Goal: Task Accomplishment & Management: Use online tool/utility

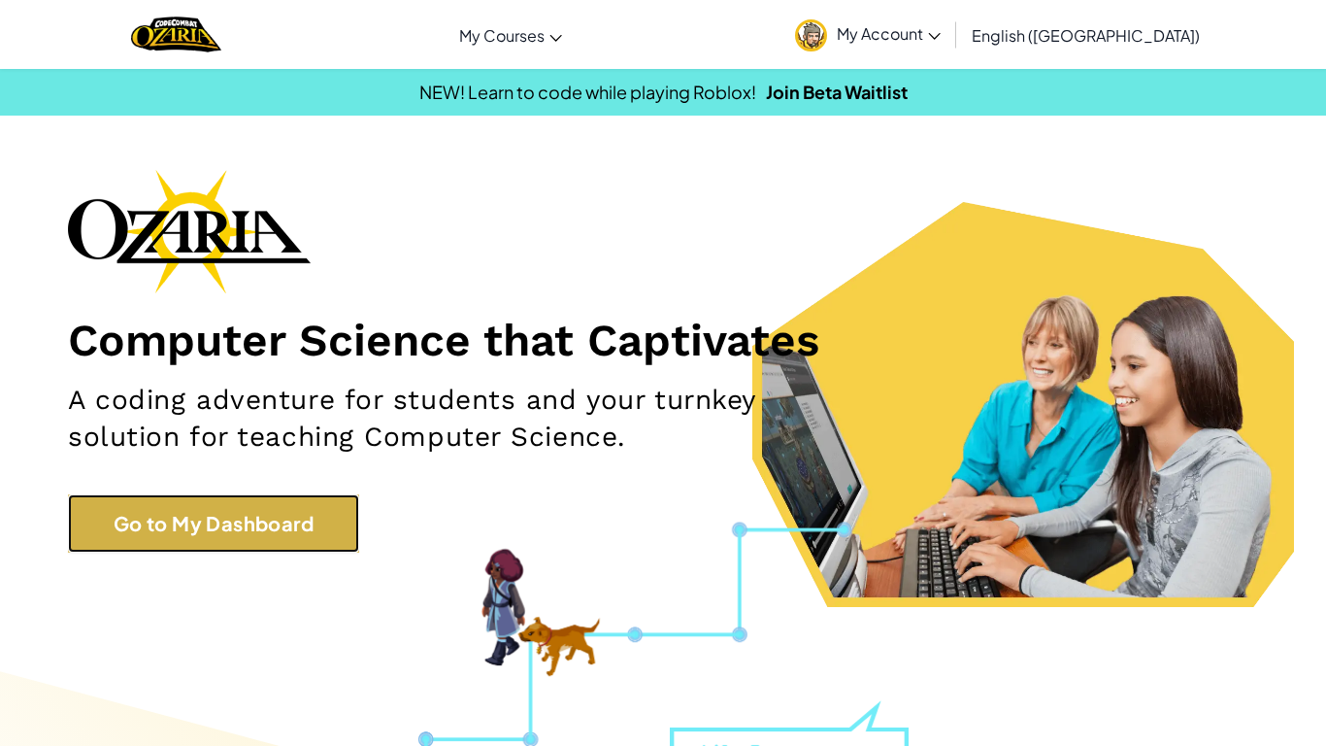
click at [160, 519] on link "Go to My Dashboard" at bounding box center [213, 523] width 291 height 58
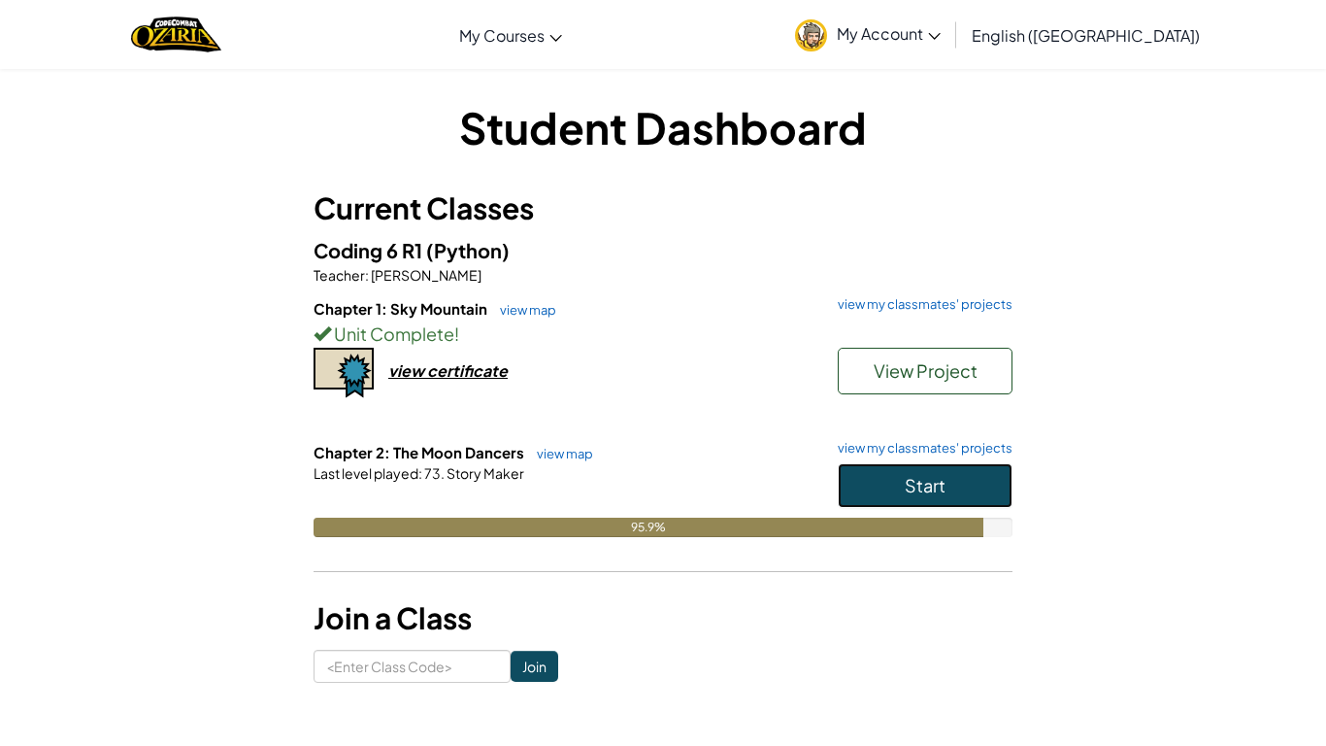
click at [868, 496] on button "Start" at bounding box center [925, 485] width 175 height 45
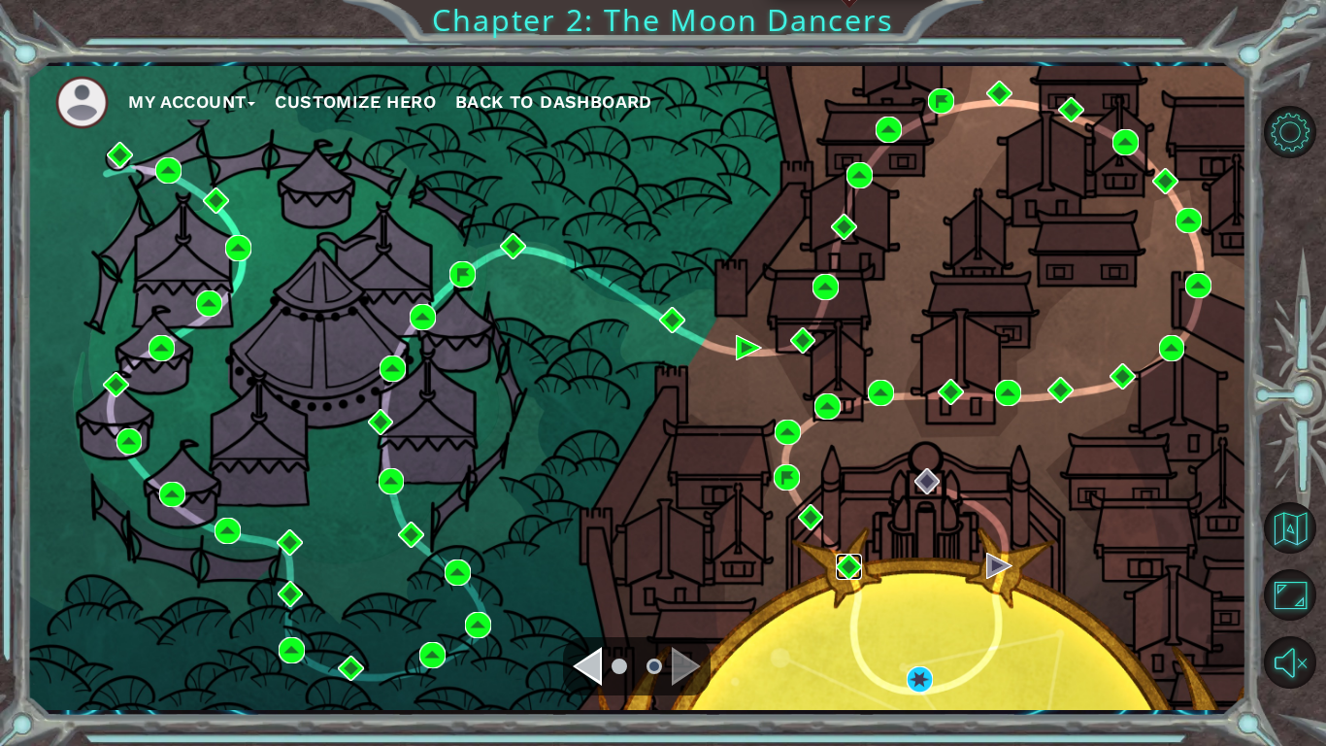
click at [853, 569] on img at bounding box center [849, 566] width 26 height 26
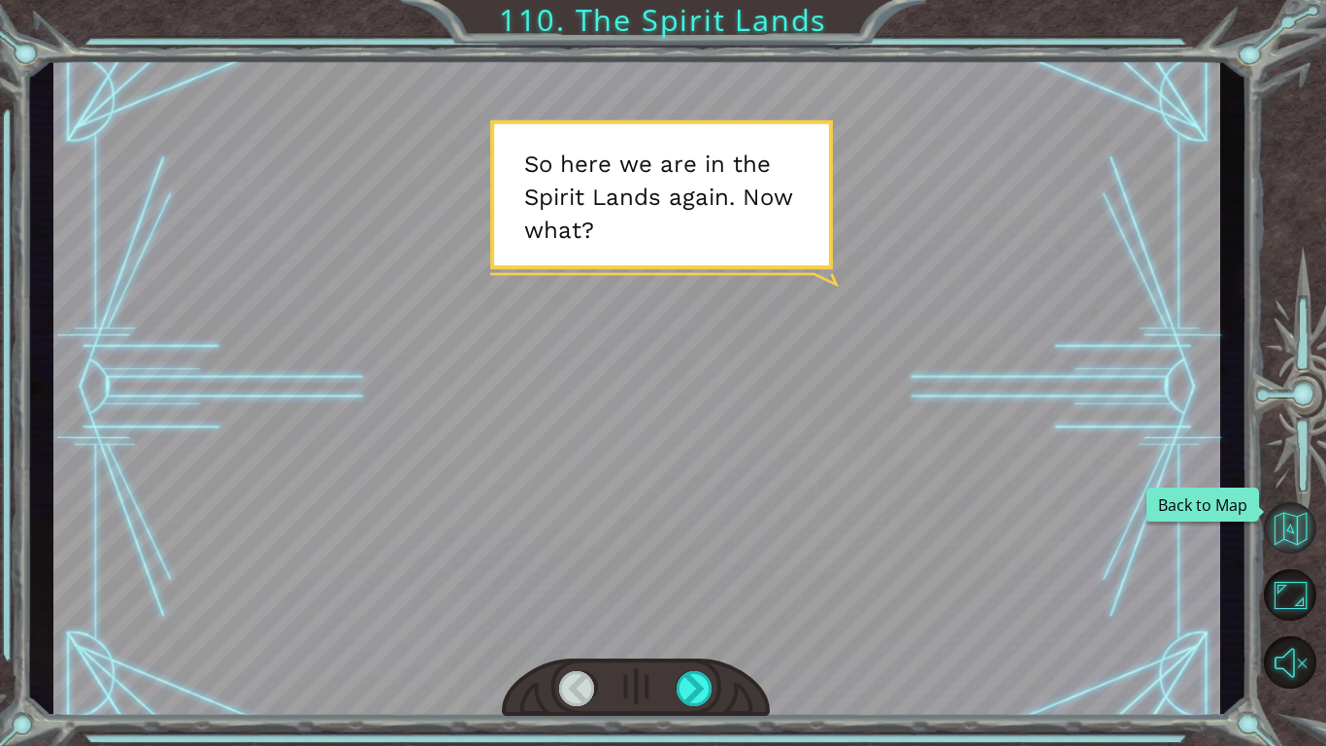
click at [1295, 548] on button "Back to Map" at bounding box center [1290, 528] width 52 height 52
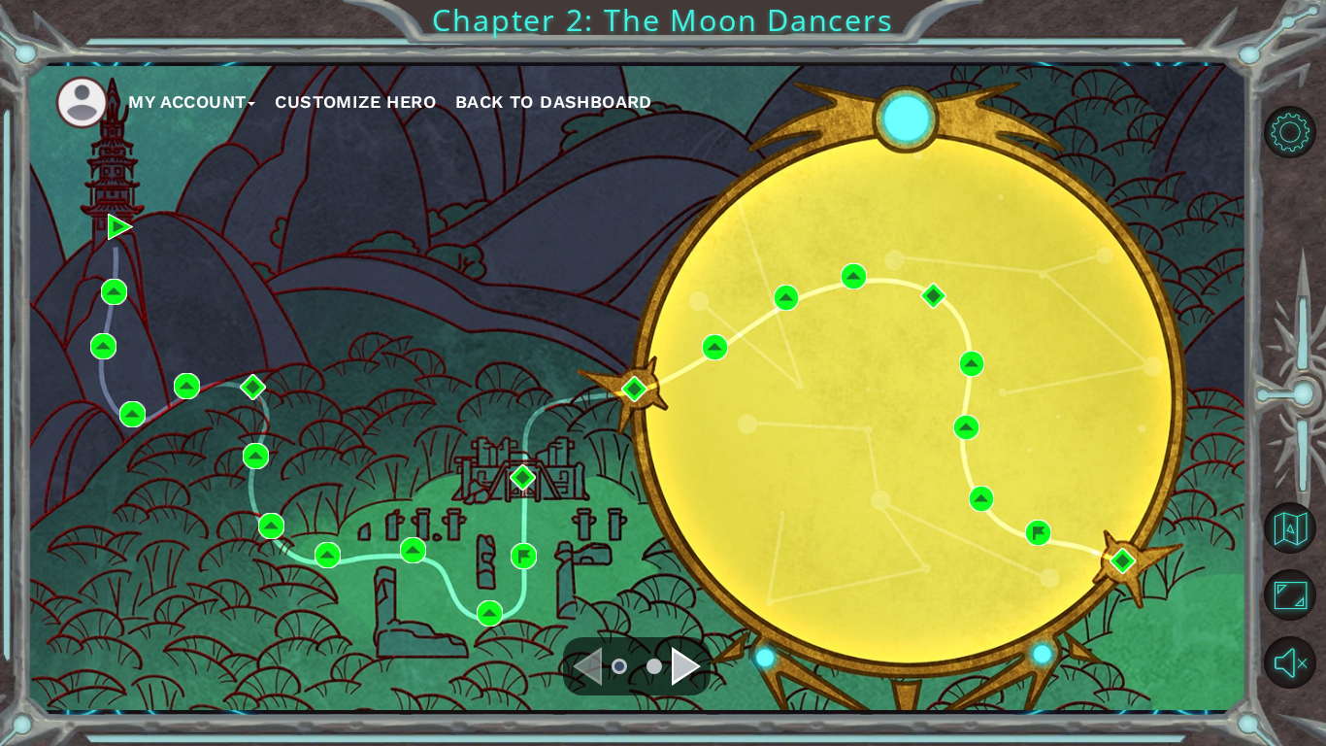
click at [687, 658] on div "Navigate to the next page" at bounding box center [686, 666] width 29 height 39
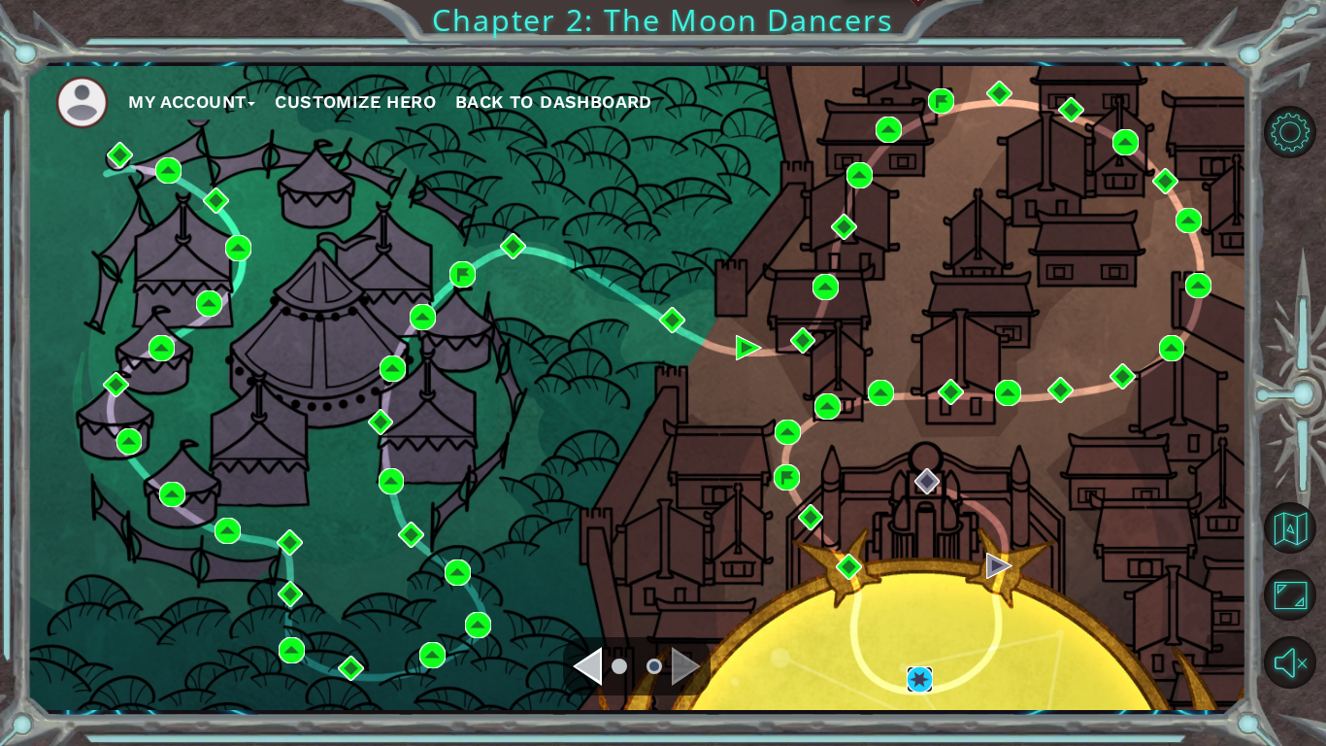
click at [918, 684] on img at bounding box center [920, 679] width 26 height 26
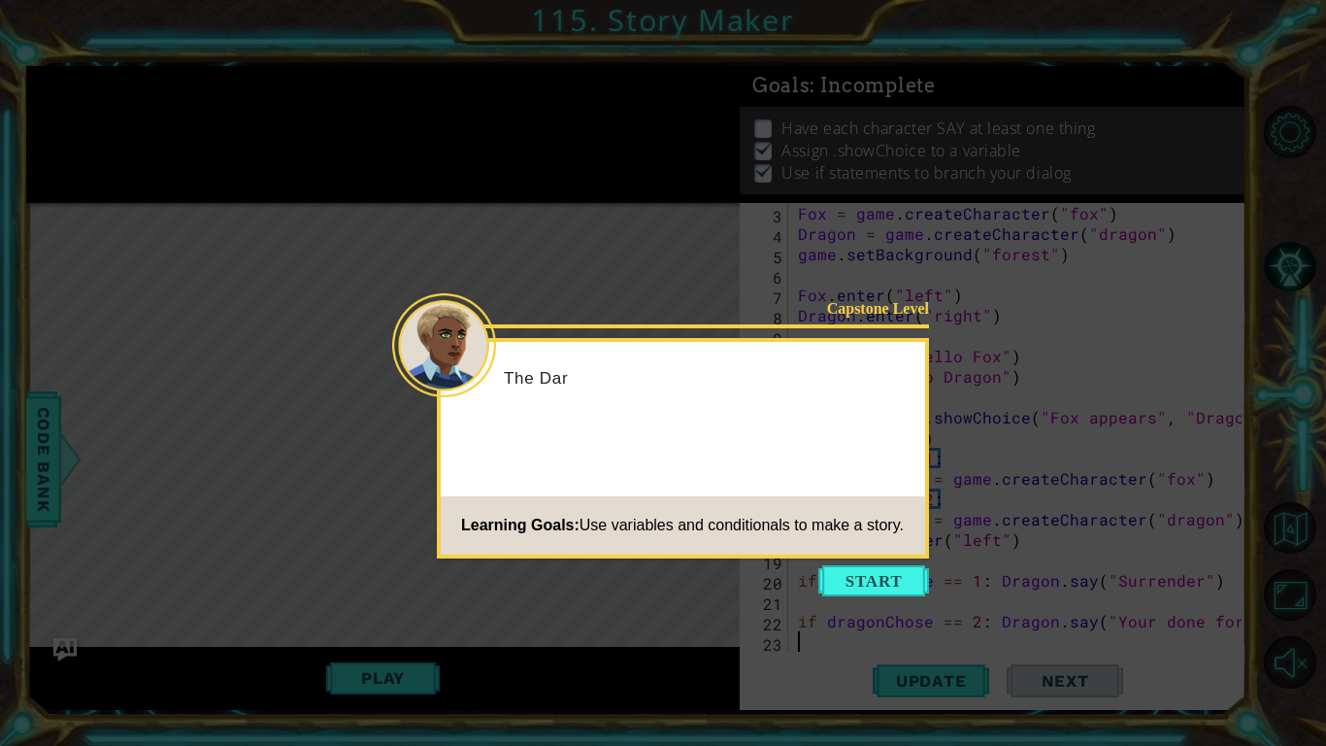
scroll to position [41, 0]
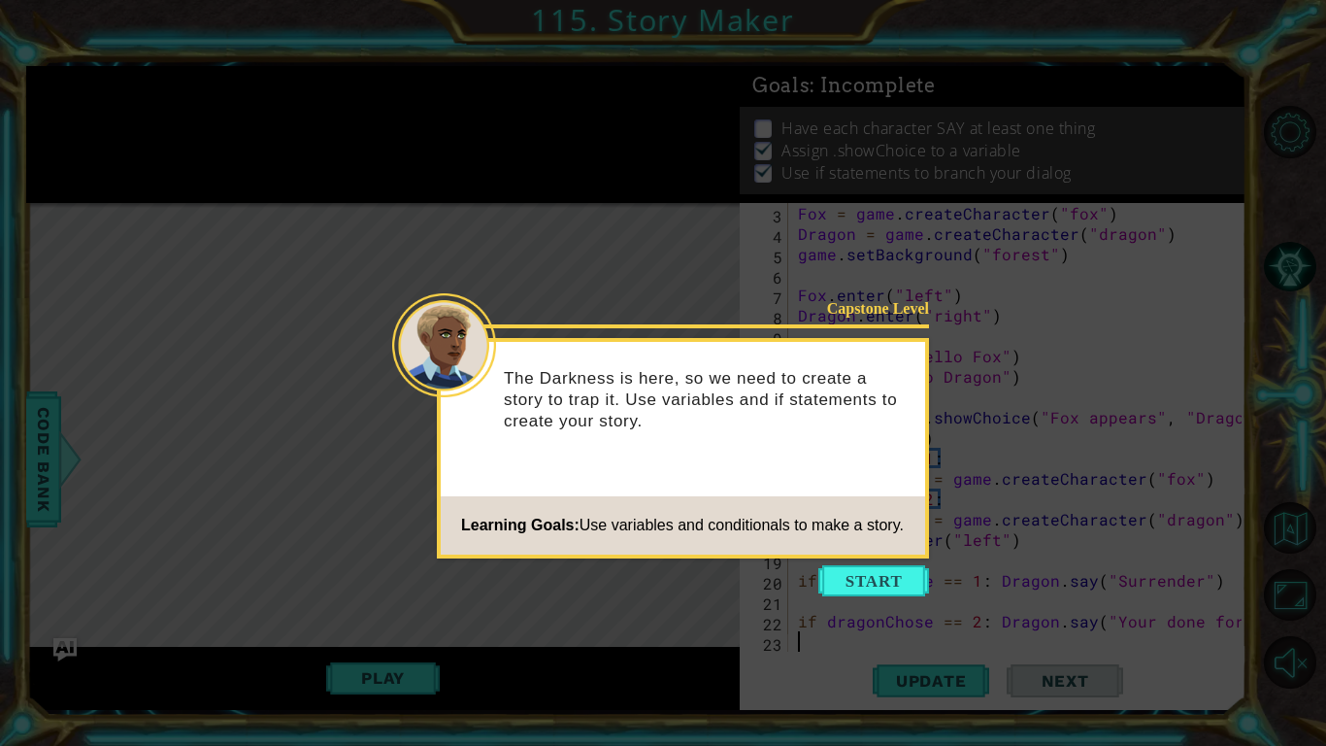
click at [890, 609] on icon at bounding box center [663, 373] width 1326 height 746
click at [885, 582] on button "Start" at bounding box center [874, 580] width 111 height 31
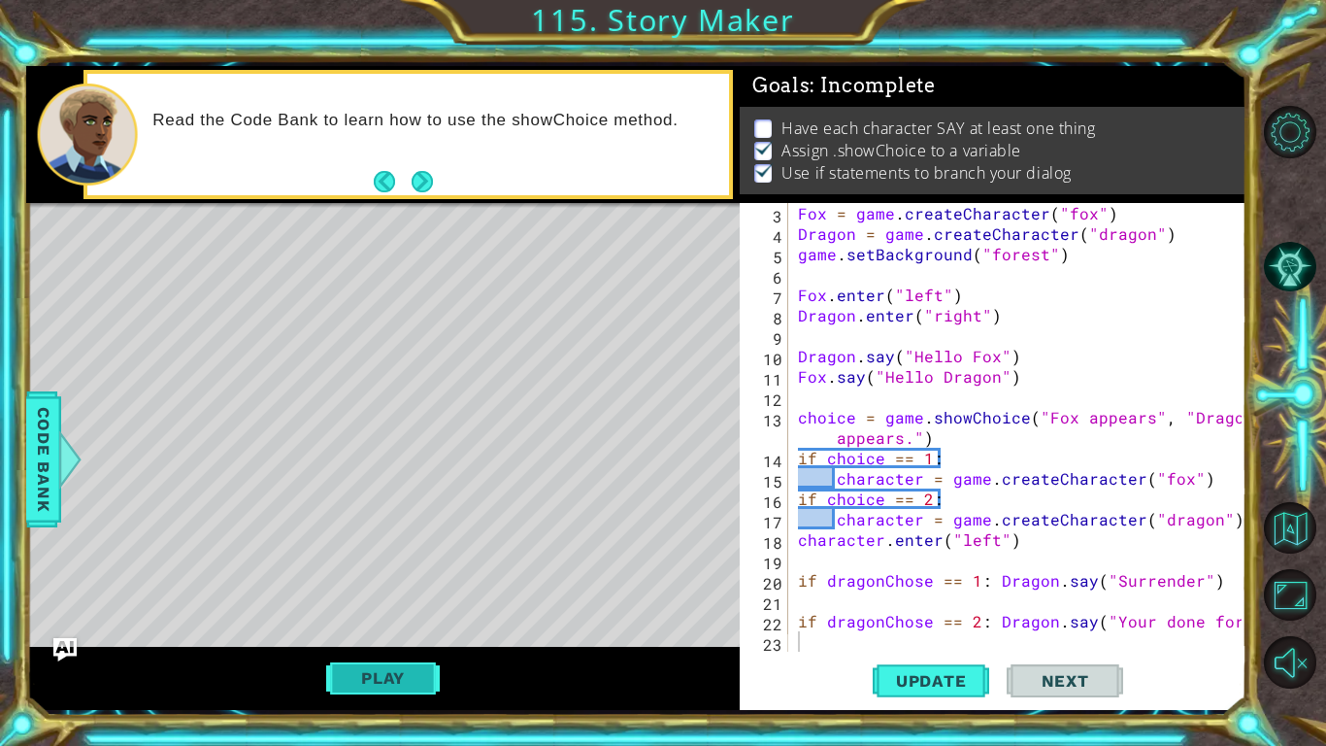
click at [399, 671] on button "Play" at bounding box center [383, 677] width 114 height 37
click at [675, 647] on div "Play" at bounding box center [383, 678] width 714 height 63
click at [509, 597] on div "Level Map" at bounding box center [474, 489] width 897 height 572
click at [343, 643] on div "Level Map" at bounding box center [474, 489] width 897 height 572
click at [434, 565] on div "Level Map" at bounding box center [474, 489] width 897 height 572
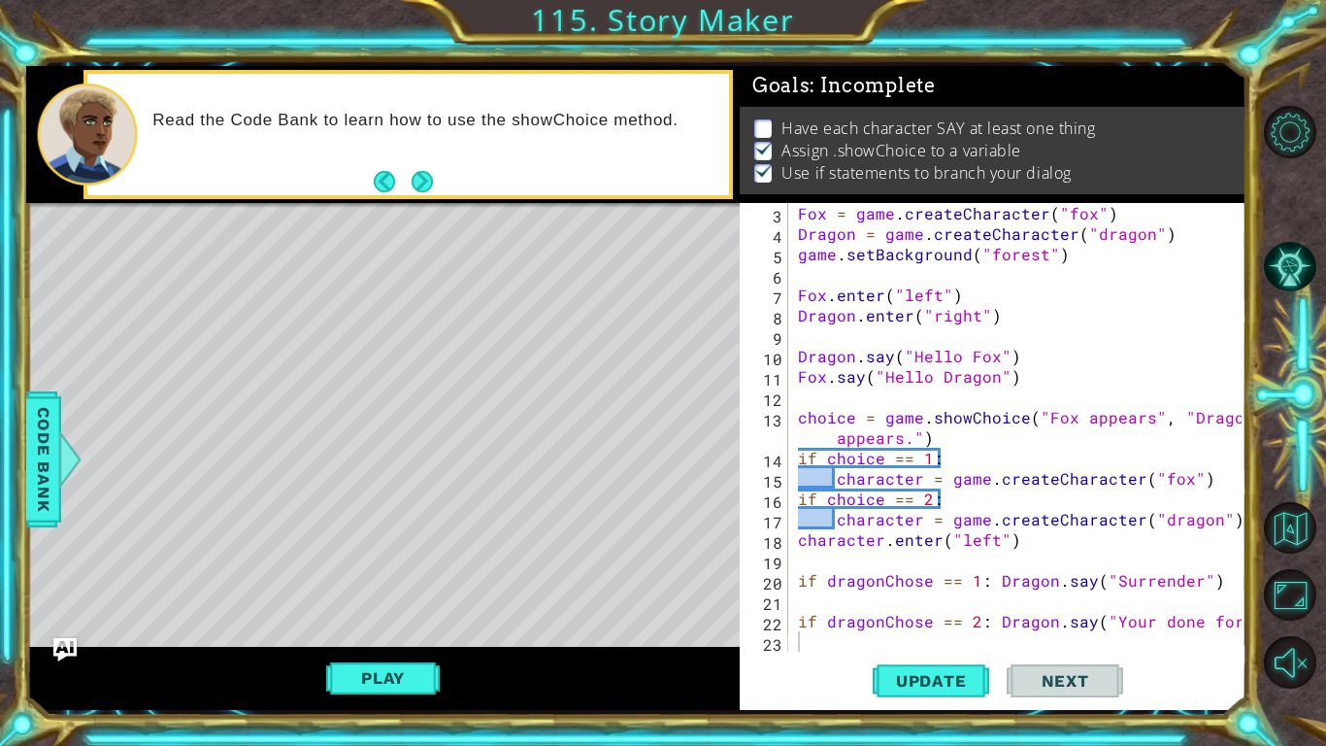
click at [371, 696] on div "Play" at bounding box center [383, 678] width 714 height 63
click at [389, 670] on button "Play" at bounding box center [383, 677] width 114 height 37
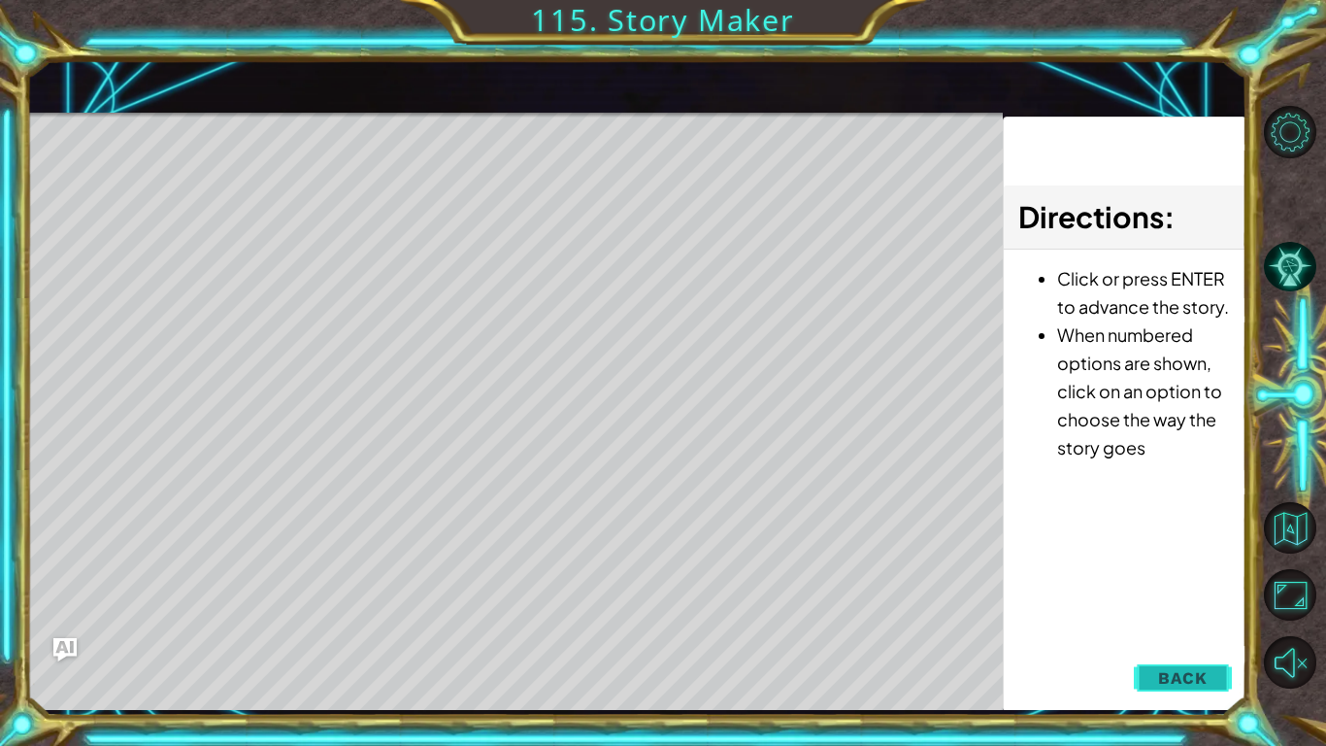
click at [1203, 670] on span "Back" at bounding box center [1183, 677] width 50 height 19
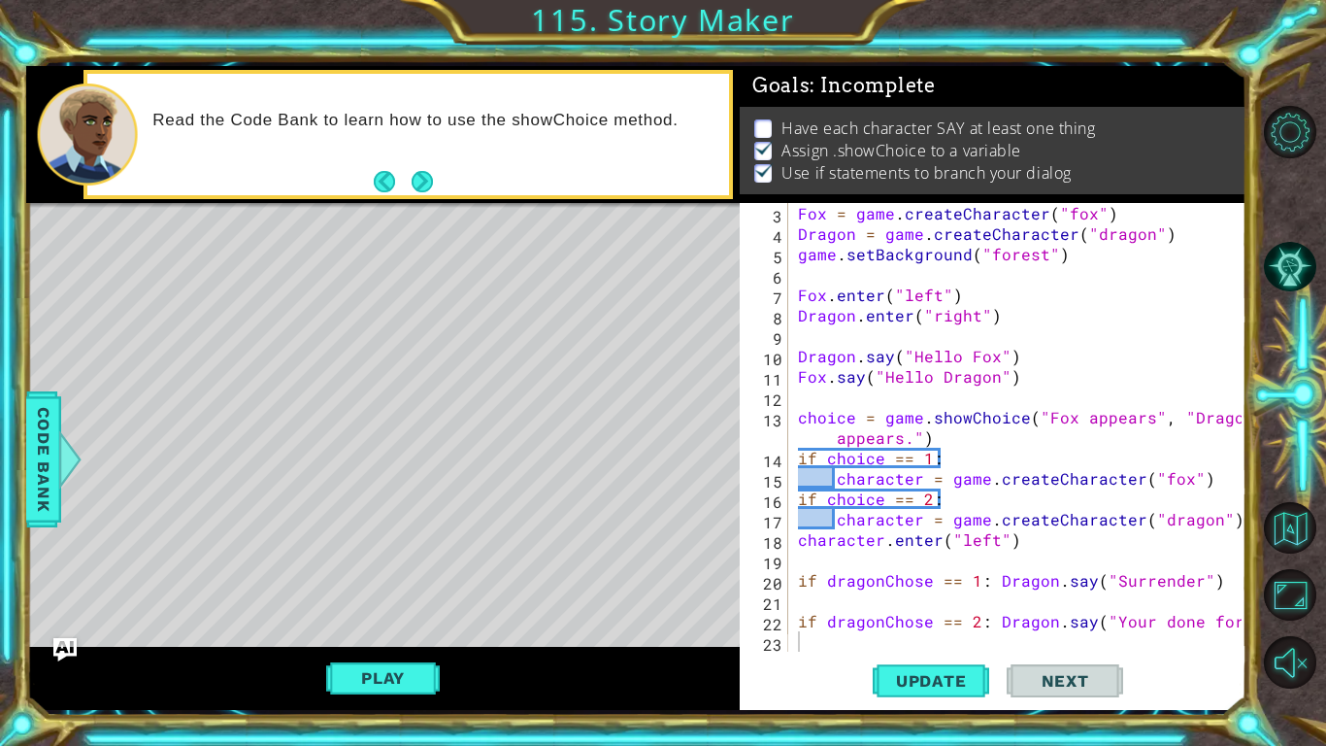
click at [1189, 580] on div "Fox = game . createCharacter ( "fox" ) Dragon = game . createCharacter ( "drago…" at bounding box center [1022, 447] width 457 height 489
click at [965, 674] on span "Update" at bounding box center [932, 680] width 110 height 19
click at [382, 696] on div "Play" at bounding box center [383, 678] width 714 height 63
click at [382, 687] on button "Play" at bounding box center [383, 677] width 114 height 37
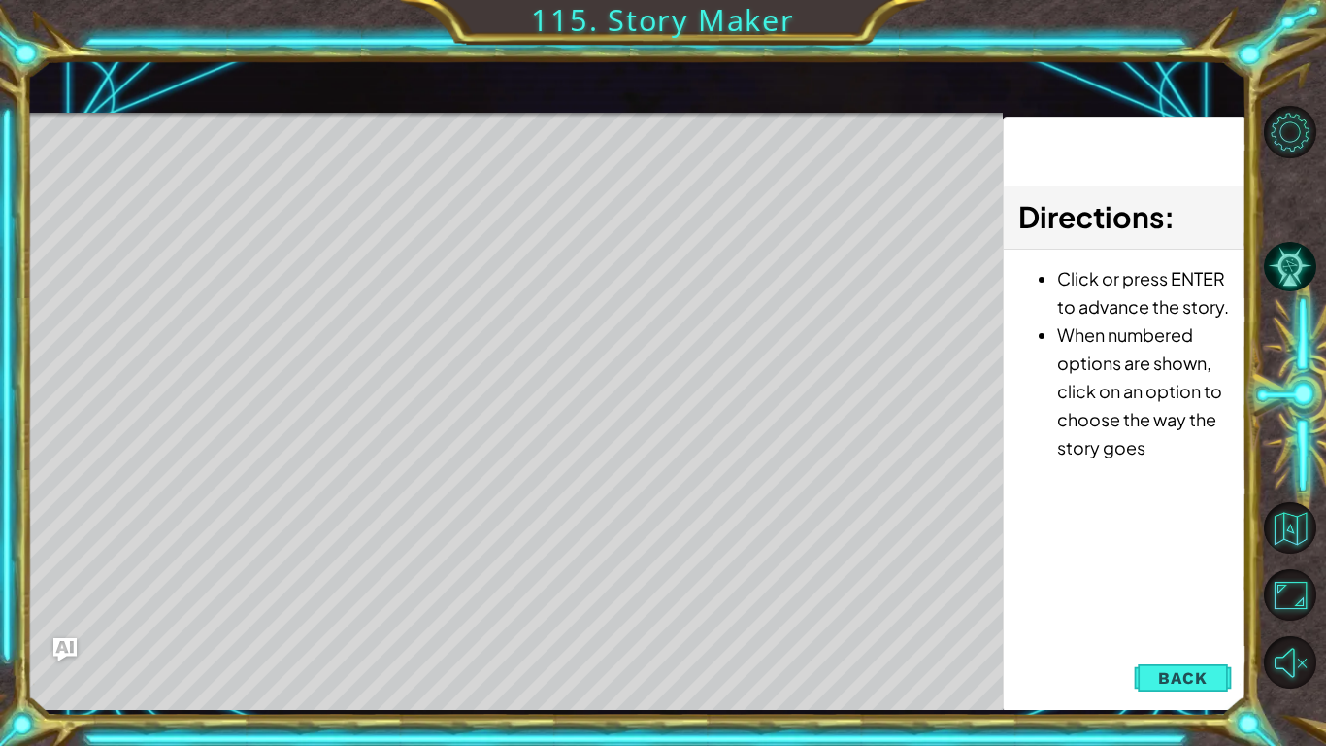
click at [522, 342] on div "Level Map" at bounding box center [474, 399] width 897 height 572
click at [488, 350] on div "Level Map" at bounding box center [474, 399] width 897 height 572
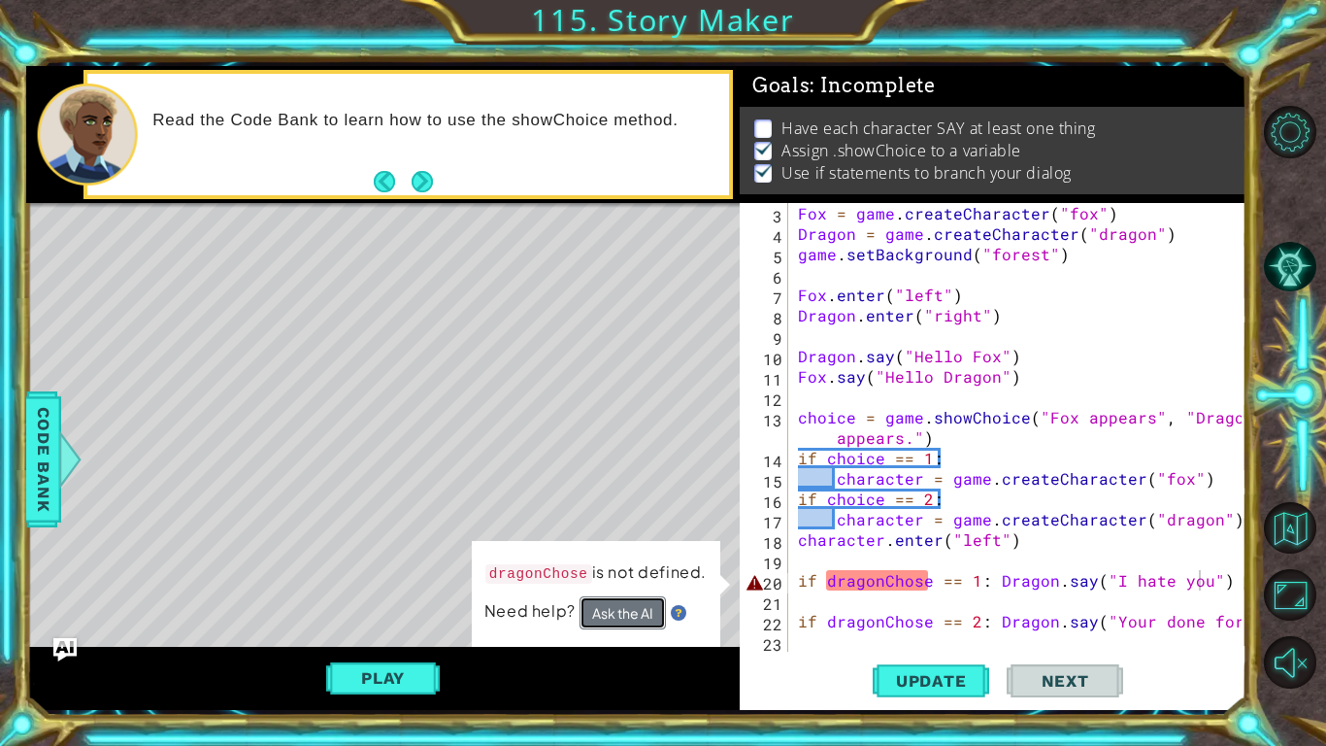
click at [643, 612] on button "Ask the AI" at bounding box center [623, 612] width 86 height 33
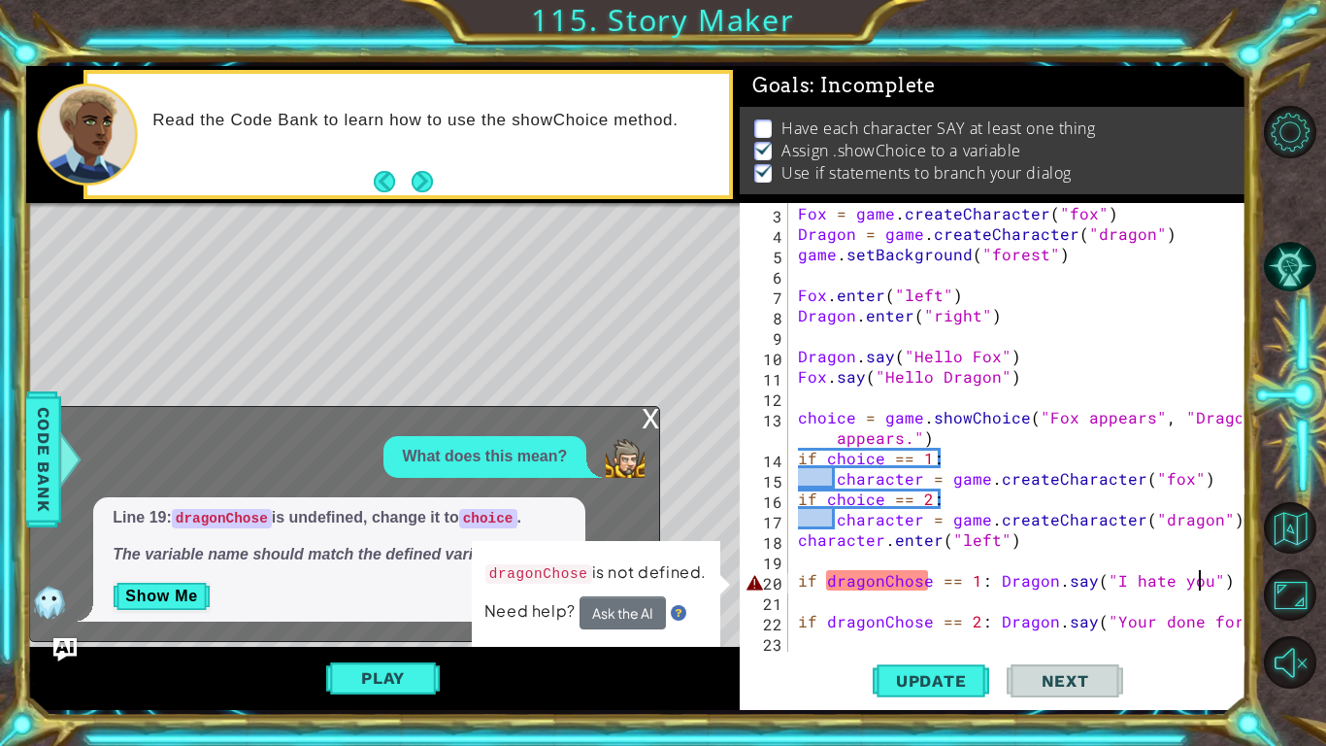
click at [877, 580] on div "Fox = game . createCharacter ( "fox" ) Dragon = game . createCharacter ( "drago…" at bounding box center [1022, 447] width 457 height 489
click at [881, 585] on div "Fox = game . createCharacter ( "fox" ) Dragon = game . createCharacter ( "drago…" at bounding box center [1022, 447] width 457 height 489
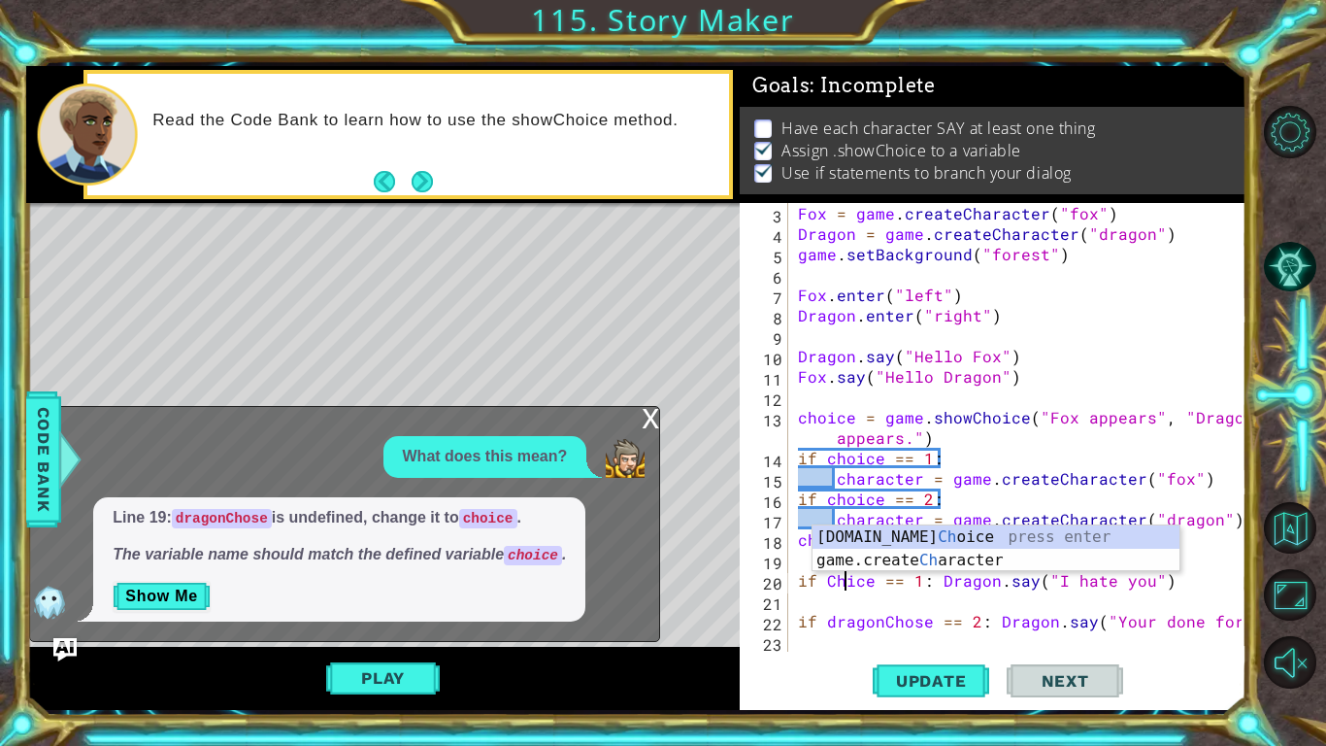
scroll to position [0, 3]
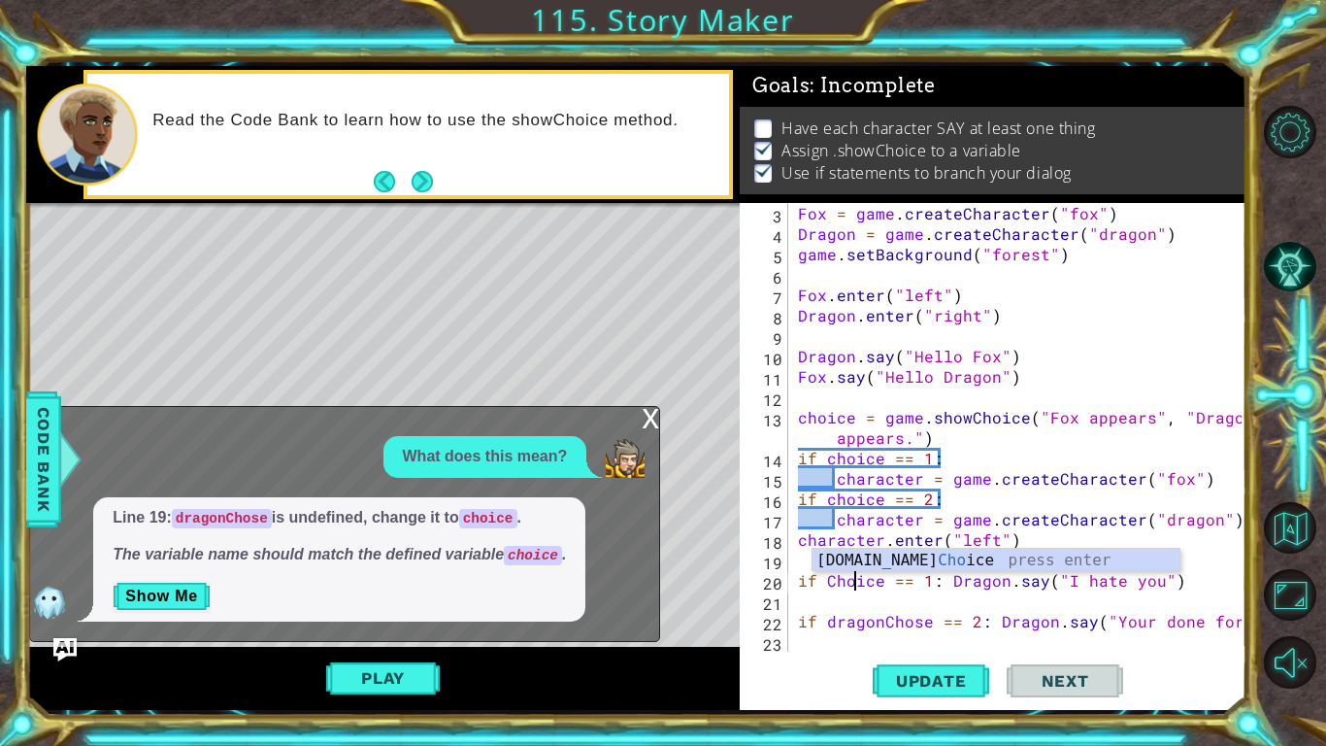
click at [650, 420] on div "x" at bounding box center [650, 416] width 17 height 19
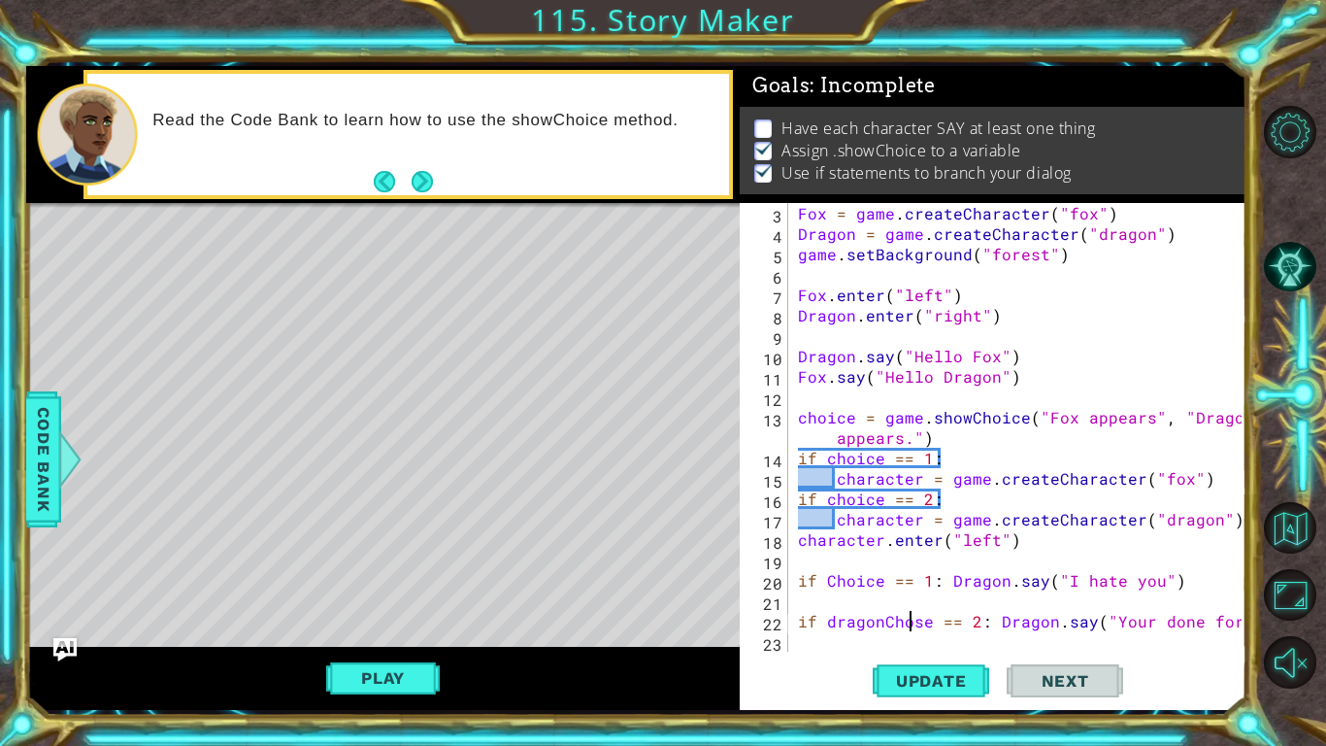
click at [910, 618] on div "Fox = game . createCharacter ( "fox" ) Dragon = game . createCharacter ( "drago…" at bounding box center [1022, 447] width 457 height 489
click at [916, 671] on span "Update" at bounding box center [932, 680] width 110 height 19
click at [1182, 480] on div "Fox = game . createCharacter ( "fox" ) Dragon = game . createCharacter ( "drago…" at bounding box center [1022, 447] width 457 height 489
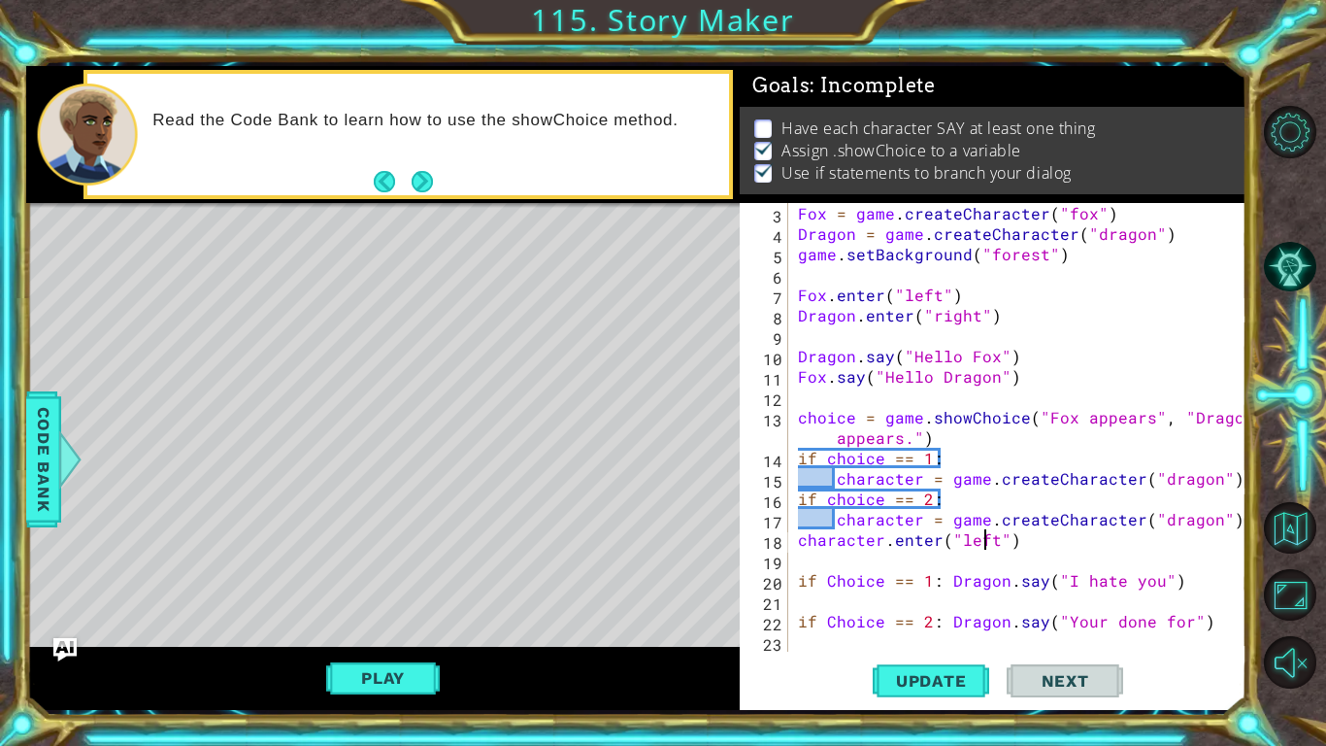
click at [988, 542] on div "Fox = game . createCharacter ( "fox" ) Dragon = game . createCharacter ( "drago…" at bounding box center [1022, 447] width 457 height 489
click at [952, 685] on span "Update" at bounding box center [932, 680] width 110 height 19
click at [340, 686] on button "Play" at bounding box center [383, 677] width 114 height 37
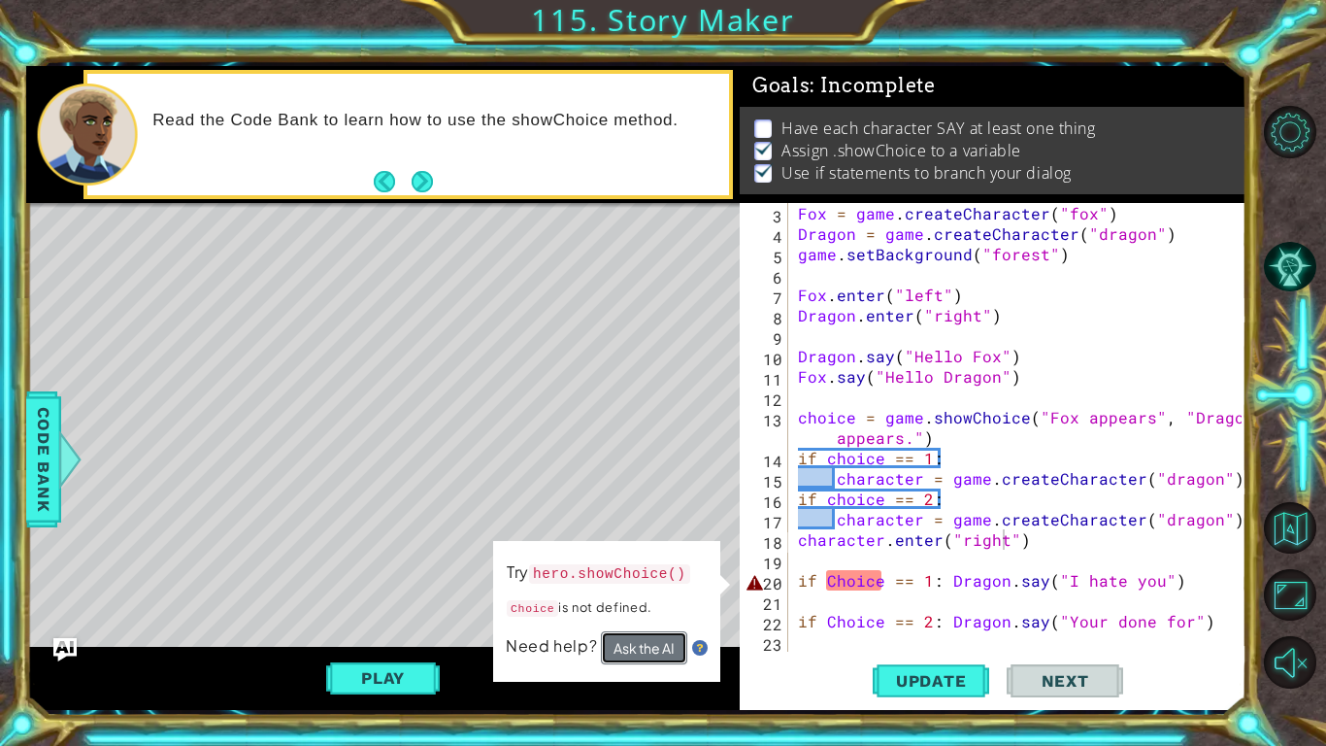
click at [633, 643] on button "Ask the AI" at bounding box center [644, 647] width 86 height 33
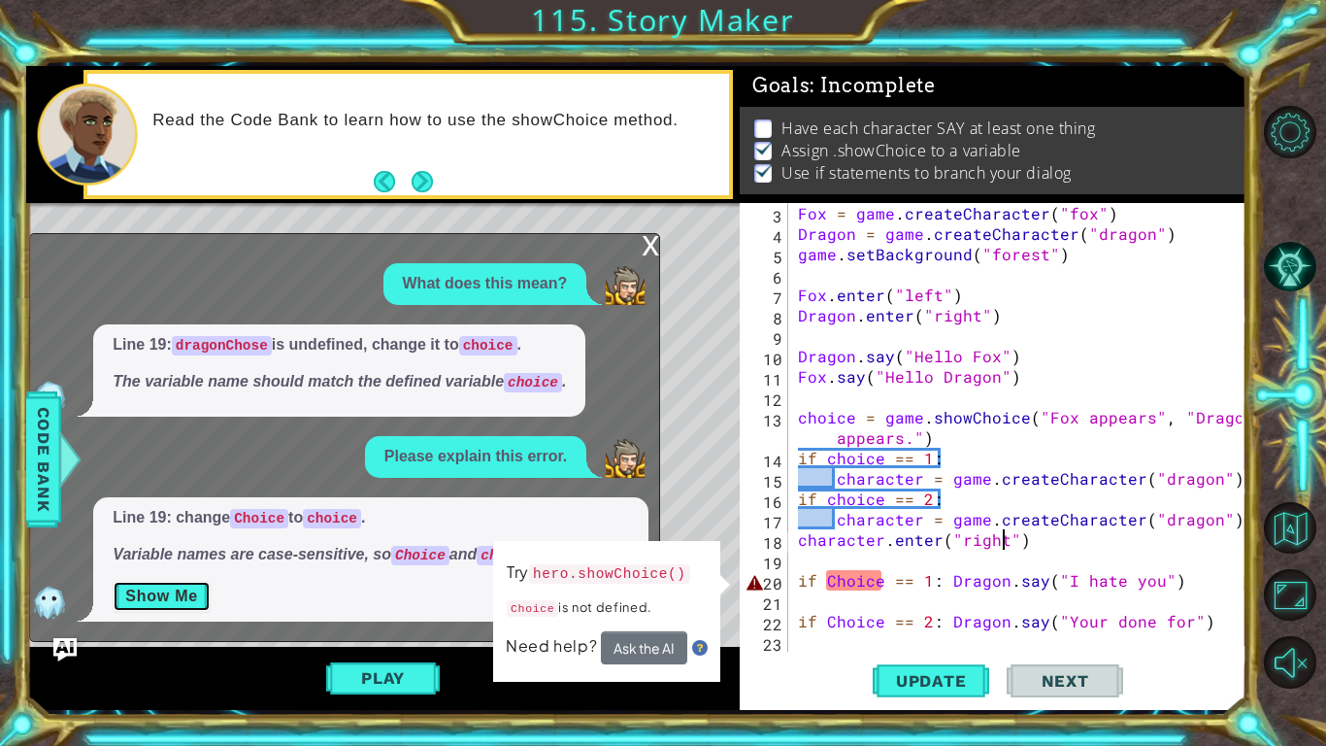
click at [181, 592] on button "Show Me" at bounding box center [162, 596] width 98 height 31
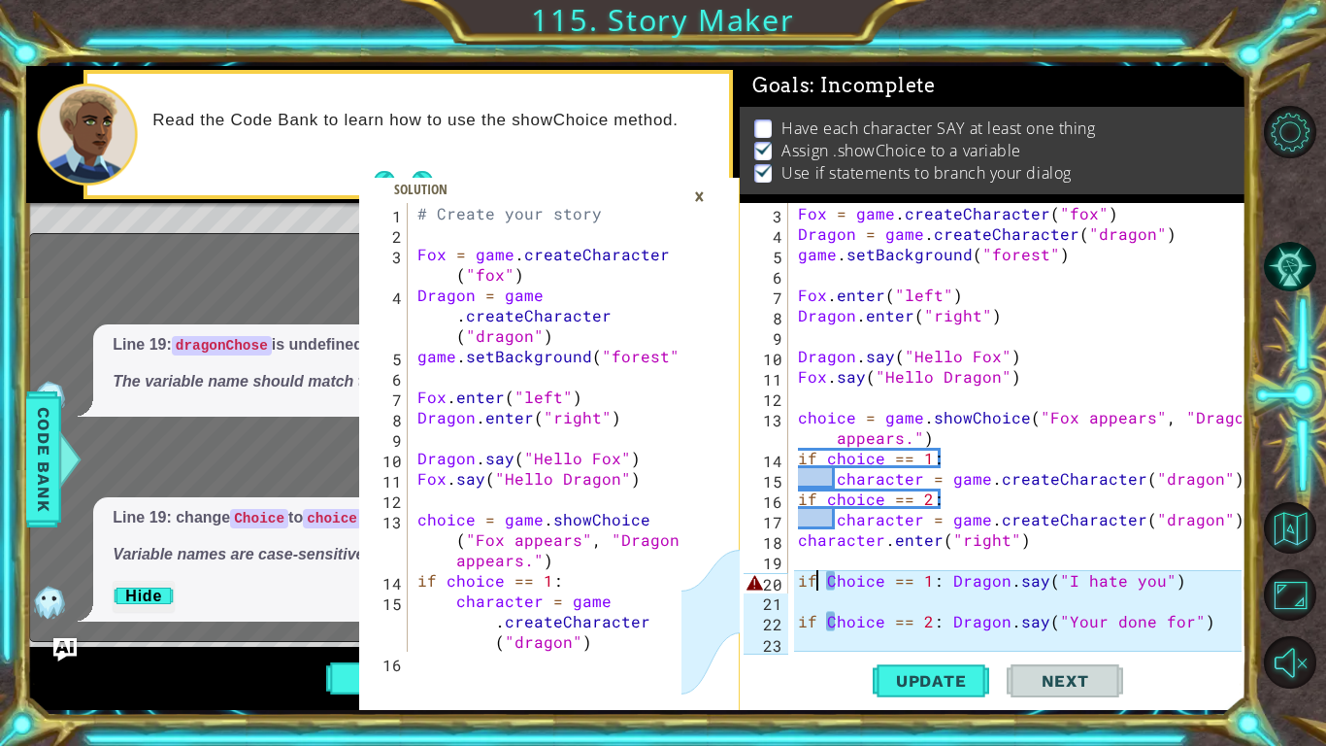
click at [816, 571] on div "Fox = game . createCharacter ( "fox" ) Dragon = game . createCharacter ( "drago…" at bounding box center [1022, 447] width 457 height 489
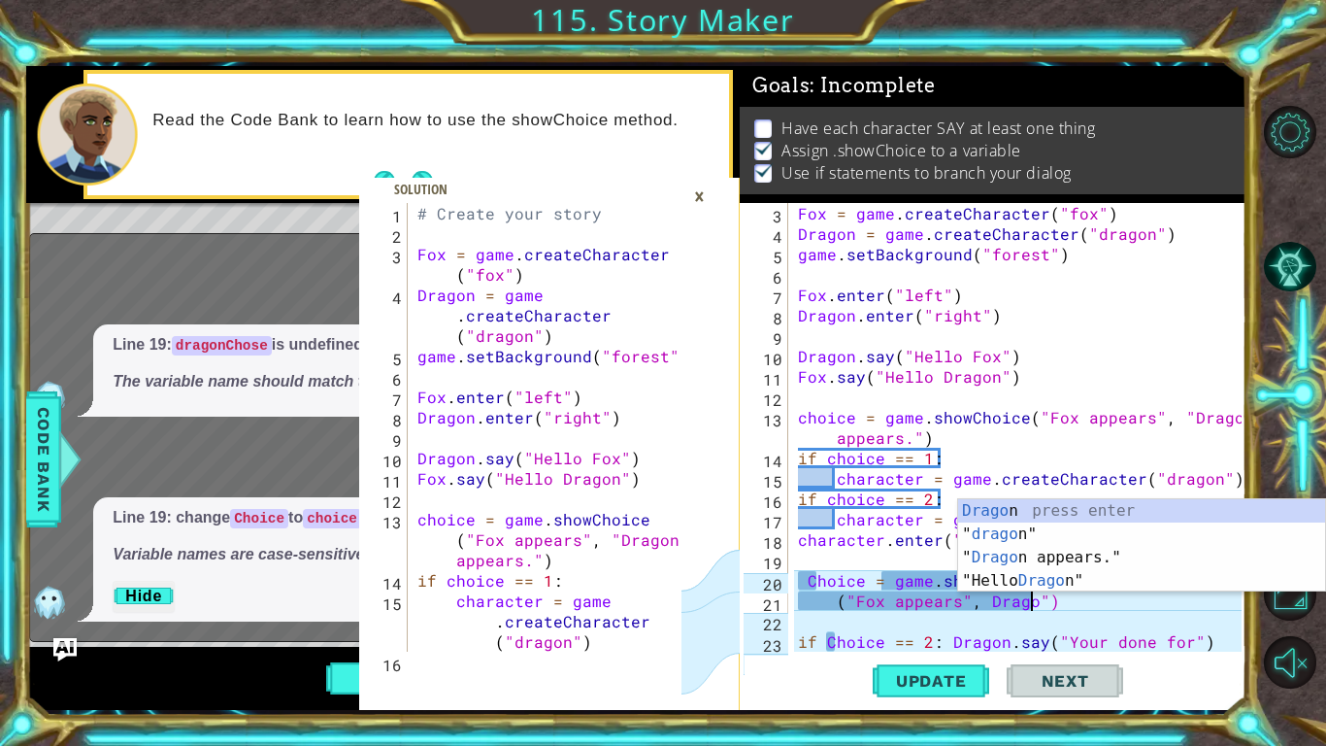
scroll to position [0, 15]
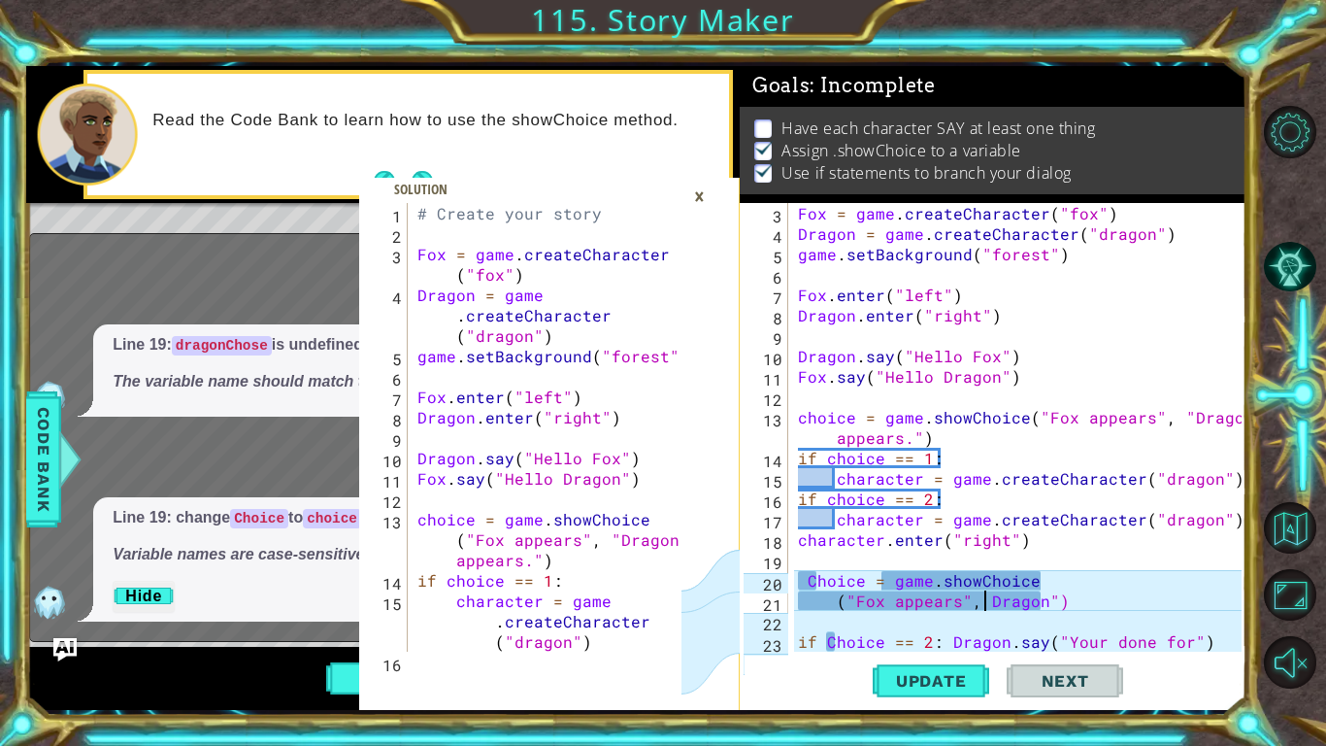
type textarea "("Fox appears", "Dragon")"
type textarea "if Choice == 2: Dragon.say("Your done for")"
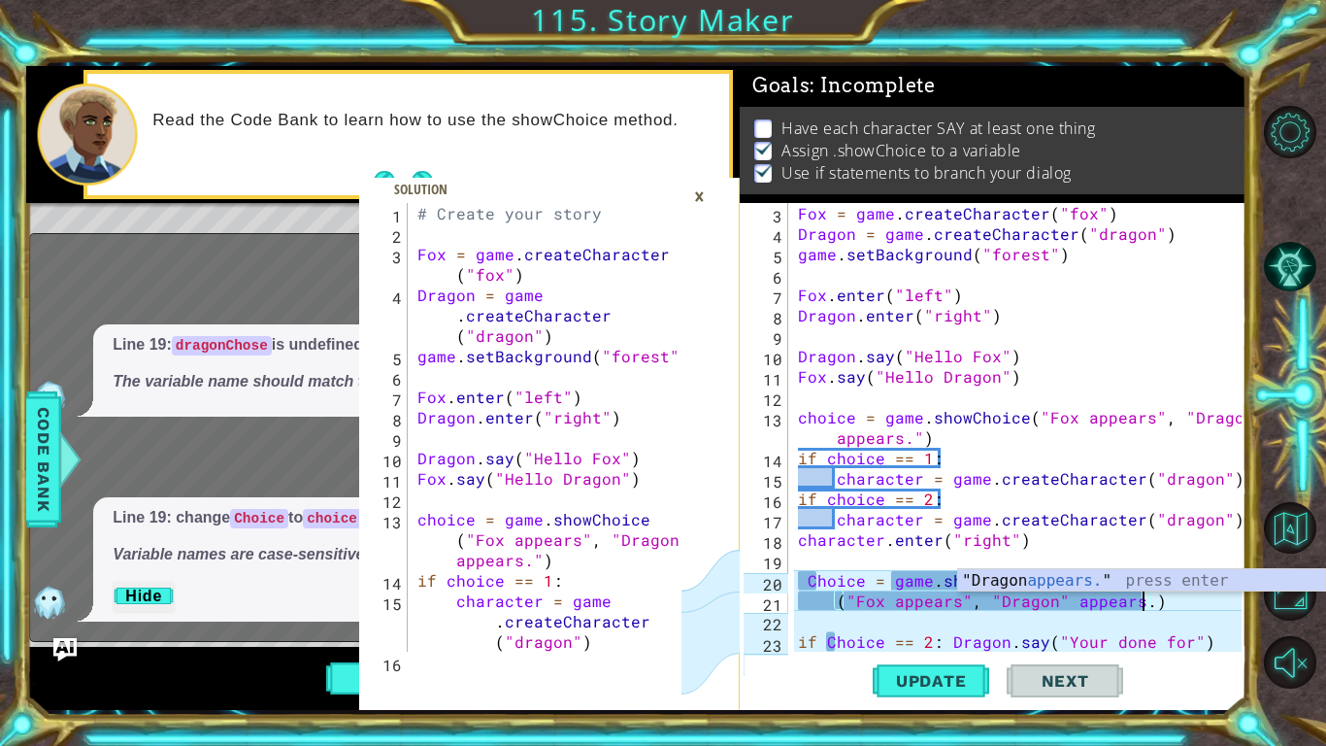
scroll to position [0, 21]
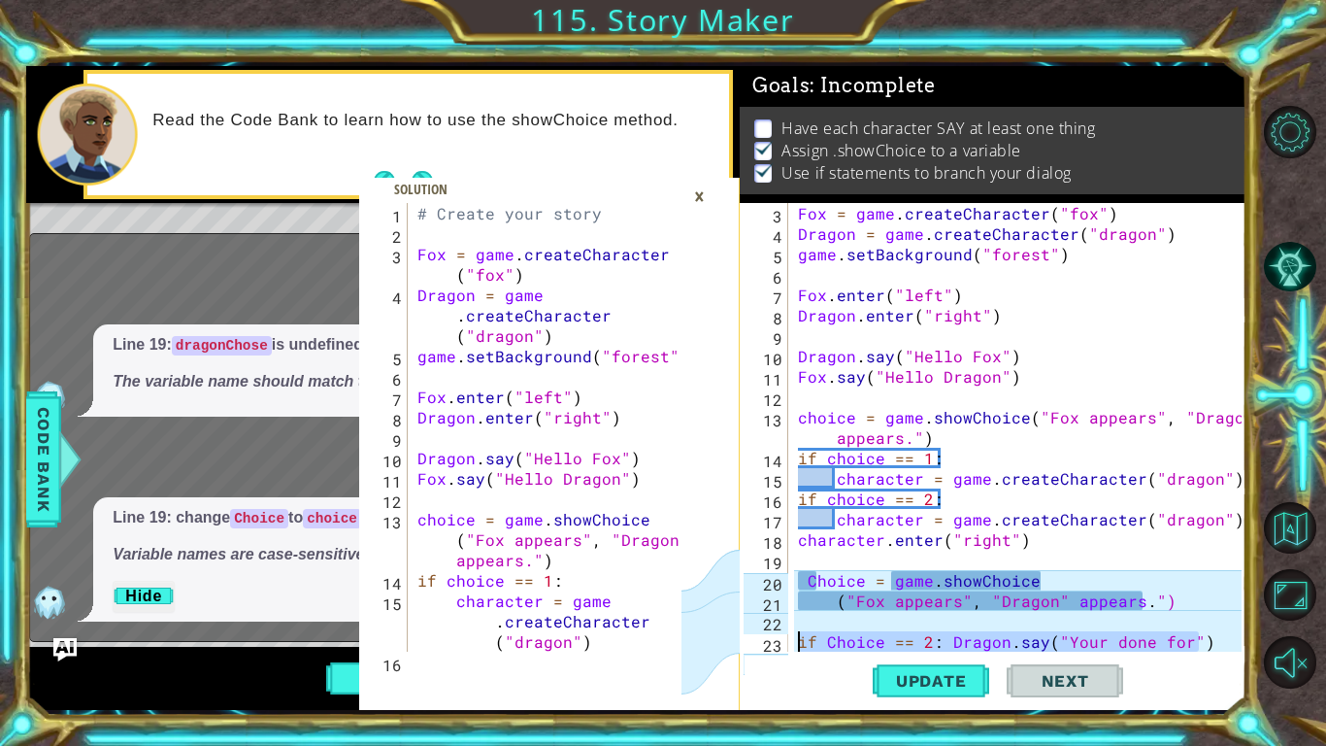
drag, startPoint x: 1213, startPoint y: 650, endPoint x: 797, endPoint y: 642, distance: 415.6
click at [797, 642] on div "Fox = game . createCharacter ( "fox" ) Dragon = game . createCharacter ( "drago…" at bounding box center [1022, 447] width 457 height 489
type textarea "if Choice == 2: Dragon.say("Your done for")"
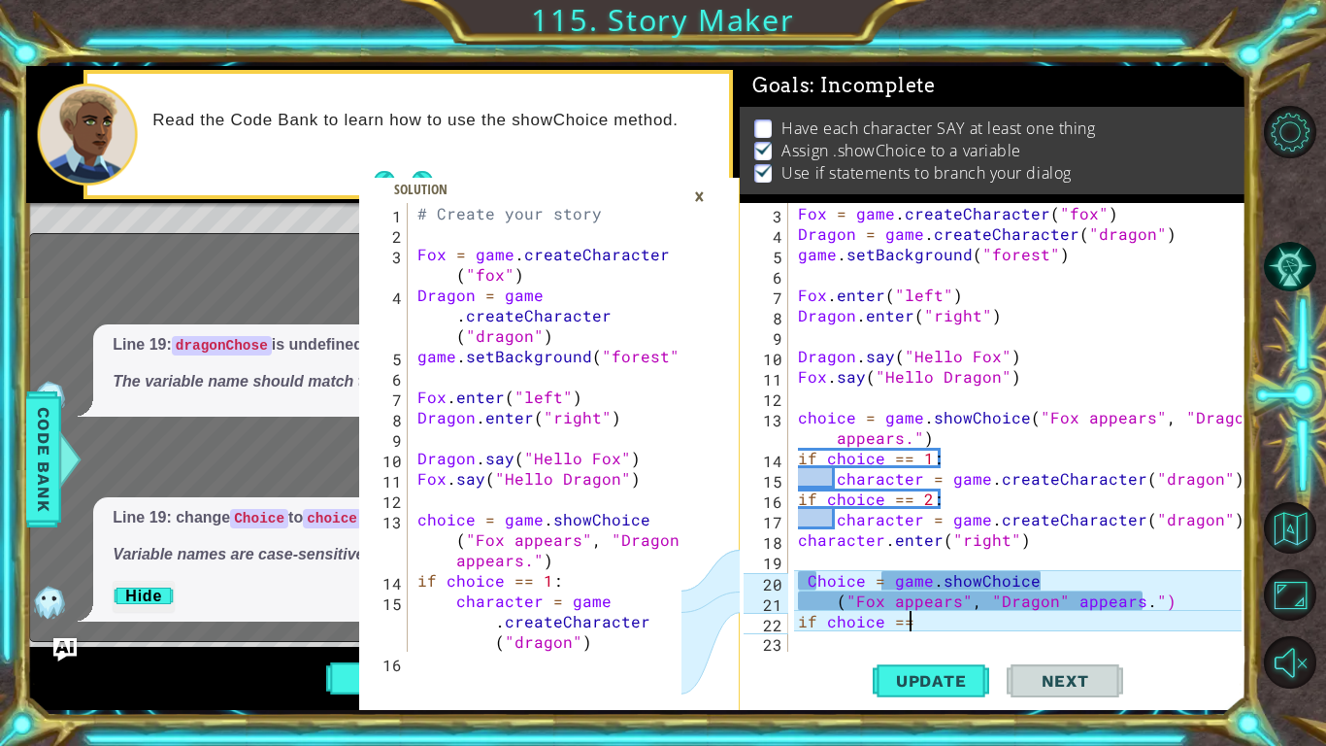
scroll to position [0, 6]
type textarea "if choice == 1:"
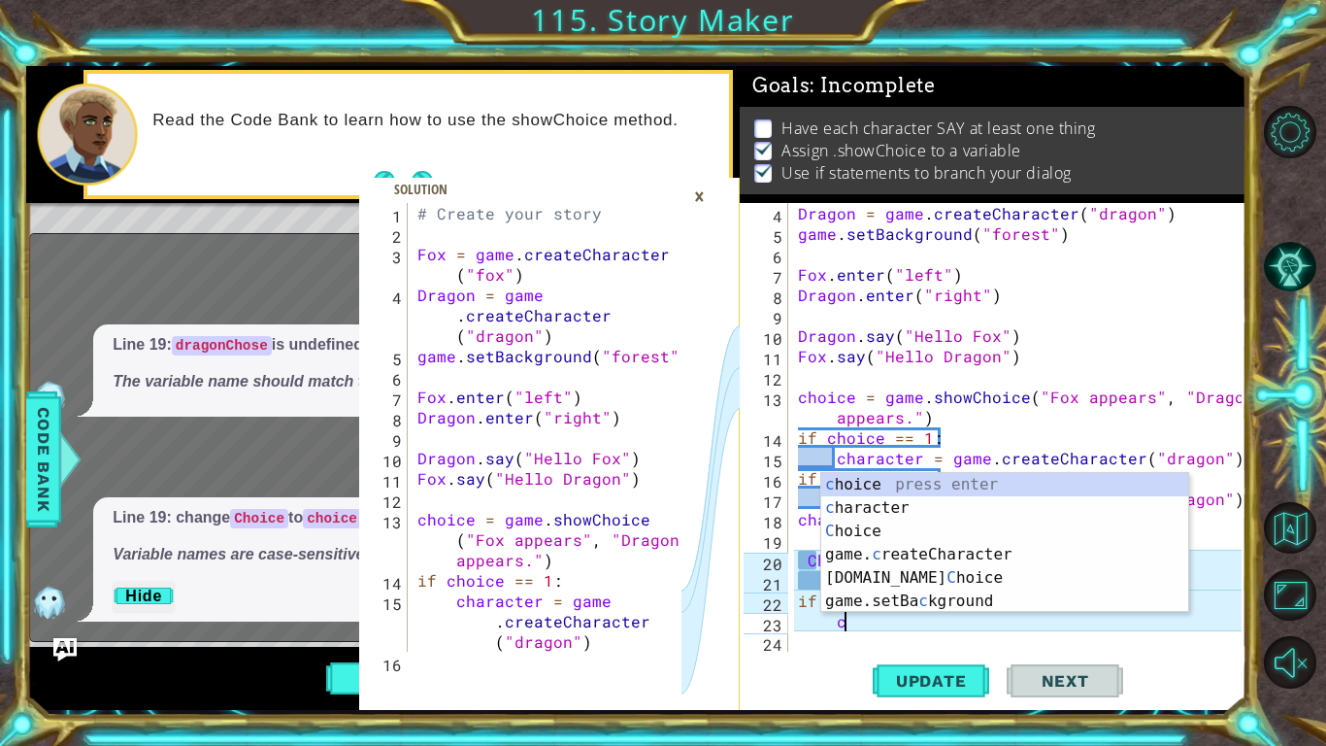
scroll to position [0, 2]
type textarea "ca"
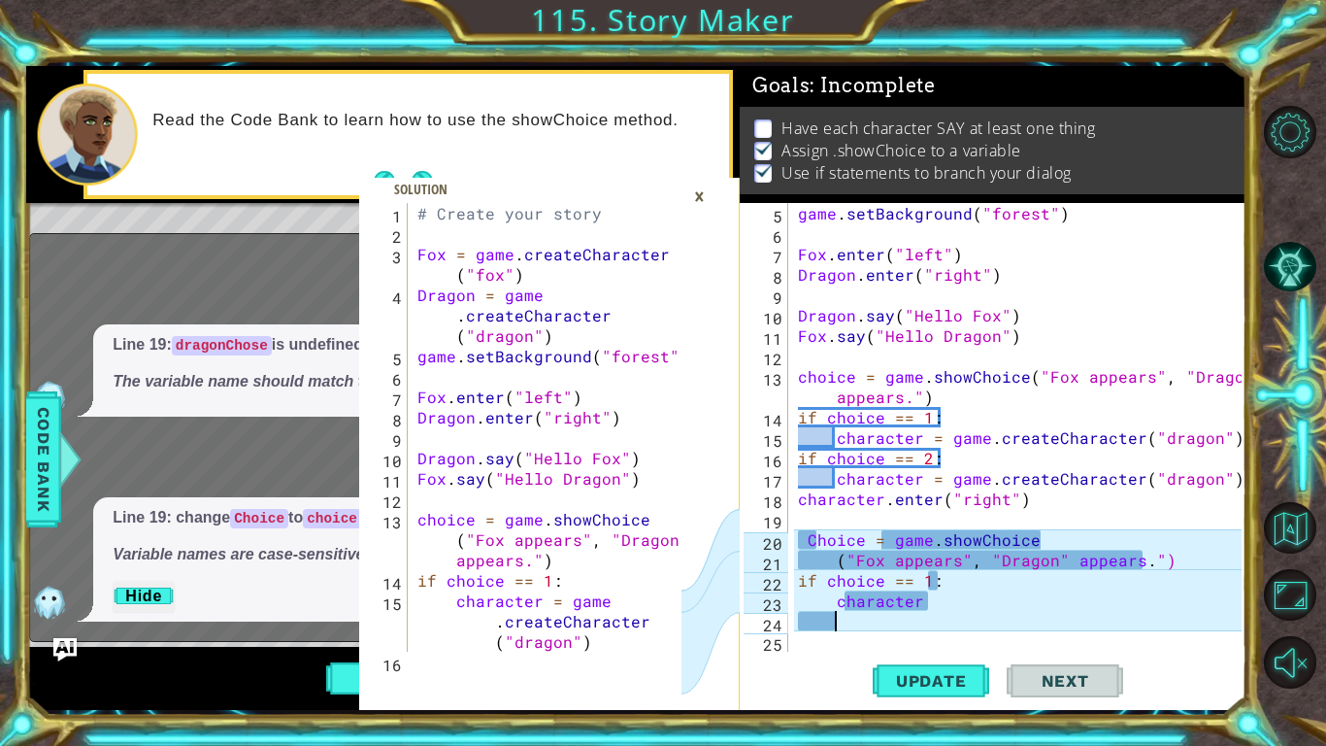
scroll to position [82, 0]
click at [948, 605] on div "game . setBackground ( "forest" ) Fox . enter ( "left" ) Dragon . enter ( "righ…" at bounding box center [1022, 447] width 457 height 489
type textarea "character"
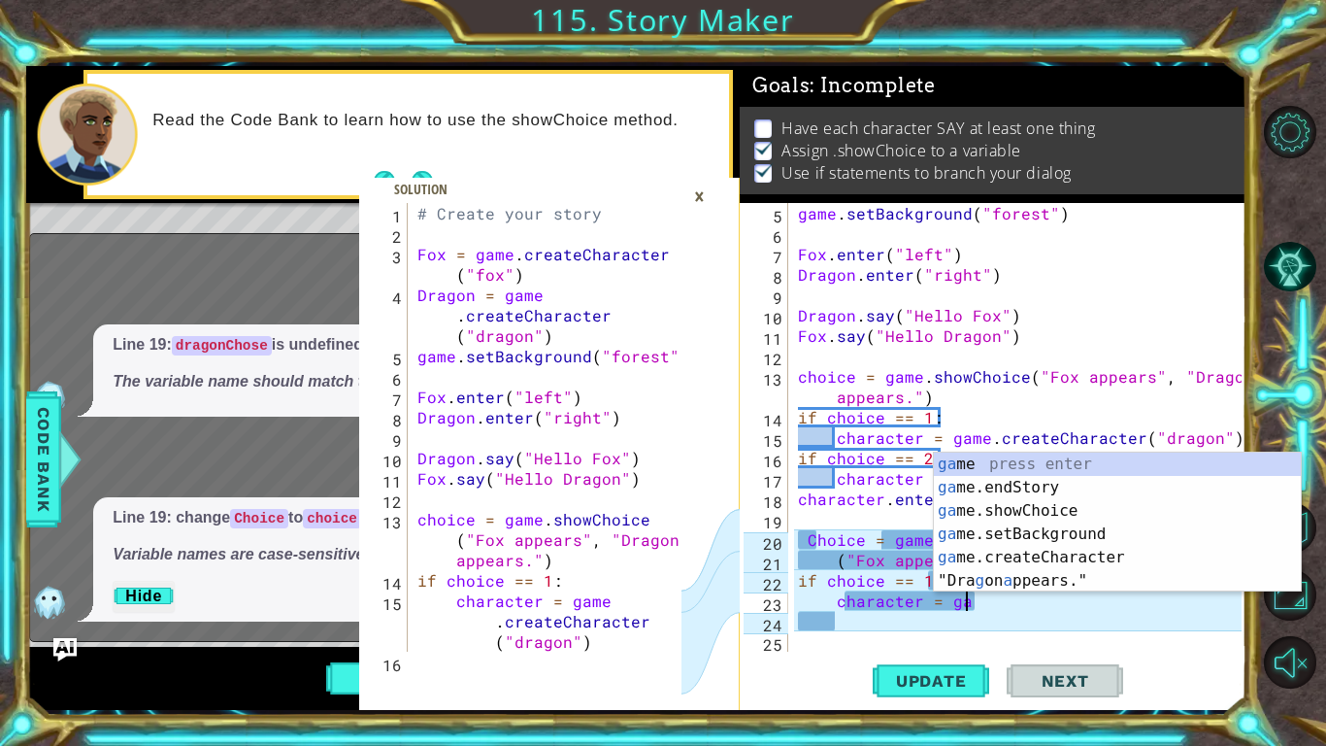
type textarea "character = game"
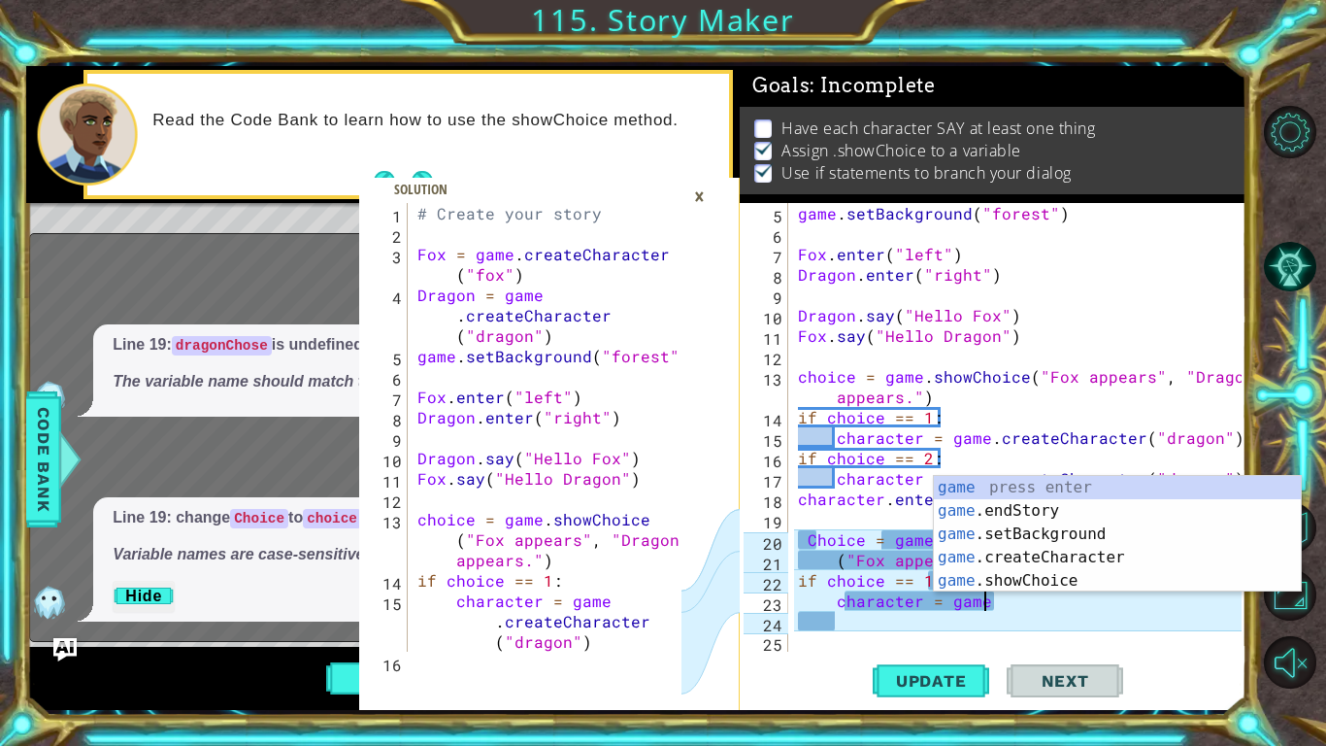
scroll to position [0, 11]
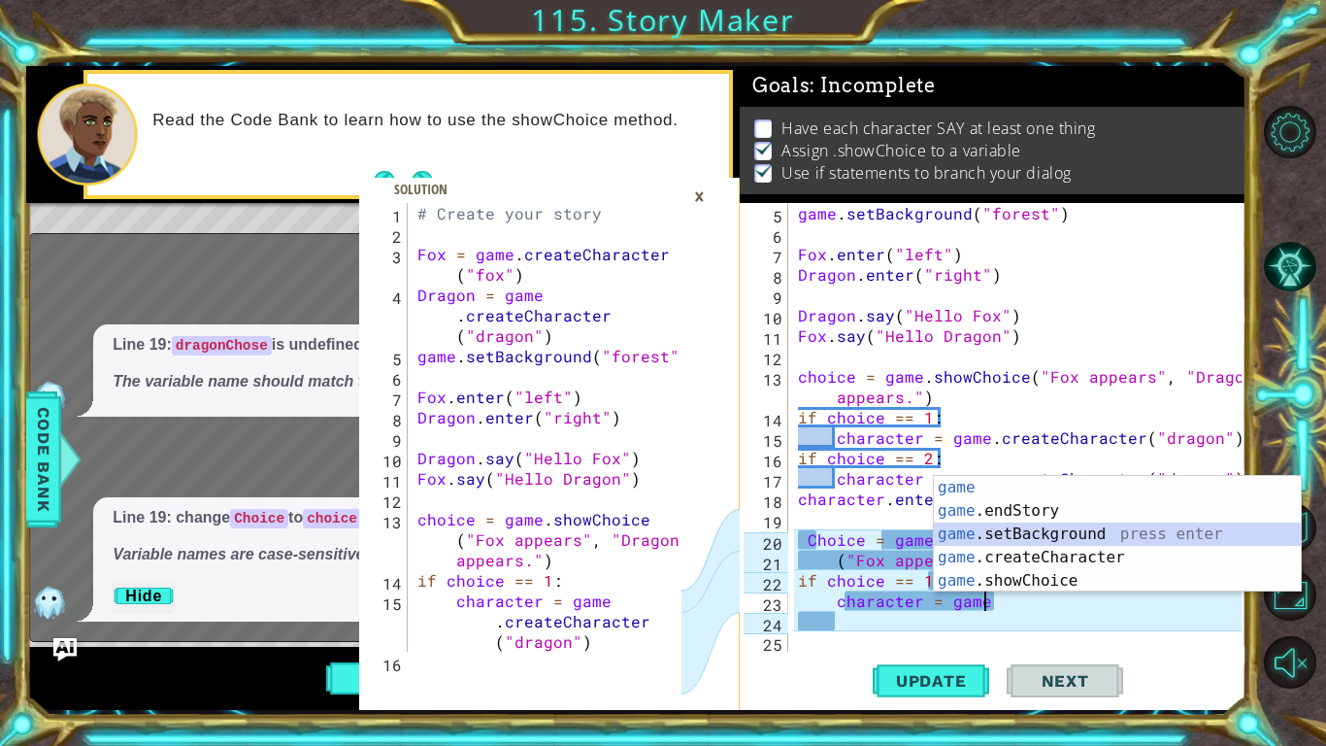
click at [973, 606] on div "game . setBackground ( "forest" ) Fox . enter ( "left" ) Dragon . enter ( "righ…" at bounding box center [1022, 447] width 457 height 489
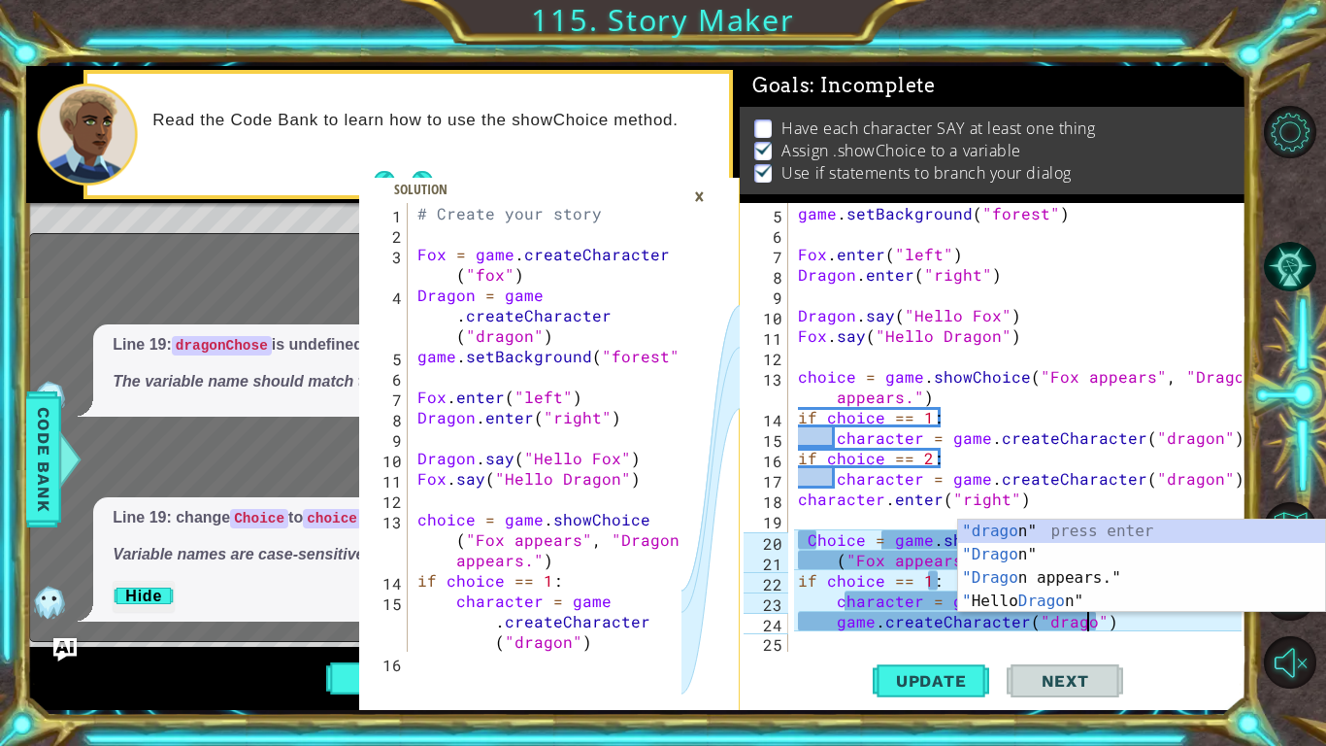
scroll to position [0, 18]
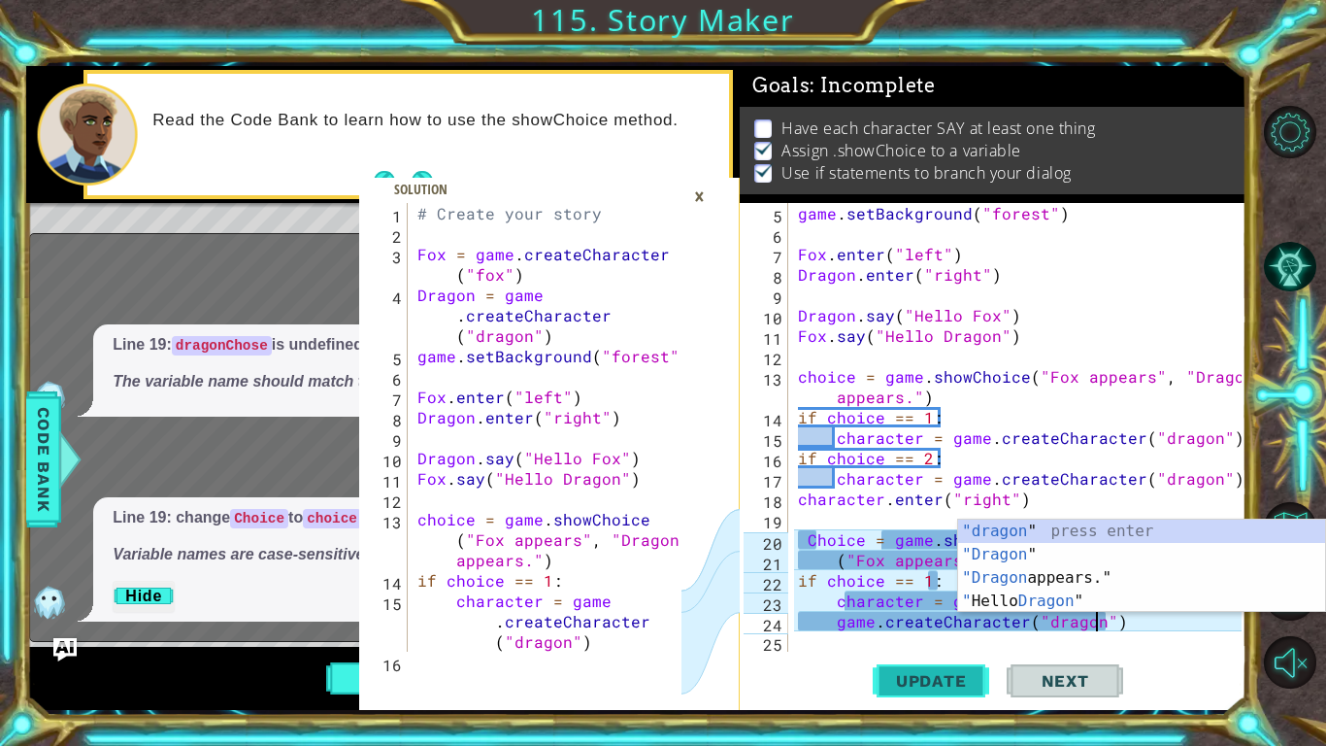
click at [937, 667] on button "Update" at bounding box center [931, 680] width 117 height 50
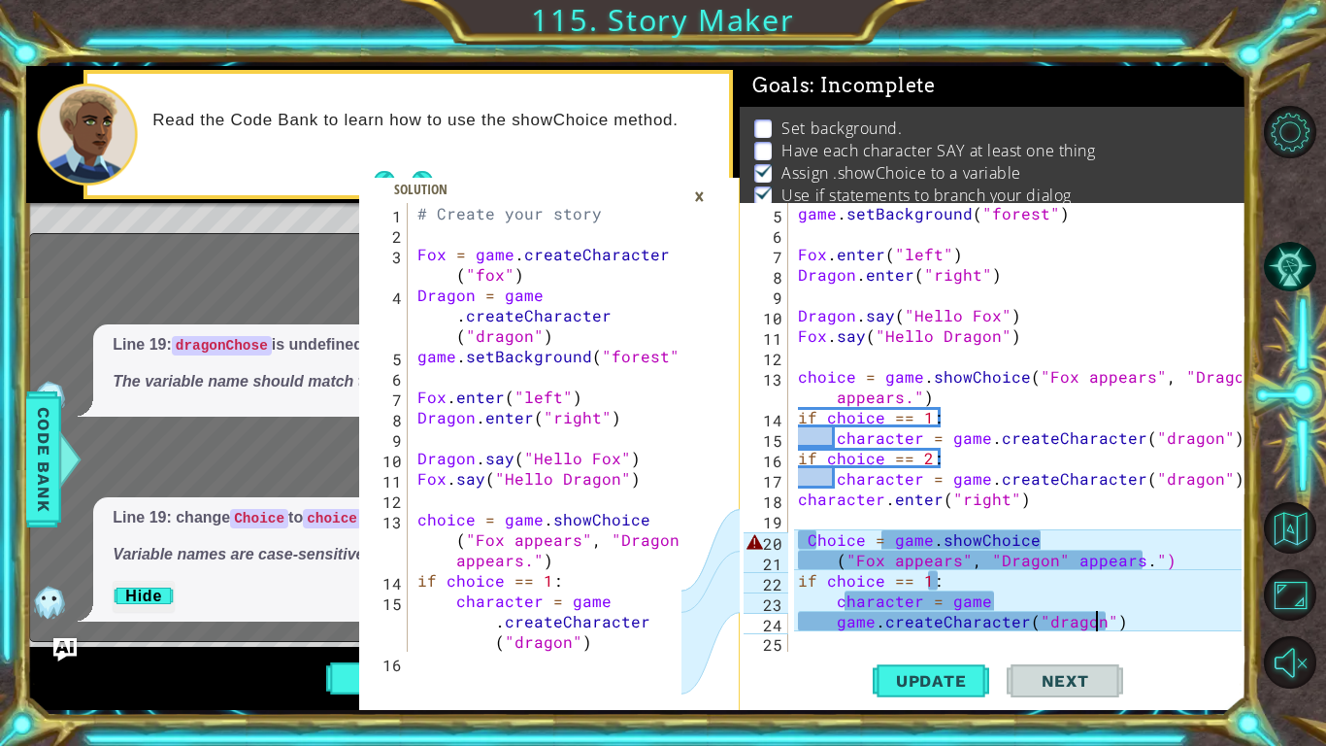
click at [700, 189] on div "×" at bounding box center [700, 196] width 30 height 33
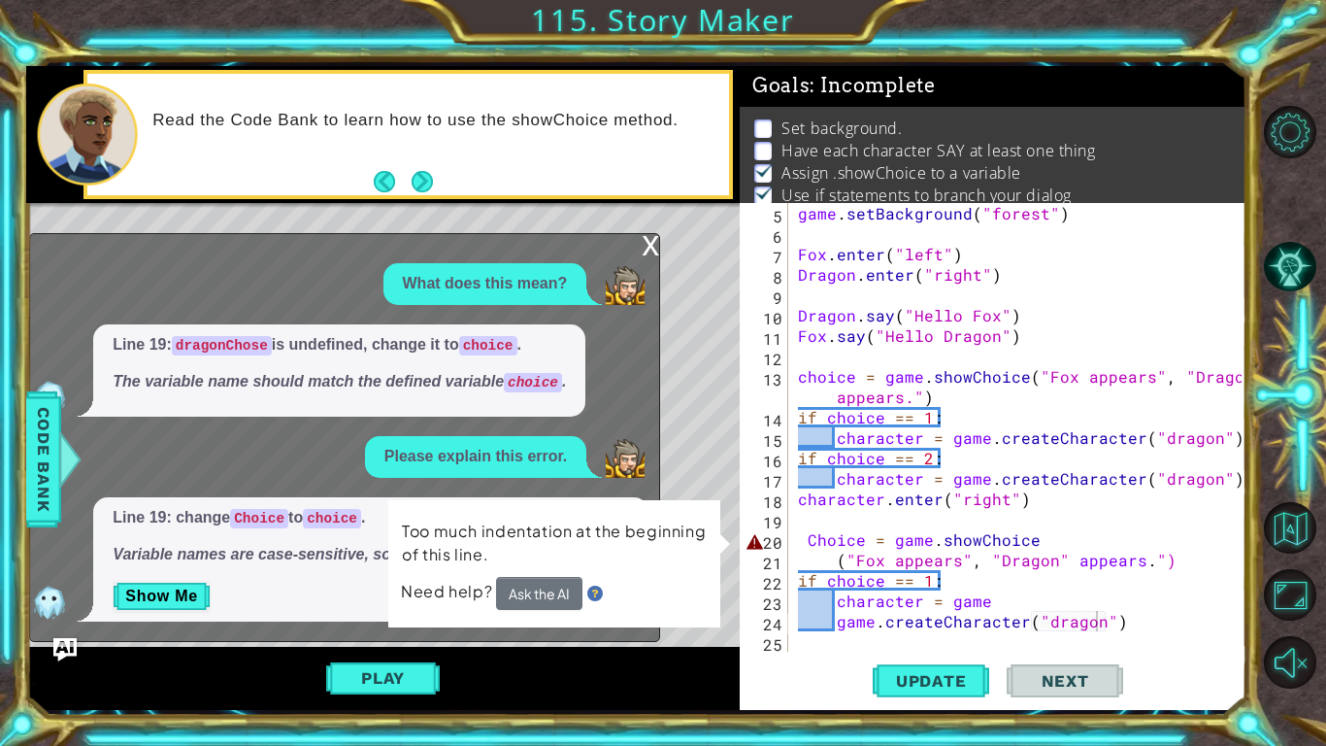
click at [652, 234] on div "x" at bounding box center [650, 243] width 17 height 19
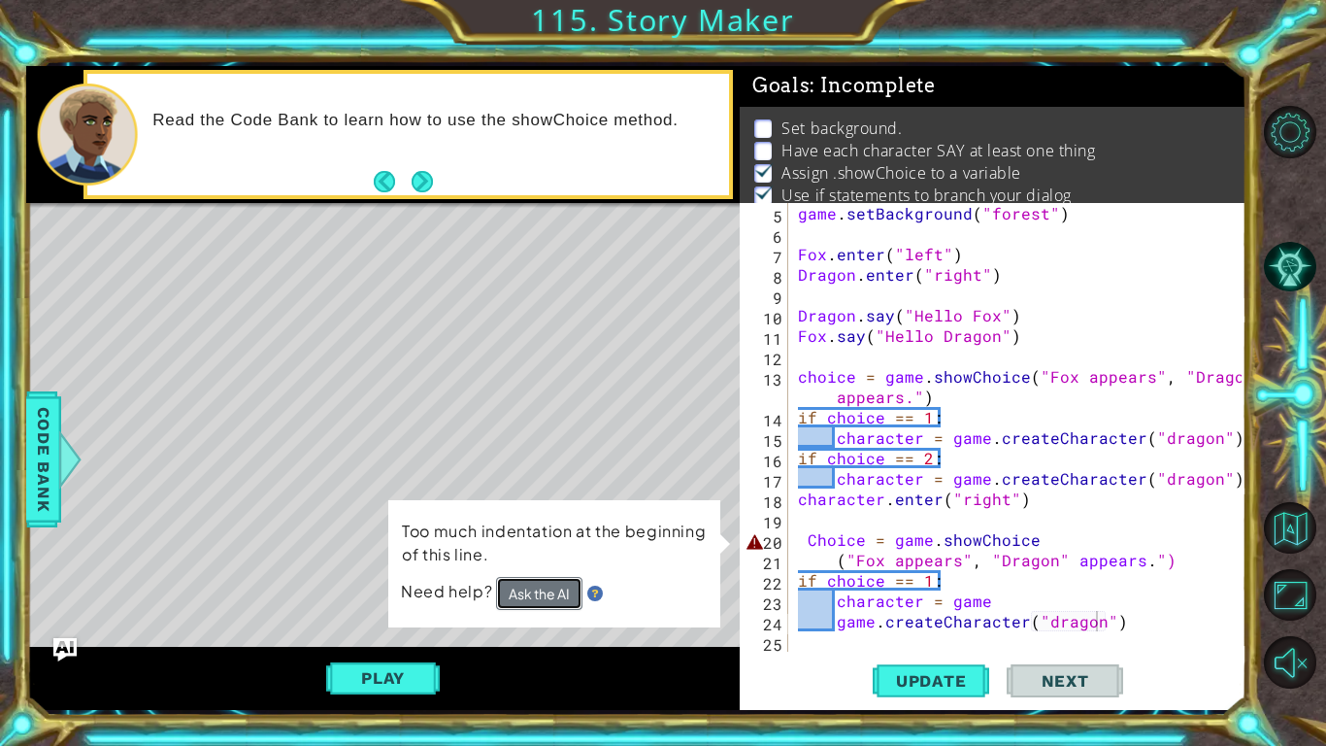
click at [537, 594] on button "Ask the AI" at bounding box center [539, 593] width 86 height 34
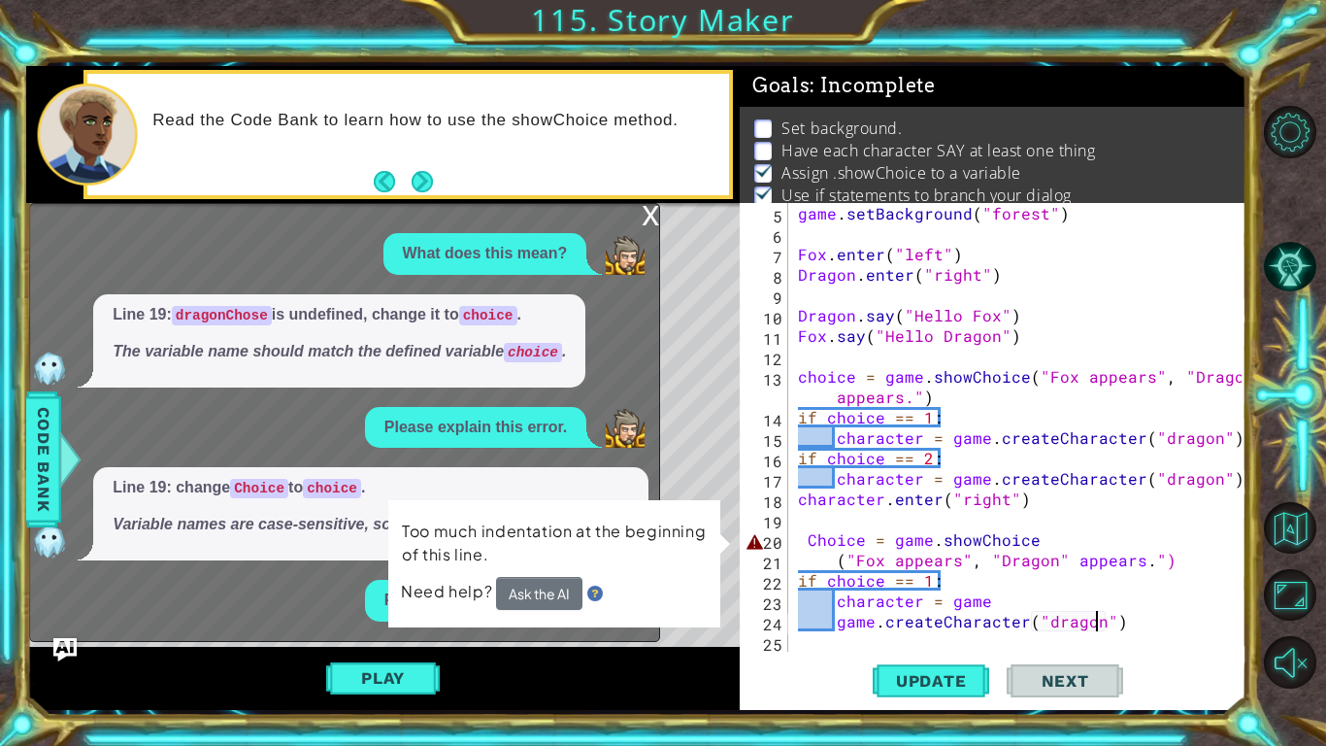
scroll to position [49, 0]
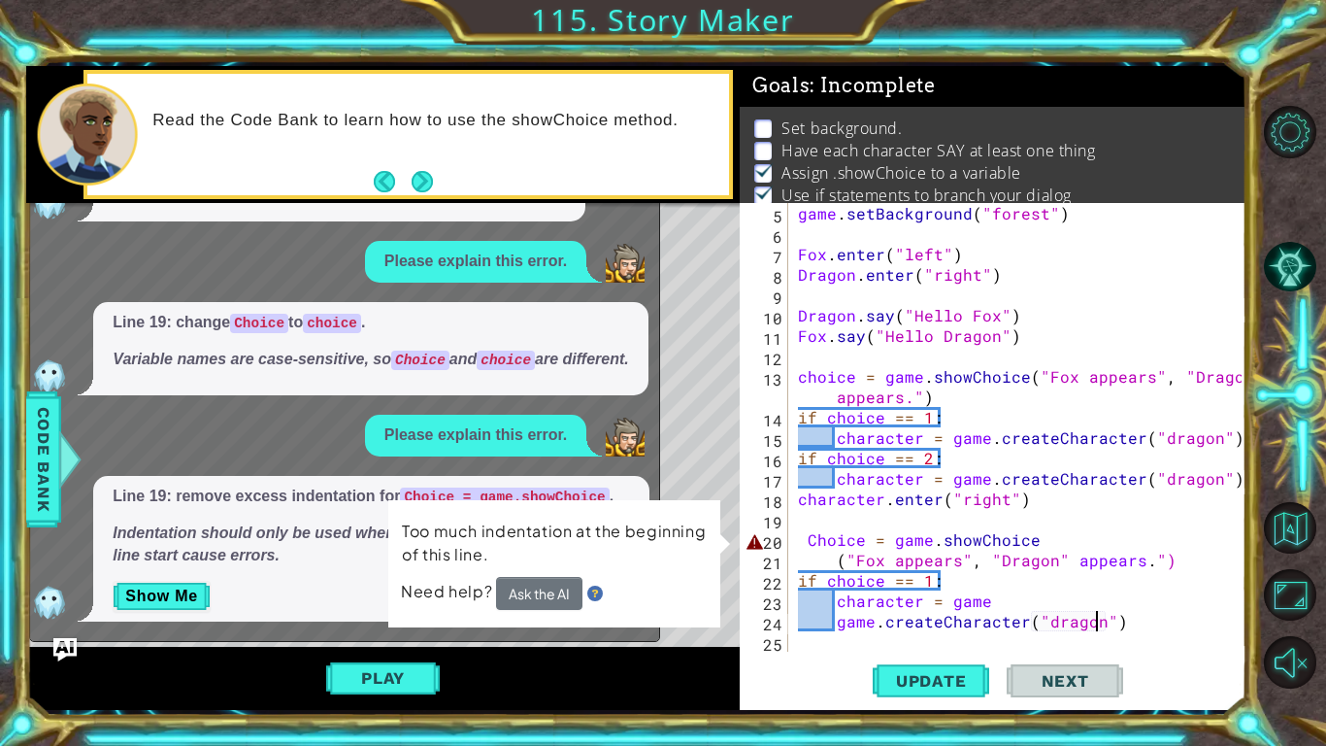
click at [534, 463] on div "What does this mean? Line 19: dragonChose is undefined, change it to choice . T…" at bounding box center [339, 344] width 619 height 553
click at [833, 548] on div "game . setBackground ( "forest" ) Fox . enter ( "left" ) Dragon . enter ( "righ…" at bounding box center [1022, 447] width 457 height 489
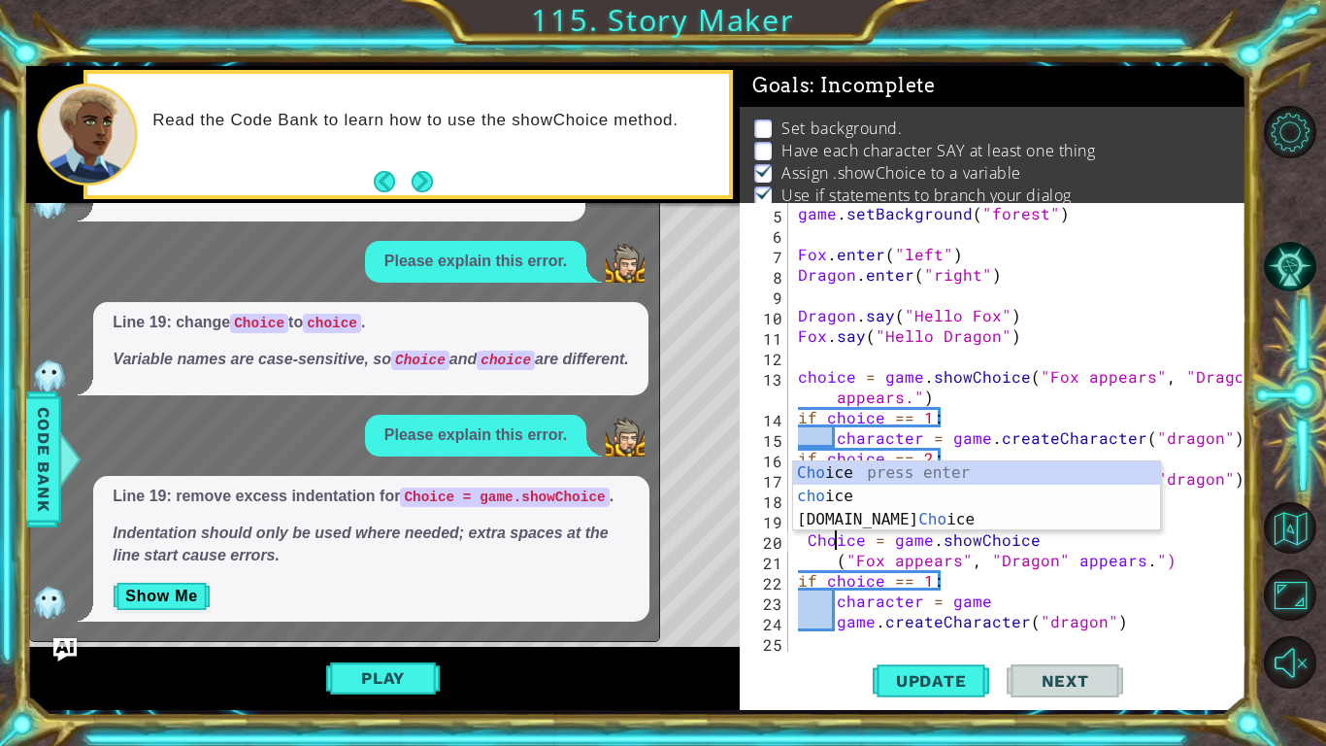
scroll to position [0, 2]
click at [171, 595] on button "Show Me" at bounding box center [162, 596] width 98 height 31
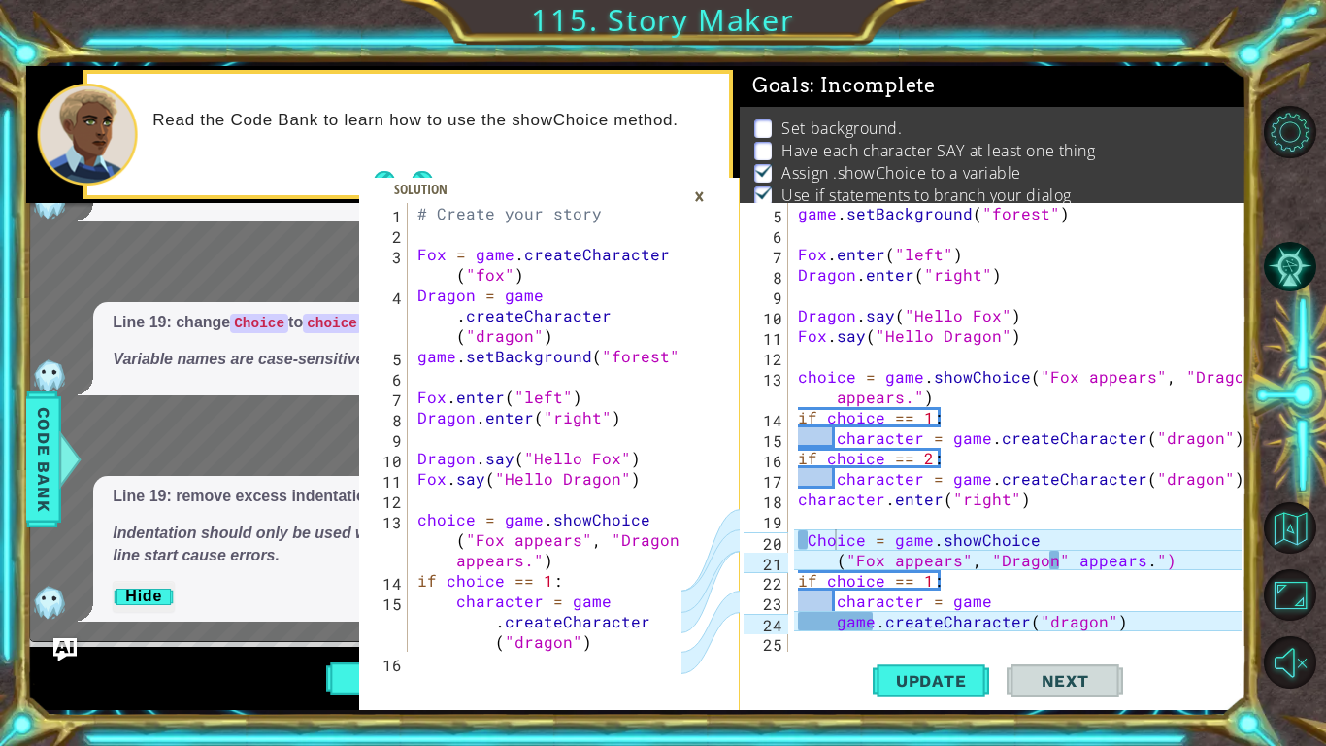
click at [1023, 625] on div "game . setBackground ( "forest" ) Fox . enter ( "left" ) Dragon . enter ( "righ…" at bounding box center [1022, 447] width 457 height 489
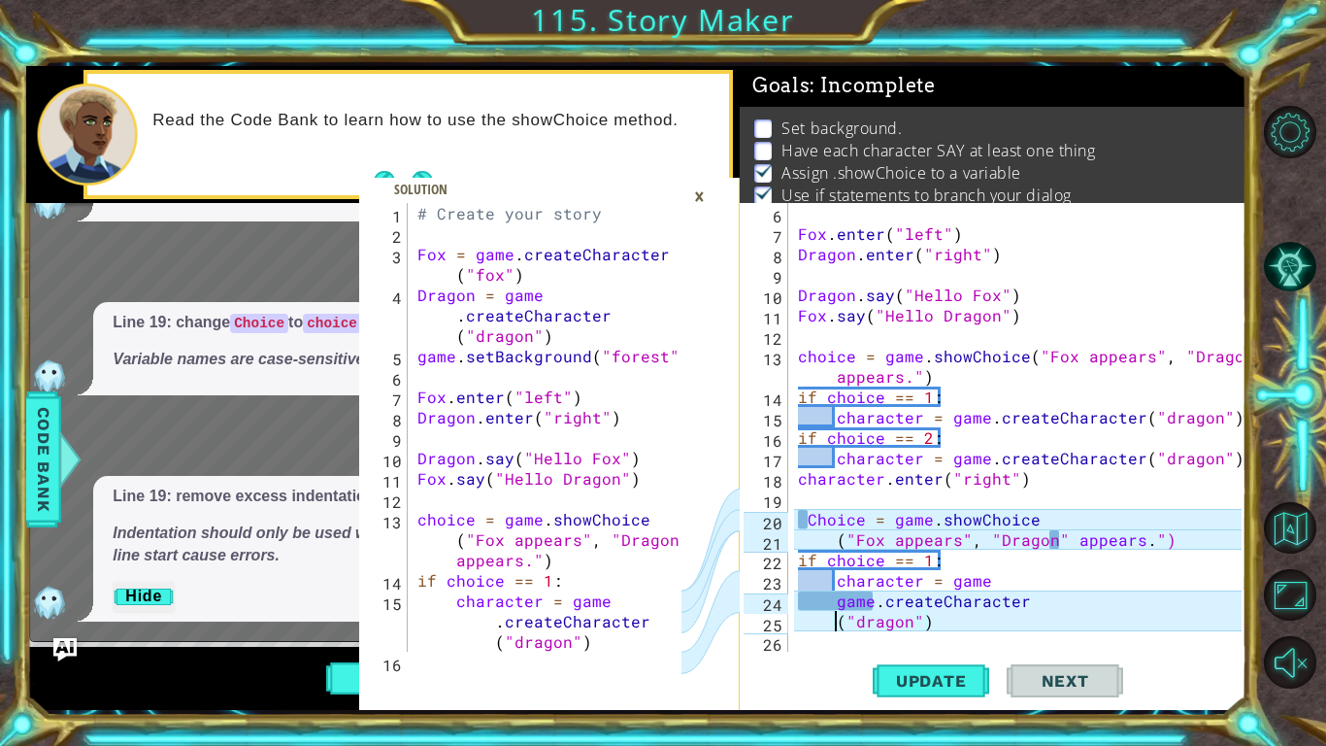
scroll to position [102, 0]
type textarea "game.createCharacter("dragon")"
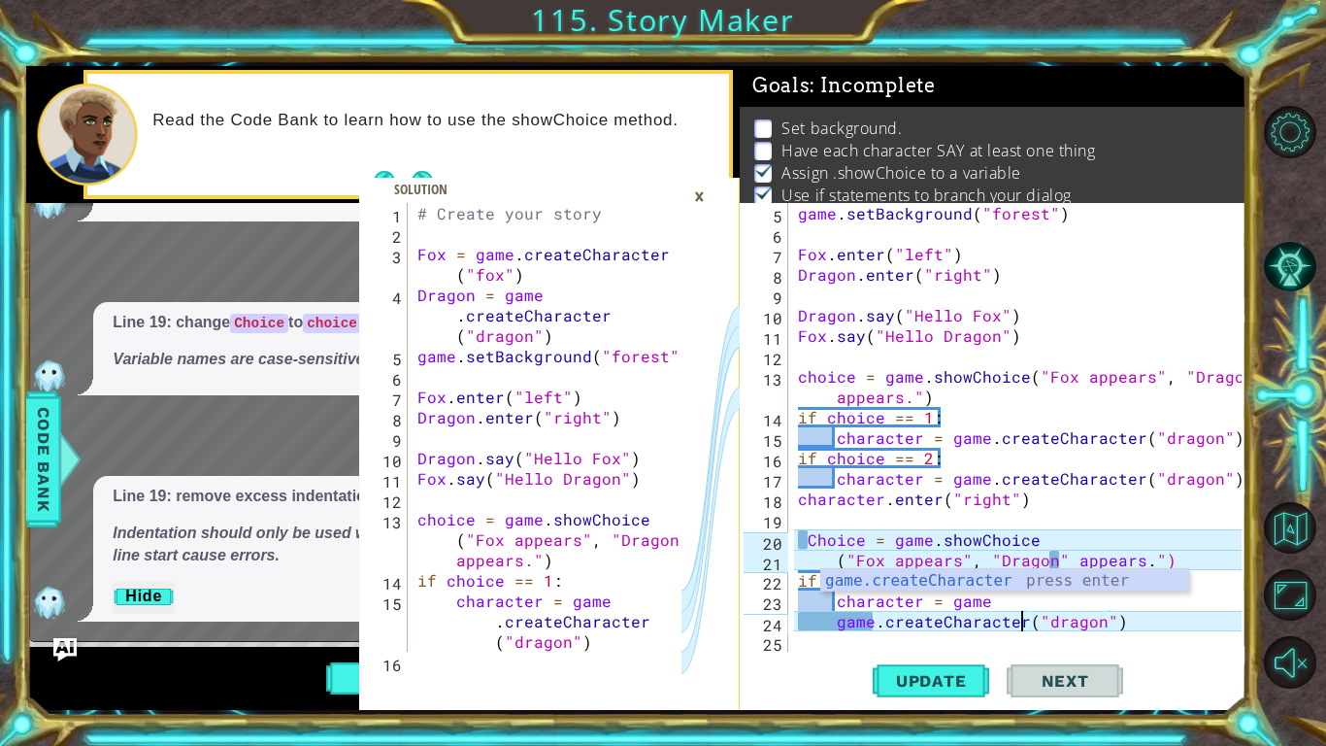
scroll to position [82, 0]
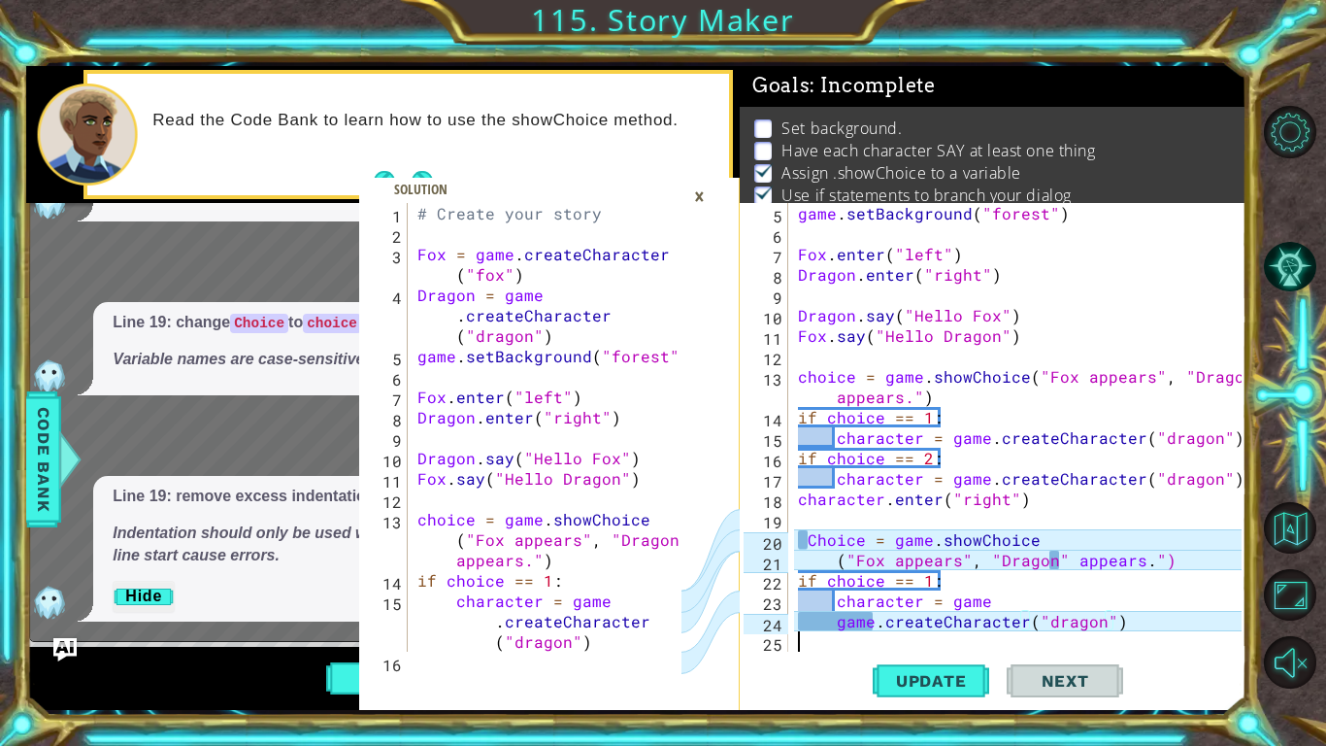
click at [814, 648] on div "game . setBackground ( "forest" ) Fox . enter ( "left" ) Dragon . enter ( "righ…" at bounding box center [1022, 447] width 457 height 489
click at [816, 541] on div "game . setBackground ( "forest" ) Fox . enter ( "left" ) Dragon . enter ( "righ…" at bounding box center [1022, 447] width 457 height 489
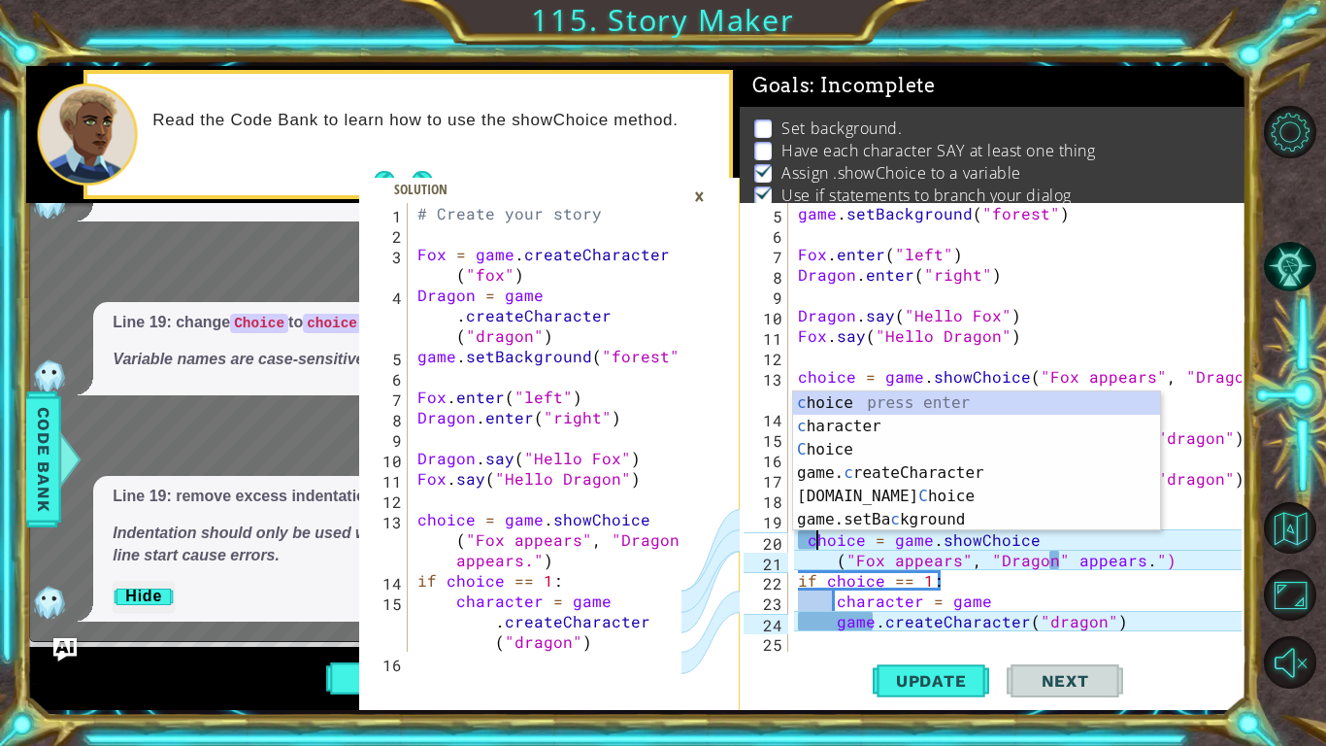
scroll to position [0, 1]
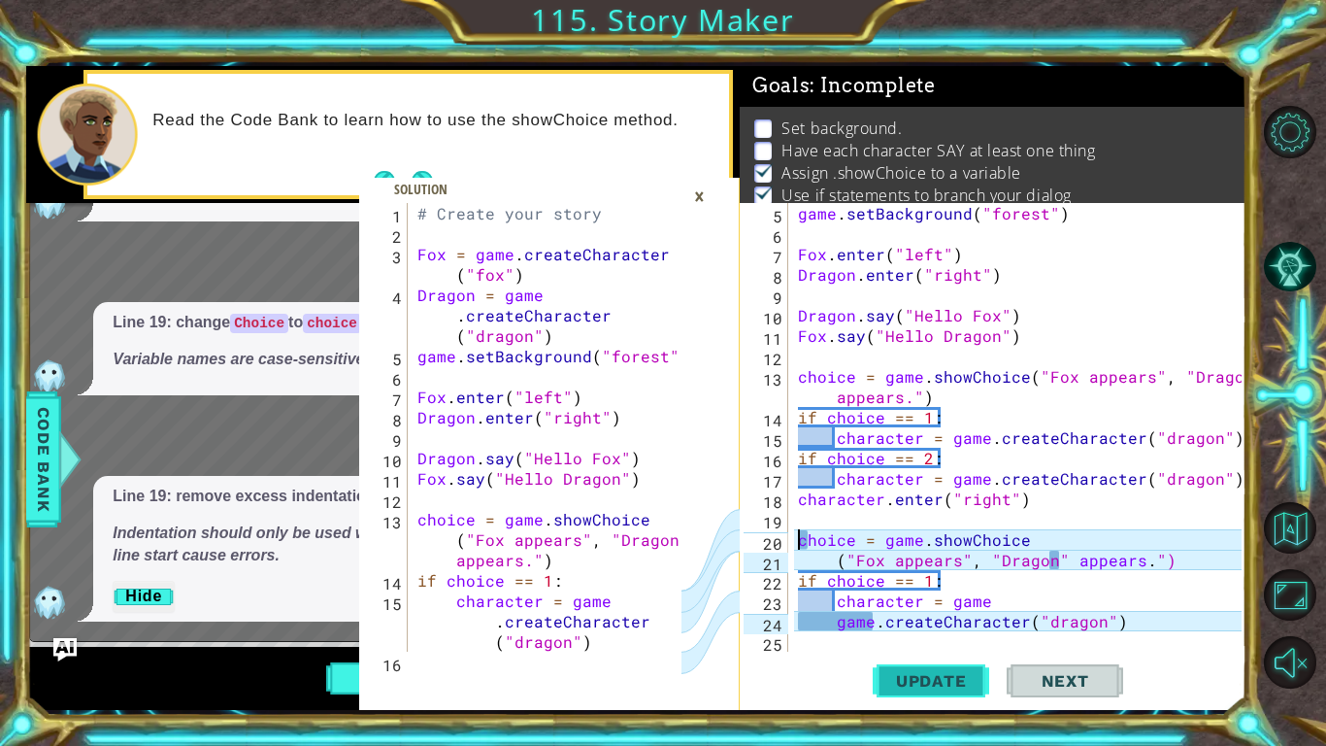
click at [939, 685] on span "Update" at bounding box center [932, 680] width 110 height 19
click at [831, 560] on div "game . setBackground ( "forest" ) Fox . enter ( "left" ) Dragon . enter ( "righ…" at bounding box center [1022, 447] width 457 height 489
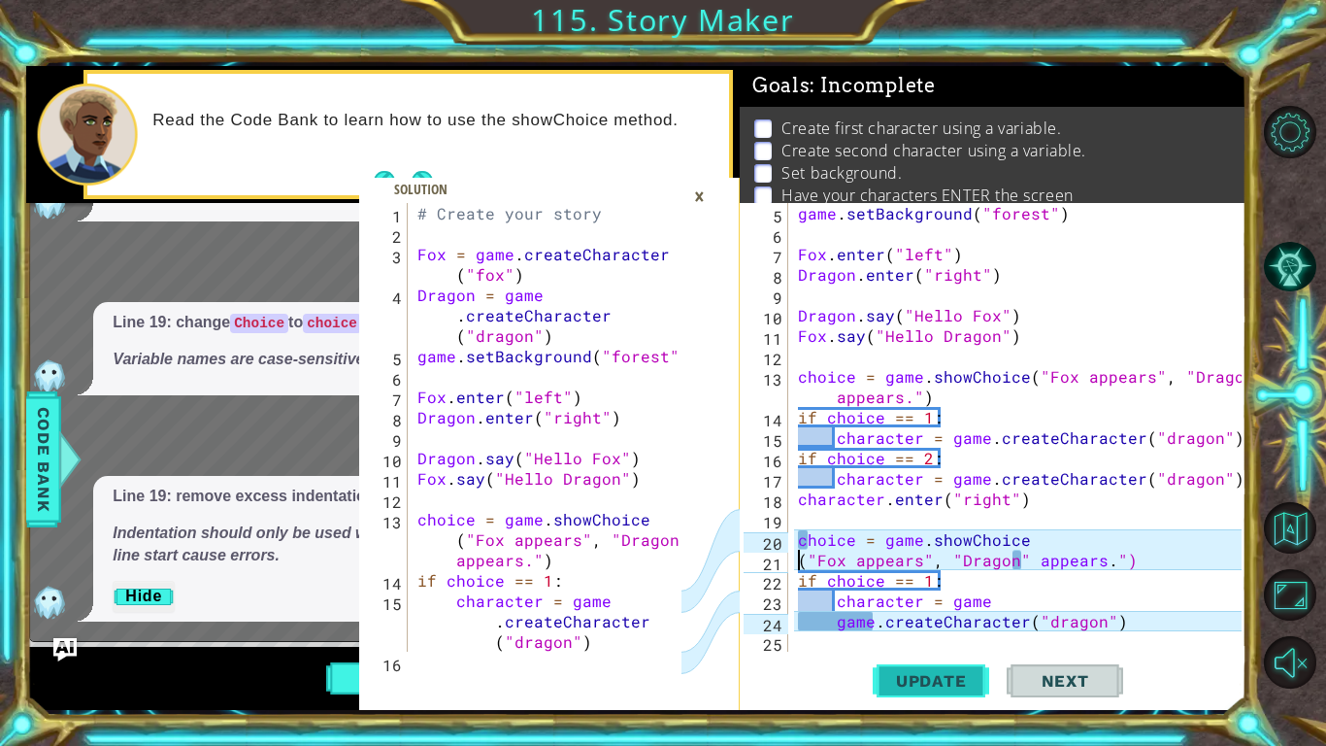
click at [945, 687] on span "Update" at bounding box center [932, 680] width 110 height 19
click at [896, 669] on button "Update" at bounding box center [931, 680] width 117 height 50
click at [1059, 558] on div "game . setBackground ( "forest" ) Fox . enter ( "left" ) Dragon . enter ( "righ…" at bounding box center [1022, 447] width 457 height 489
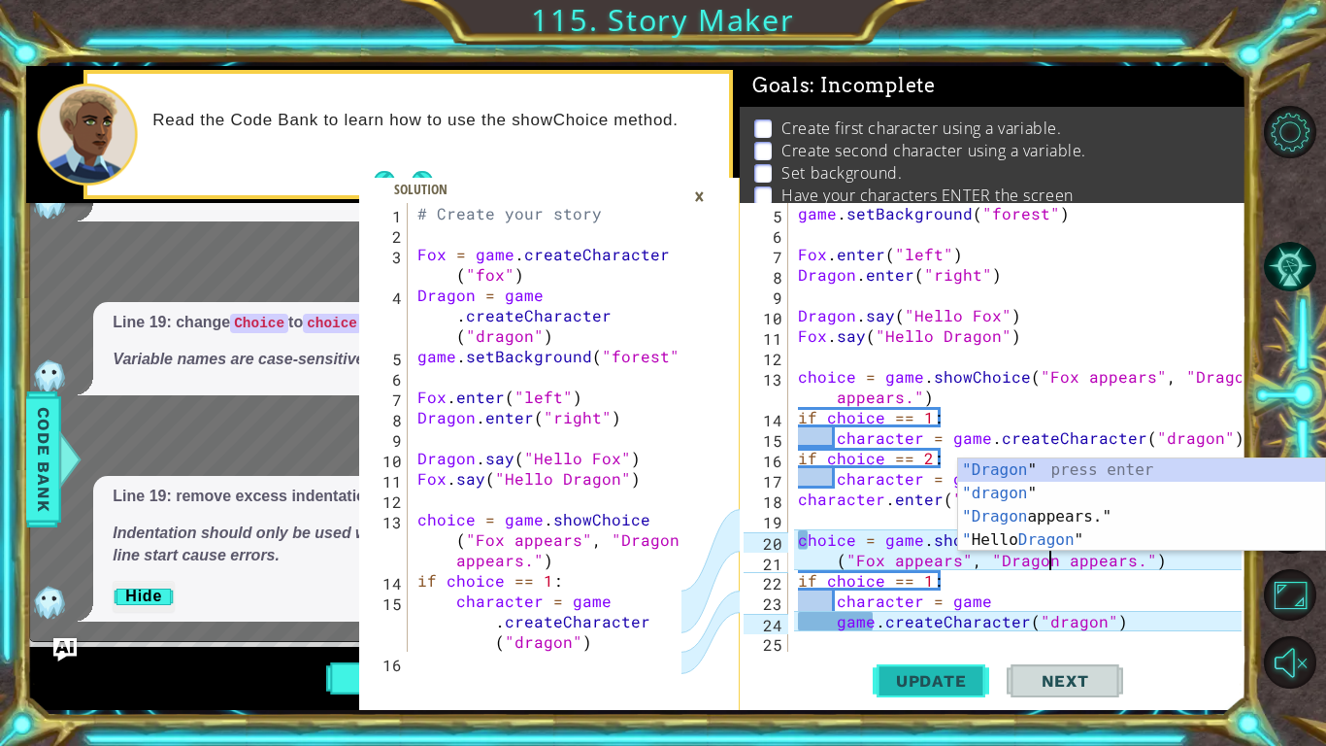
click at [925, 682] on span "Update" at bounding box center [932, 680] width 110 height 19
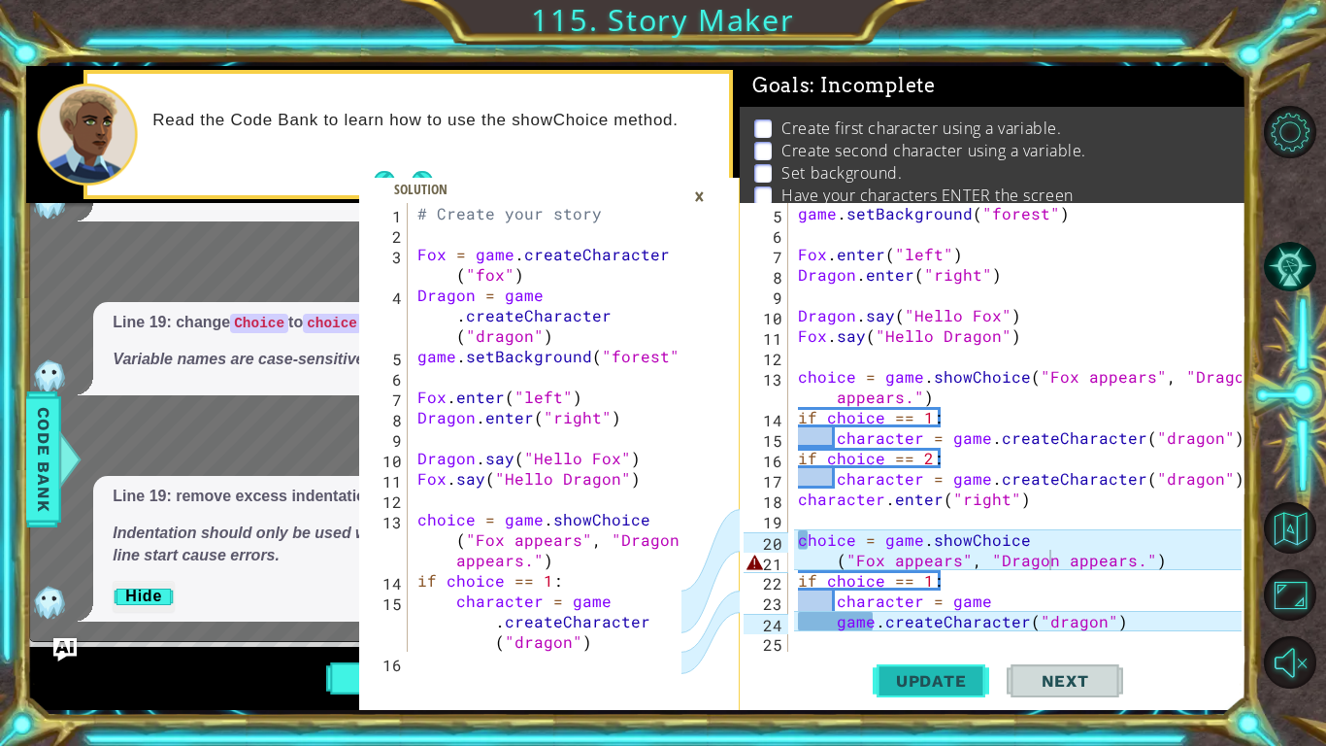
click at [950, 685] on span "Update" at bounding box center [932, 680] width 110 height 19
click at [917, 436] on div "game . setBackground ( "forest" ) Fox . enter ( "left" ) Dragon . enter ( "righ…" at bounding box center [1022, 447] width 457 height 489
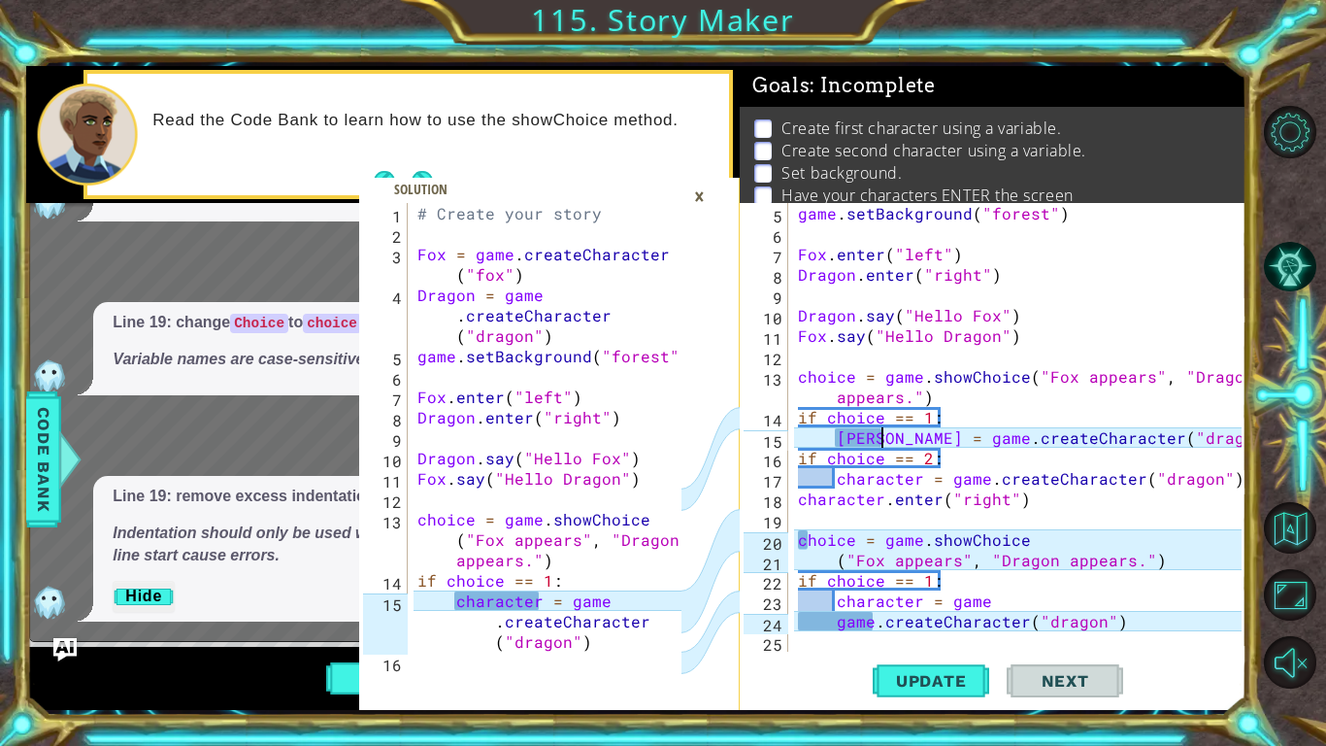
scroll to position [0, 6]
click at [938, 699] on button "Update" at bounding box center [931, 680] width 117 height 50
click at [918, 476] on div "game . setBackground ( "forest" ) Fox . enter ( "left" ) Dragon . enter ( "righ…" at bounding box center [1022, 447] width 457 height 489
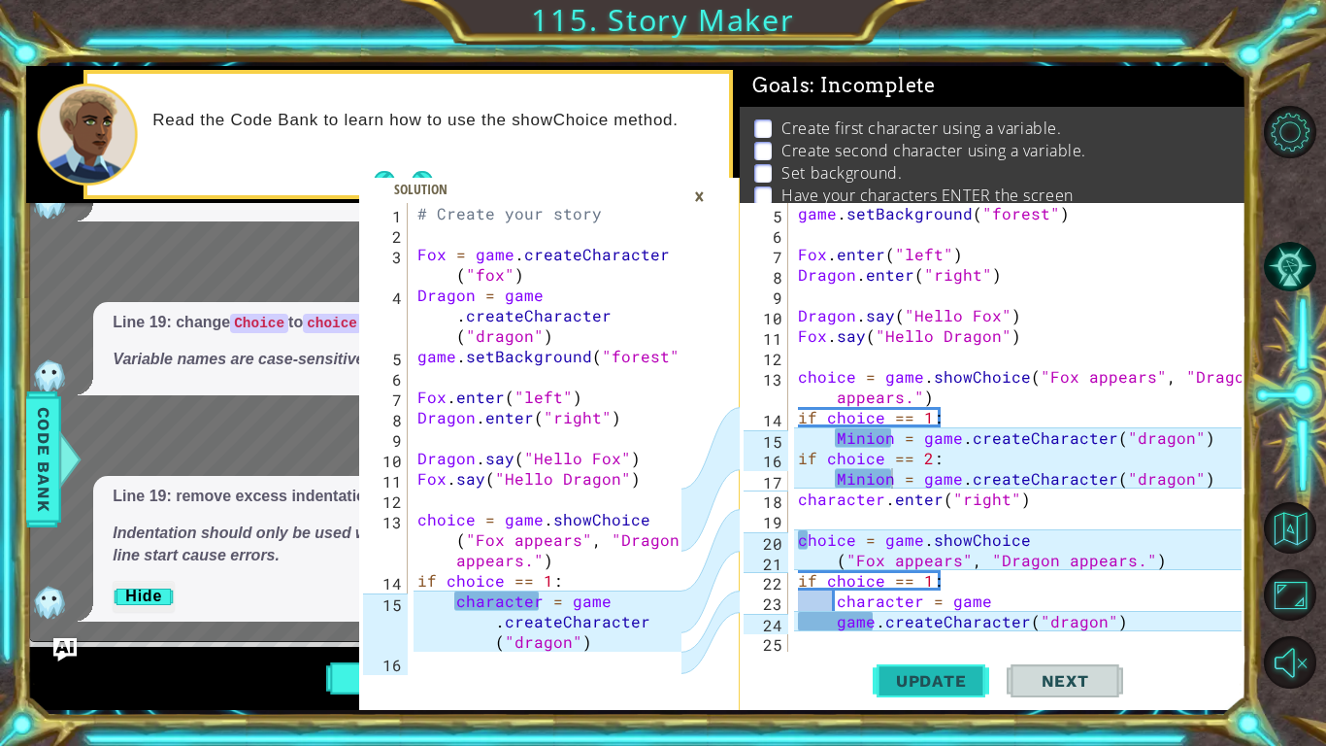
click at [953, 669] on button "Update" at bounding box center [931, 680] width 117 height 50
click at [816, 566] on div "game . setBackground ( "forest" ) Fox . enter ( "left" ) Dragon . enter ( "righ…" at bounding box center [1022, 447] width 457 height 489
type textarea "("Fox appears", "Dragon appears.")"
click at [702, 199] on div "×" at bounding box center [700, 196] width 30 height 33
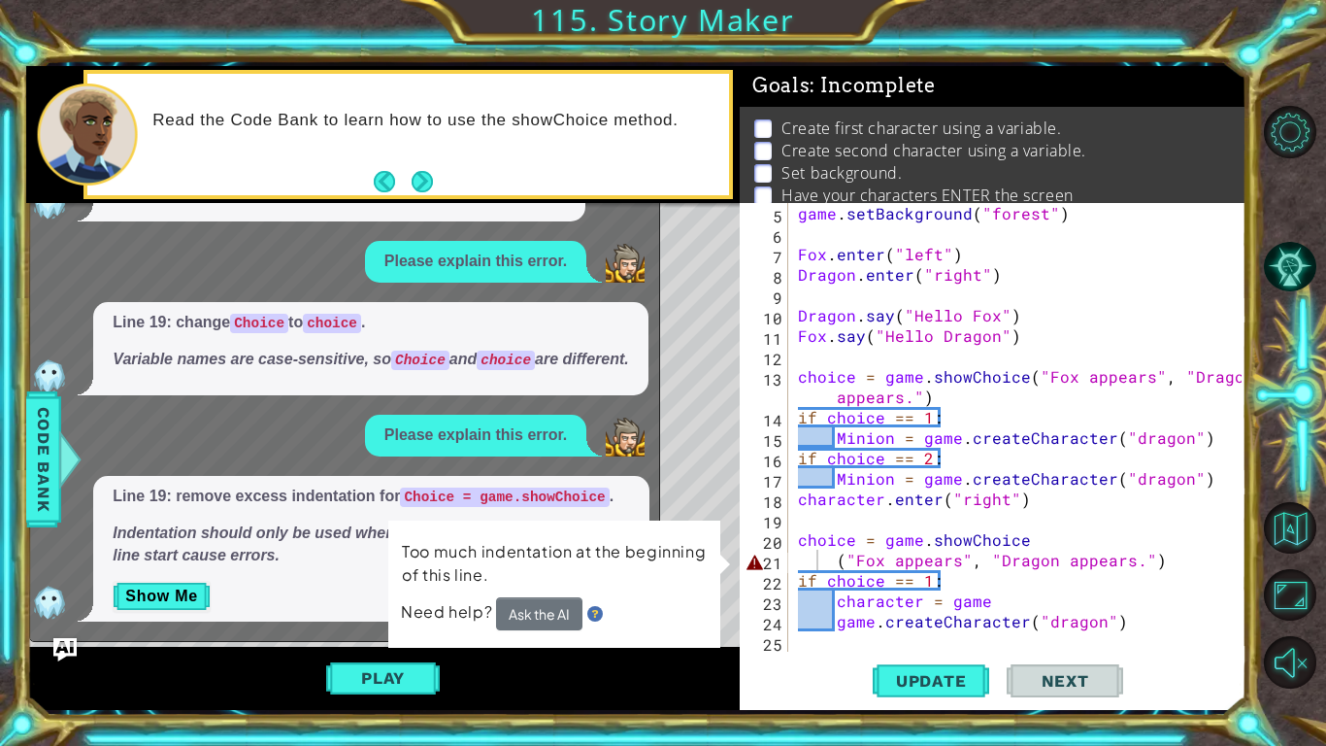
scroll to position [0, 0]
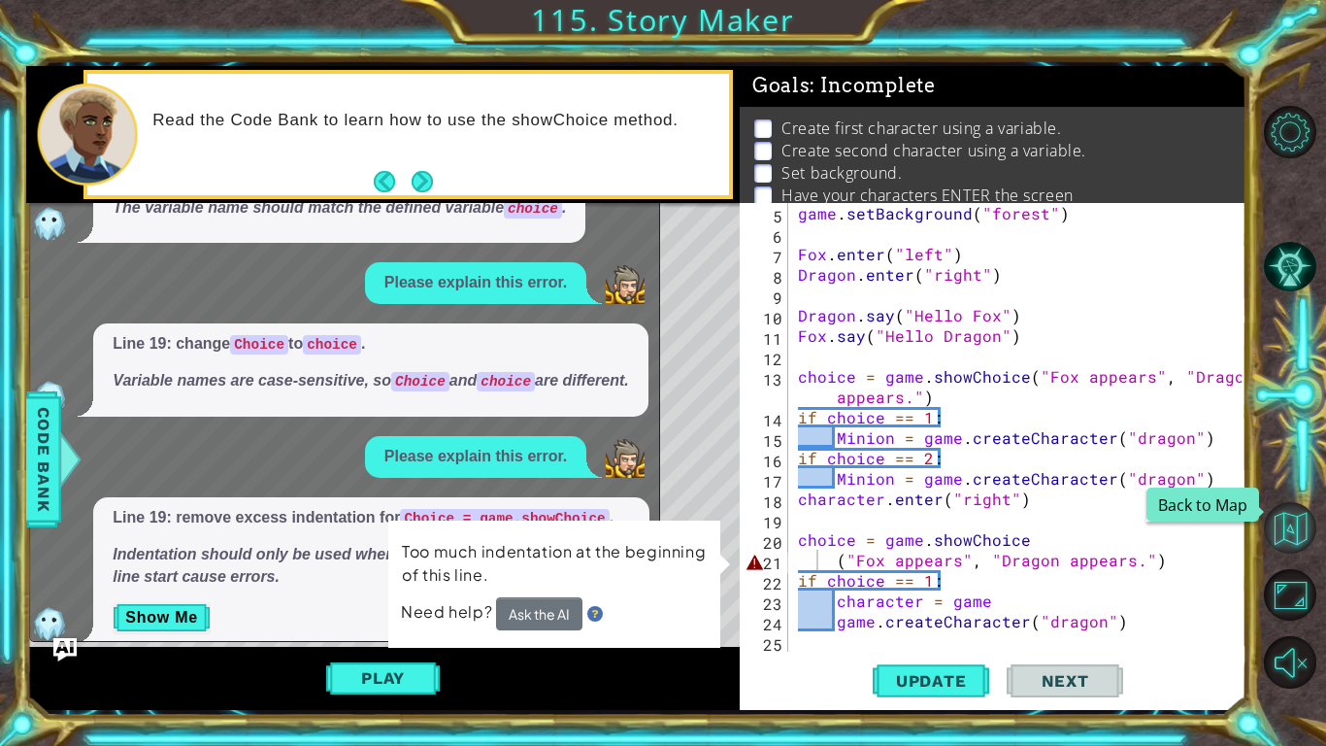
click at [1290, 539] on button "Back to Map" at bounding box center [1290, 528] width 52 height 52
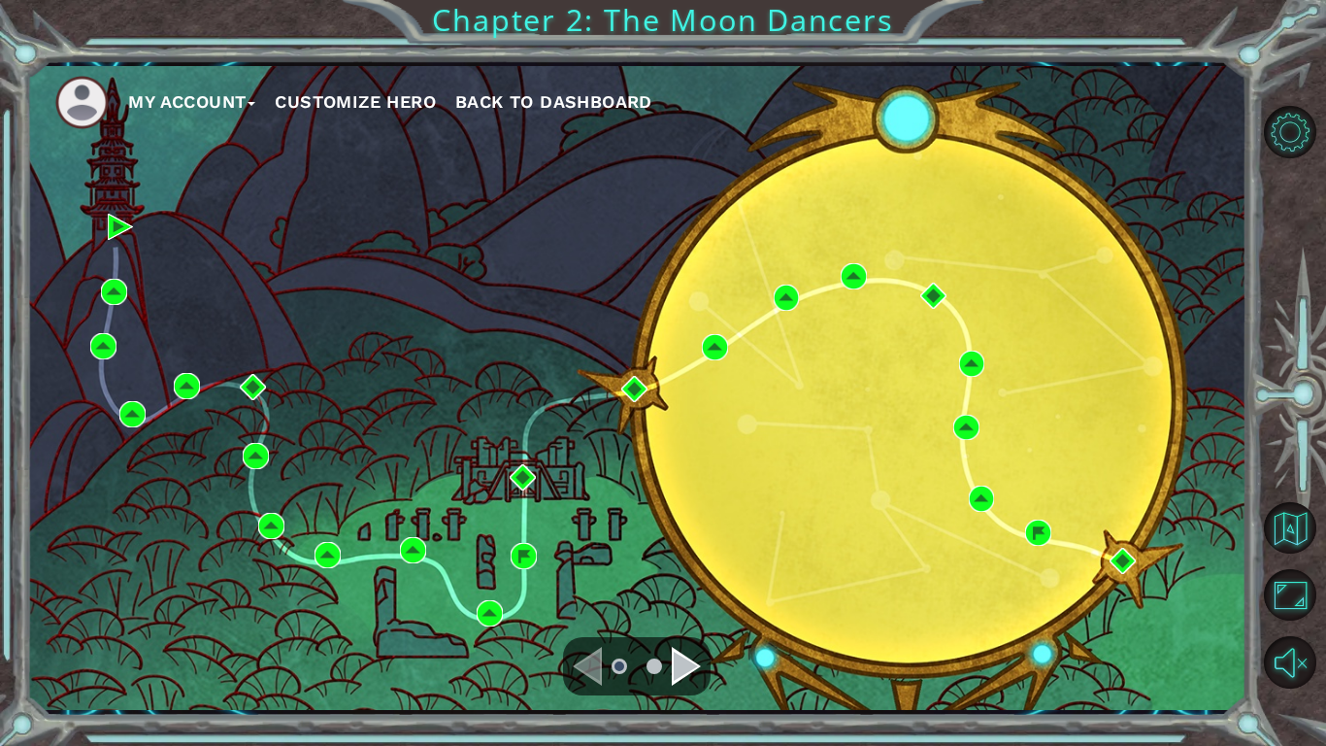
click at [685, 664] on div "Navigate to the next page" at bounding box center [686, 666] width 29 height 39
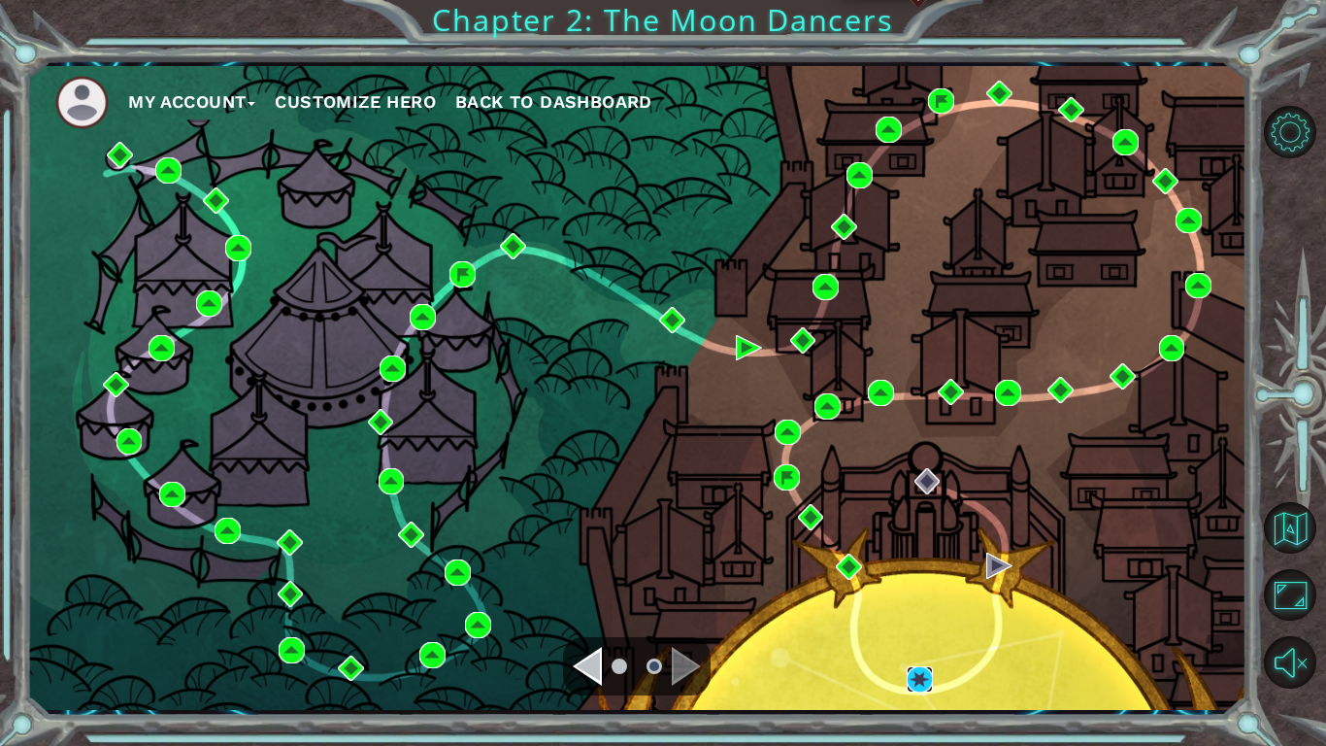
click at [920, 673] on img at bounding box center [920, 679] width 26 height 26
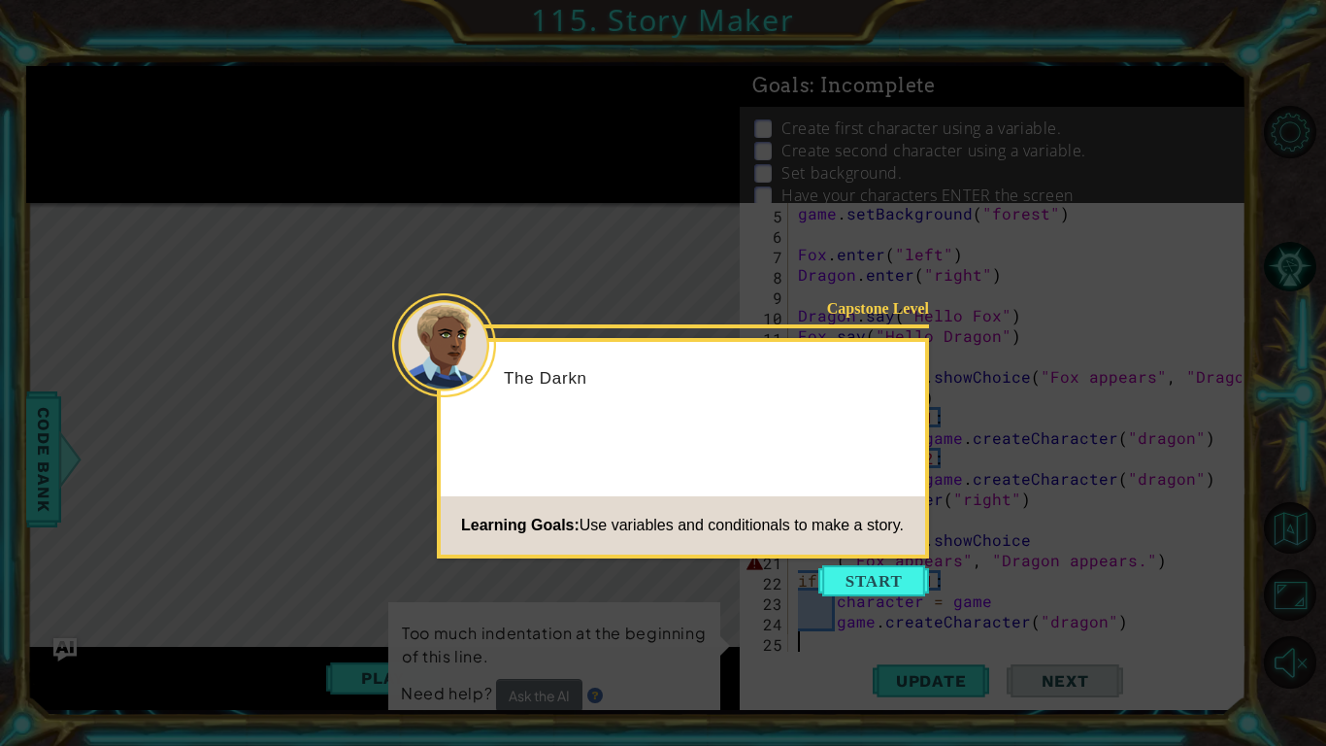
scroll to position [82, 0]
click at [895, 585] on button "Start" at bounding box center [874, 580] width 111 height 31
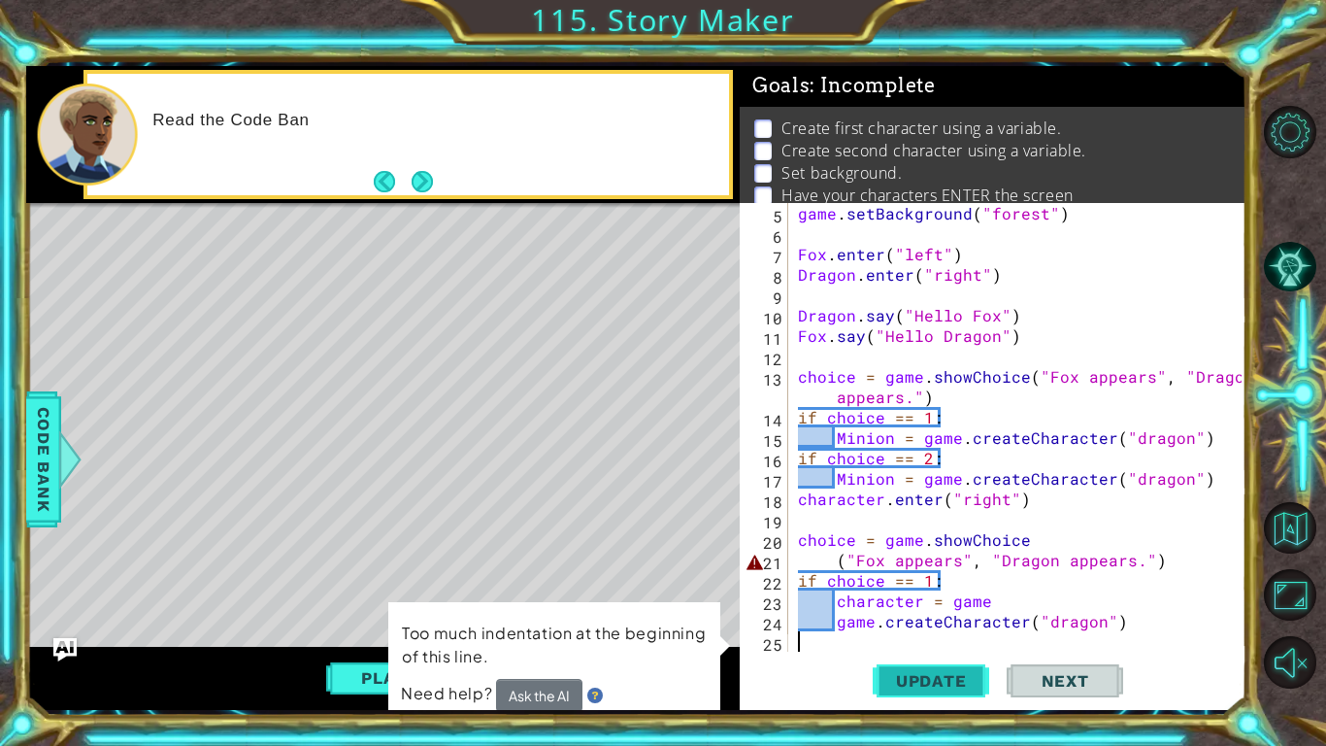
click at [951, 676] on span "Update" at bounding box center [932, 680] width 110 height 19
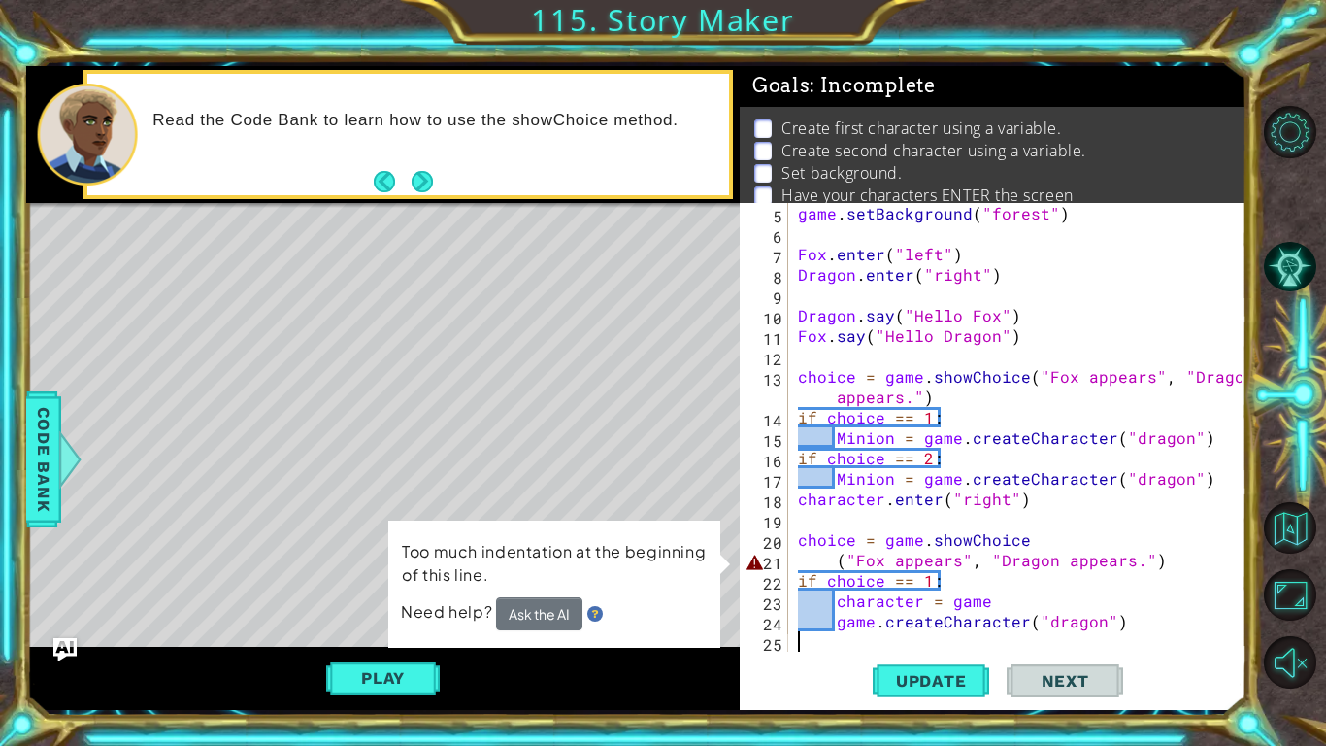
click at [1157, 564] on div "game . setBackground ( "forest" ) Fox . enter ( "left" ) Dragon . enter ( "righ…" at bounding box center [1022, 447] width 457 height 489
type textarea "("Fox appears", "Dragon appears.")"
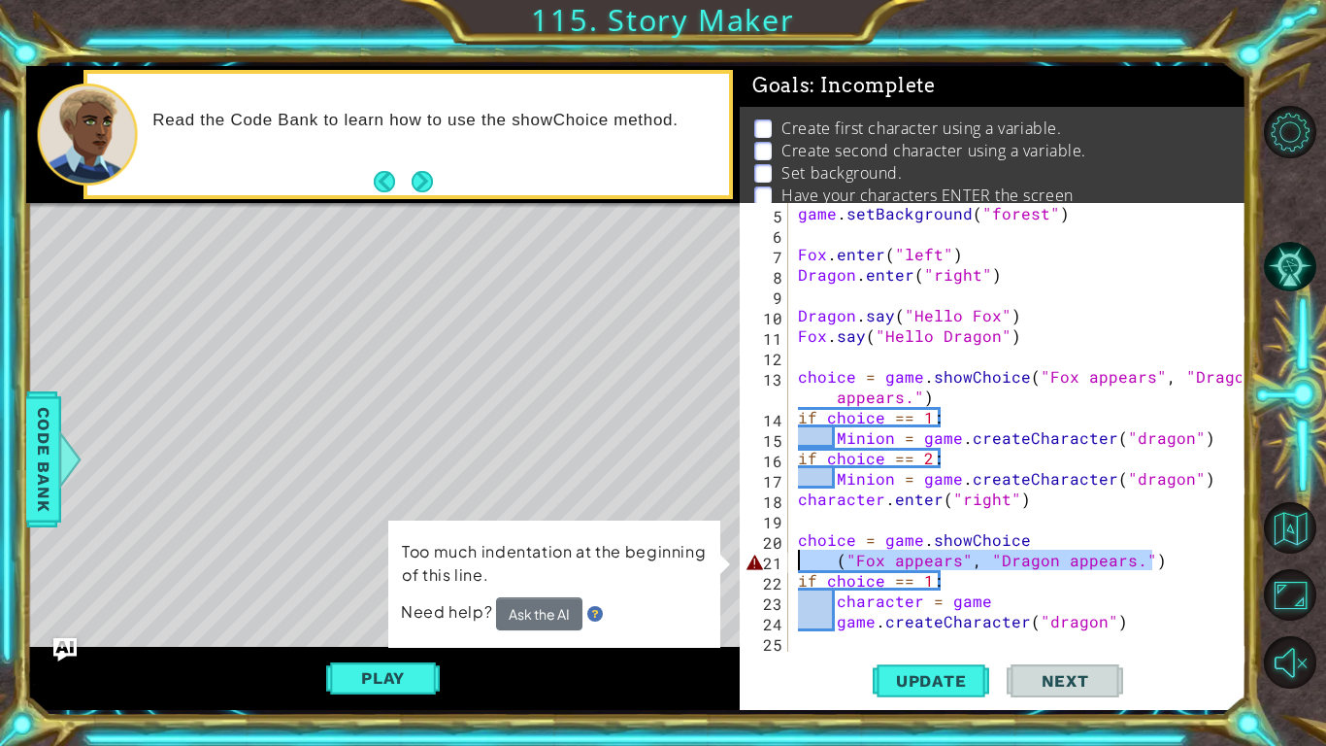
drag, startPoint x: 1157, startPoint y: 564, endPoint x: 797, endPoint y: 561, distance: 360.2
click at [797, 561] on div "game . setBackground ( "forest" ) Fox . enter ( "left" ) Dragon . enter ( "righ…" at bounding box center [1022, 447] width 457 height 489
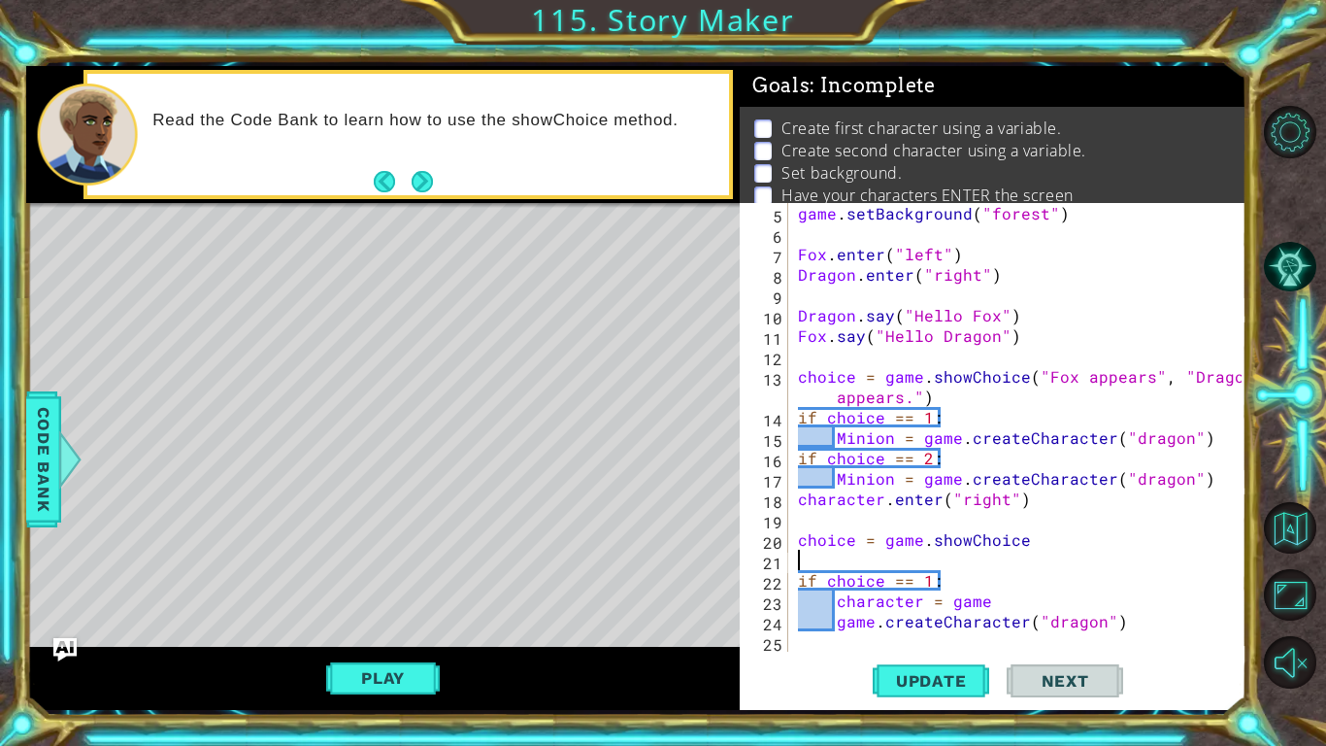
scroll to position [61, 0]
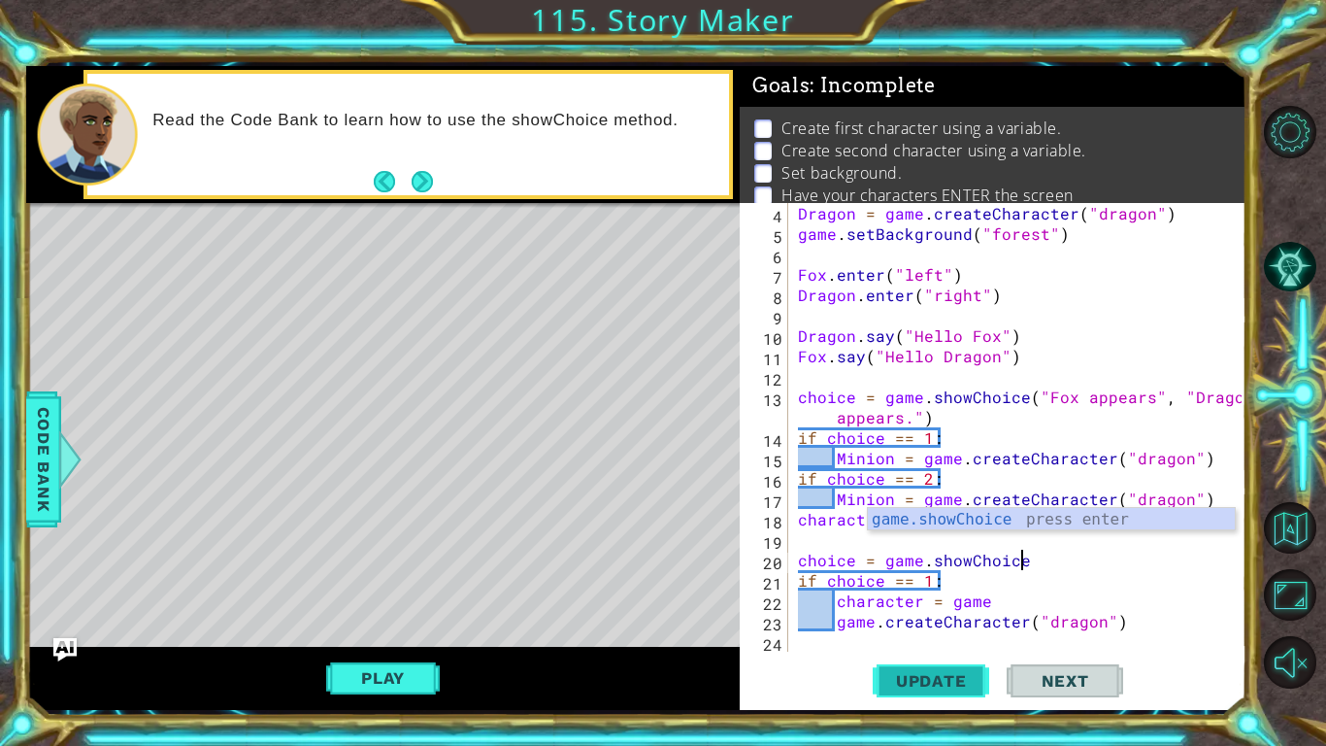
click at [923, 666] on button "Update" at bounding box center [931, 680] width 117 height 50
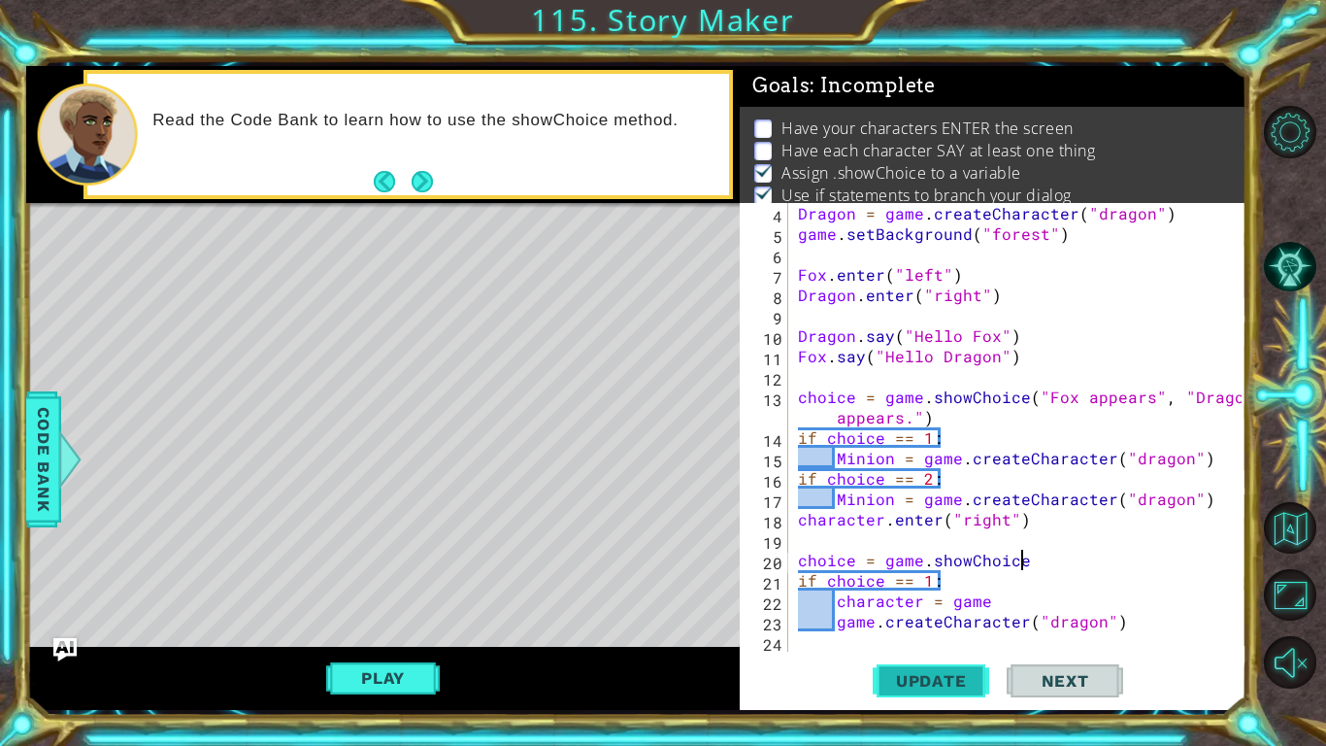
scroll to position [14, 0]
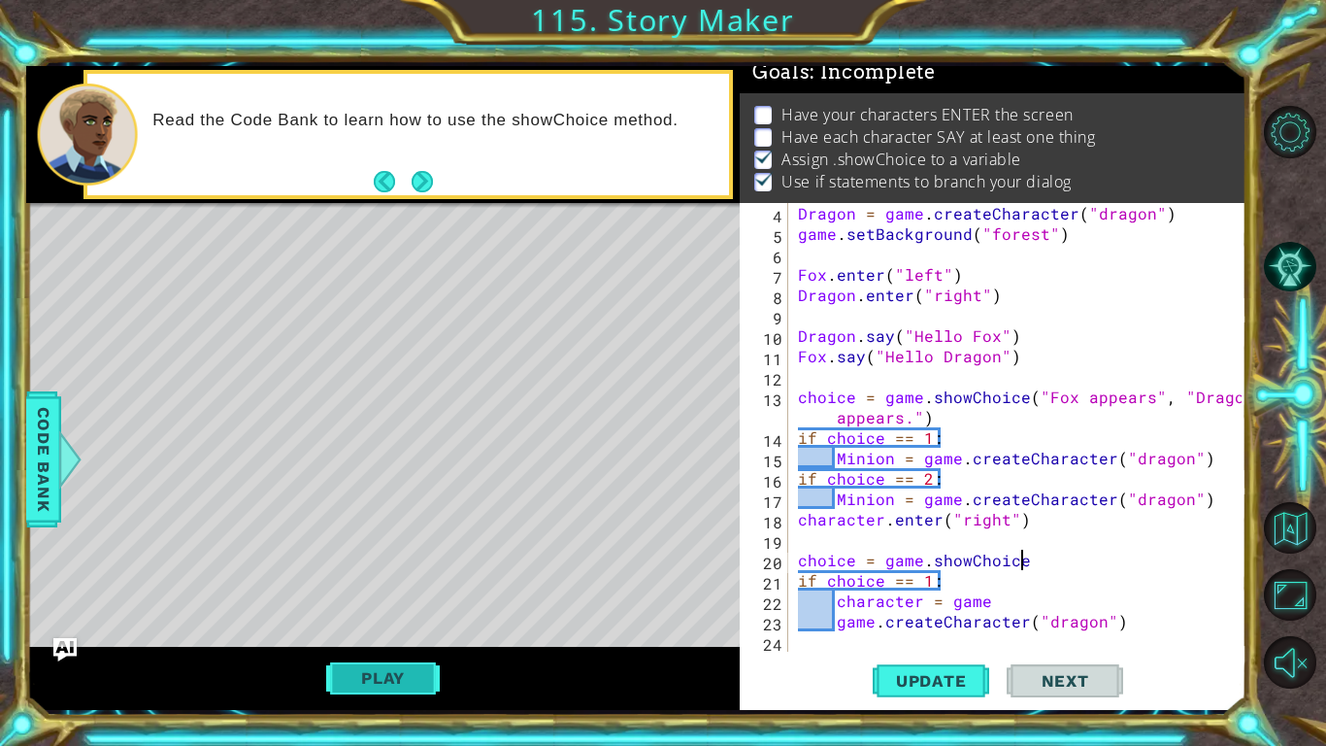
click at [340, 663] on button "Play" at bounding box center [383, 677] width 114 height 37
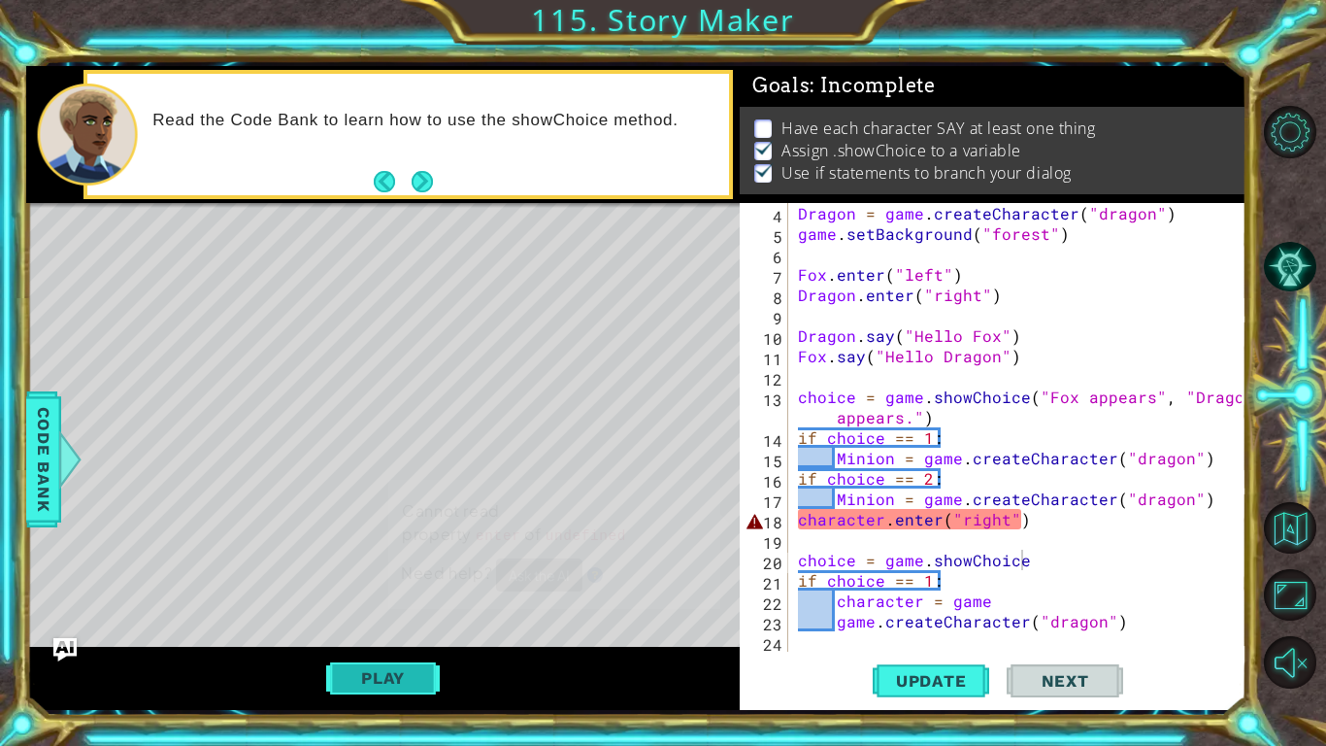
scroll to position [0, 0]
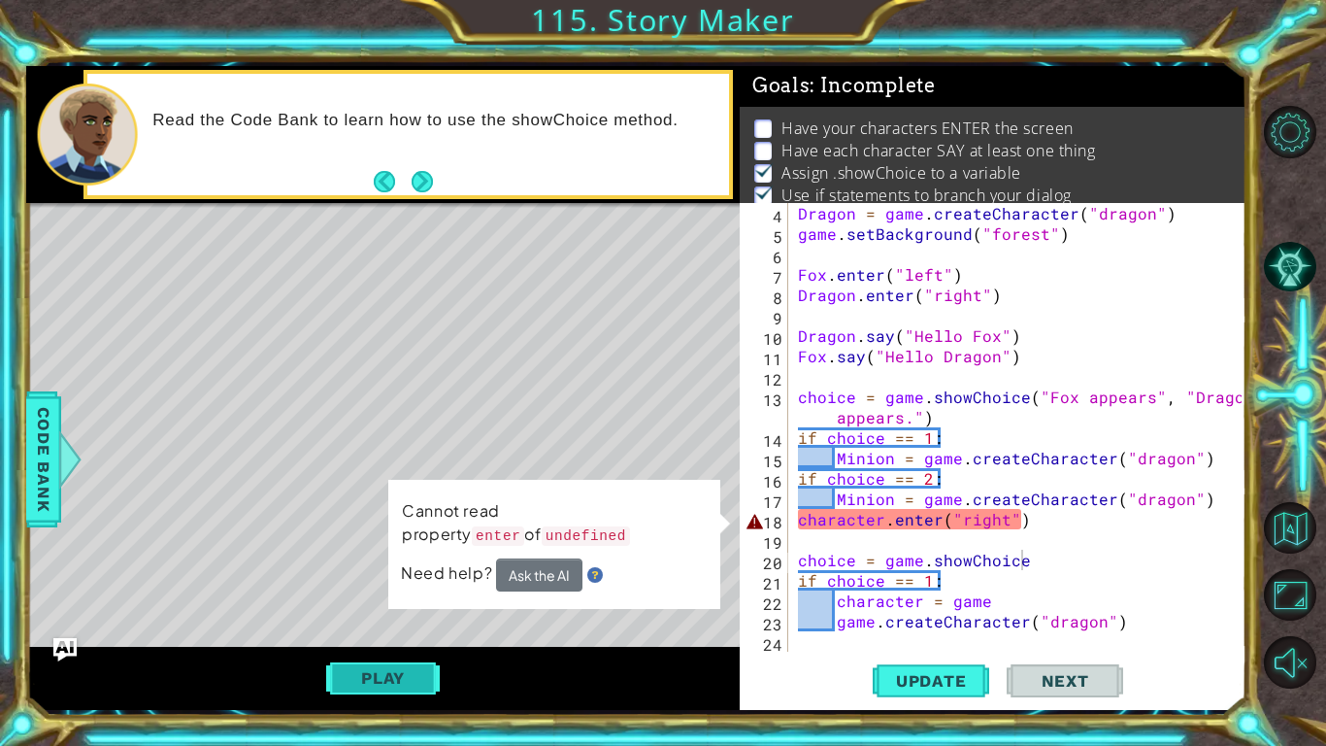
click at [371, 670] on button "Play" at bounding box center [383, 677] width 114 height 37
click at [1035, 524] on div "Dragon = game . createCharacter ( "dragon" ) game . setBackground ( "forest" ) …" at bounding box center [1022, 447] width 457 height 489
click at [1040, 566] on div "Dragon = game . createCharacter ( "dragon" ) game . setBackground ( "forest" ) …" at bounding box center [1022, 447] width 457 height 489
click at [1042, 529] on div "Dragon = game . createCharacter ( "dragon" ) game . setBackground ( "forest" ) …" at bounding box center [1022, 447] width 457 height 489
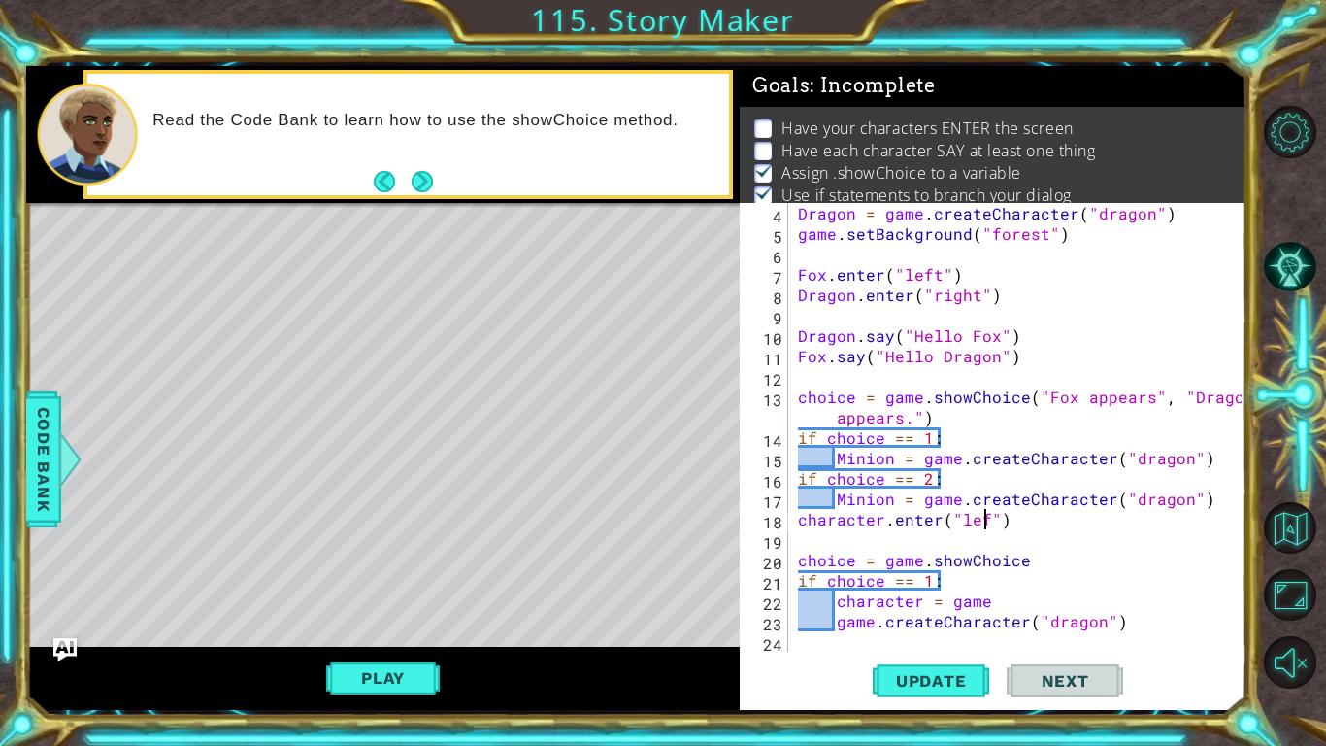
scroll to position [0, 12]
click at [960, 685] on span "Update" at bounding box center [932, 680] width 110 height 19
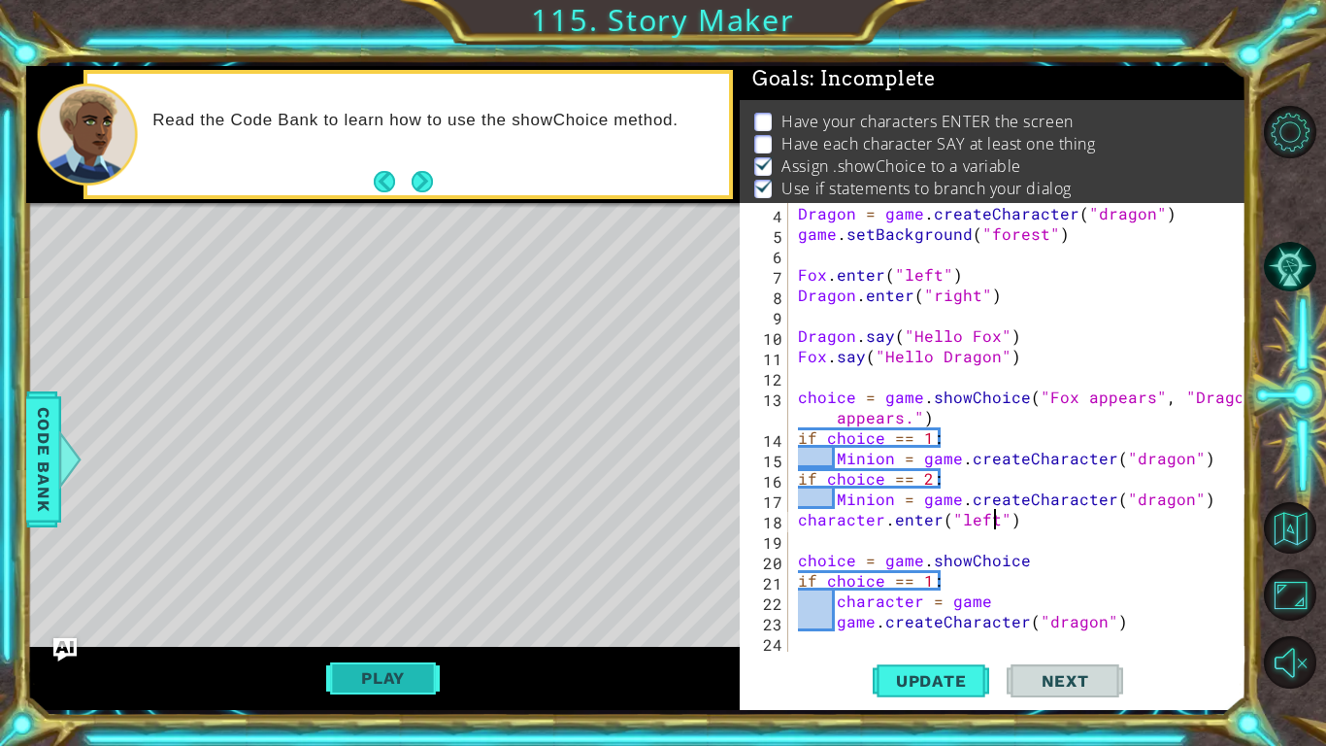
click at [420, 681] on button "Play" at bounding box center [383, 677] width 114 height 37
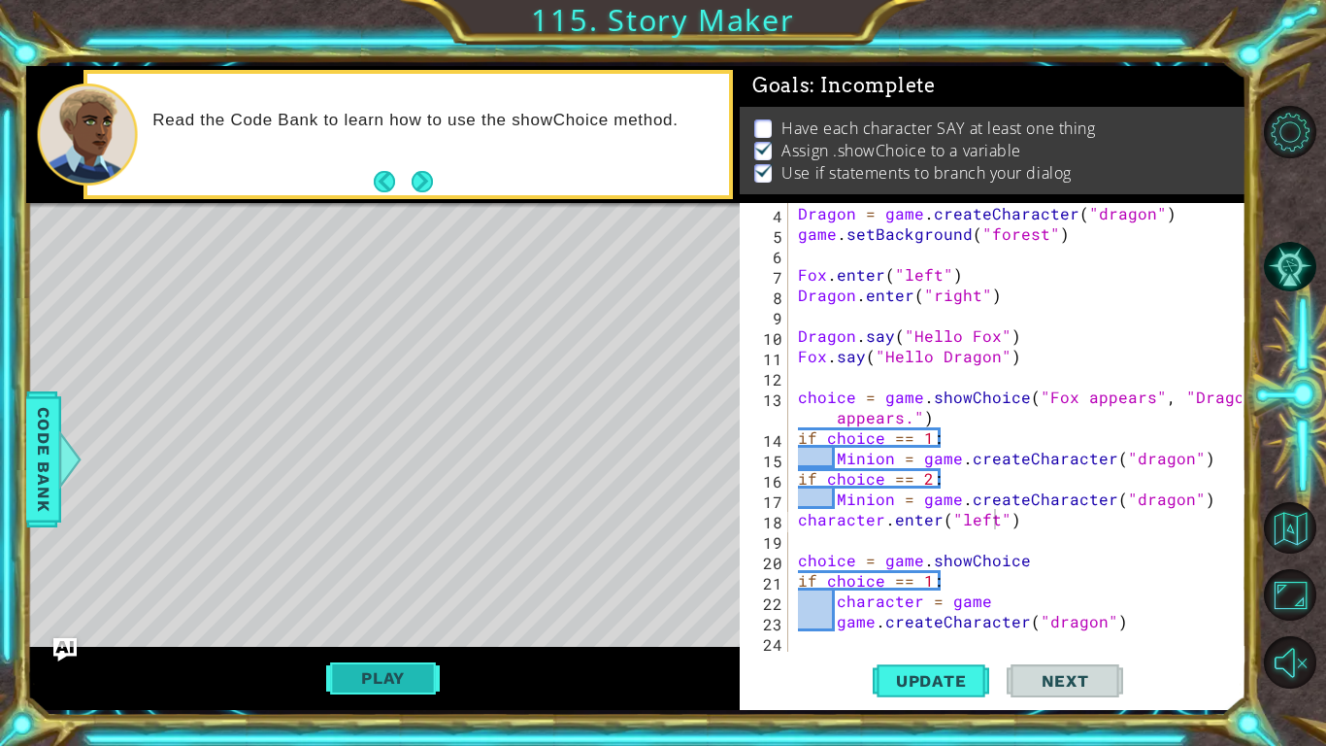
scroll to position [0, 0]
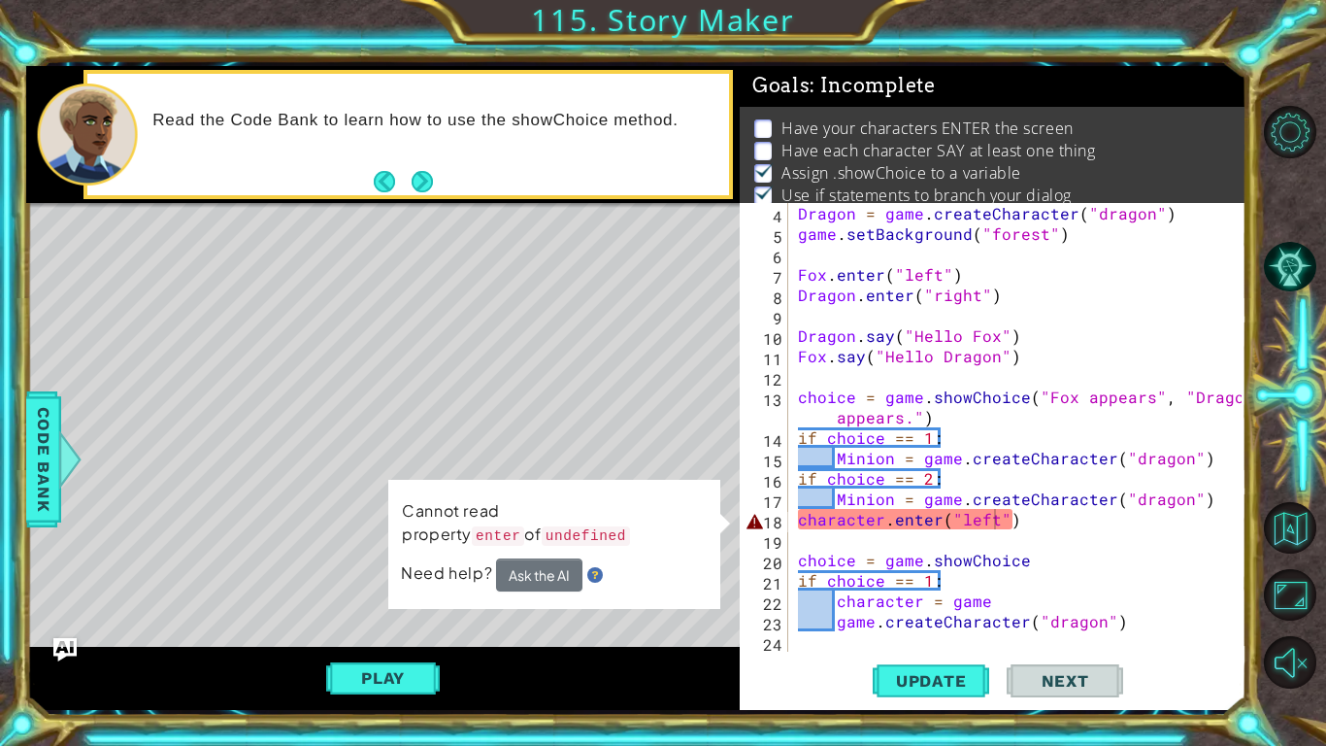
click at [883, 516] on div "Dragon = game . createCharacter ( "dragon" ) game . setBackground ( "forest" ) …" at bounding box center [1022, 447] width 457 height 489
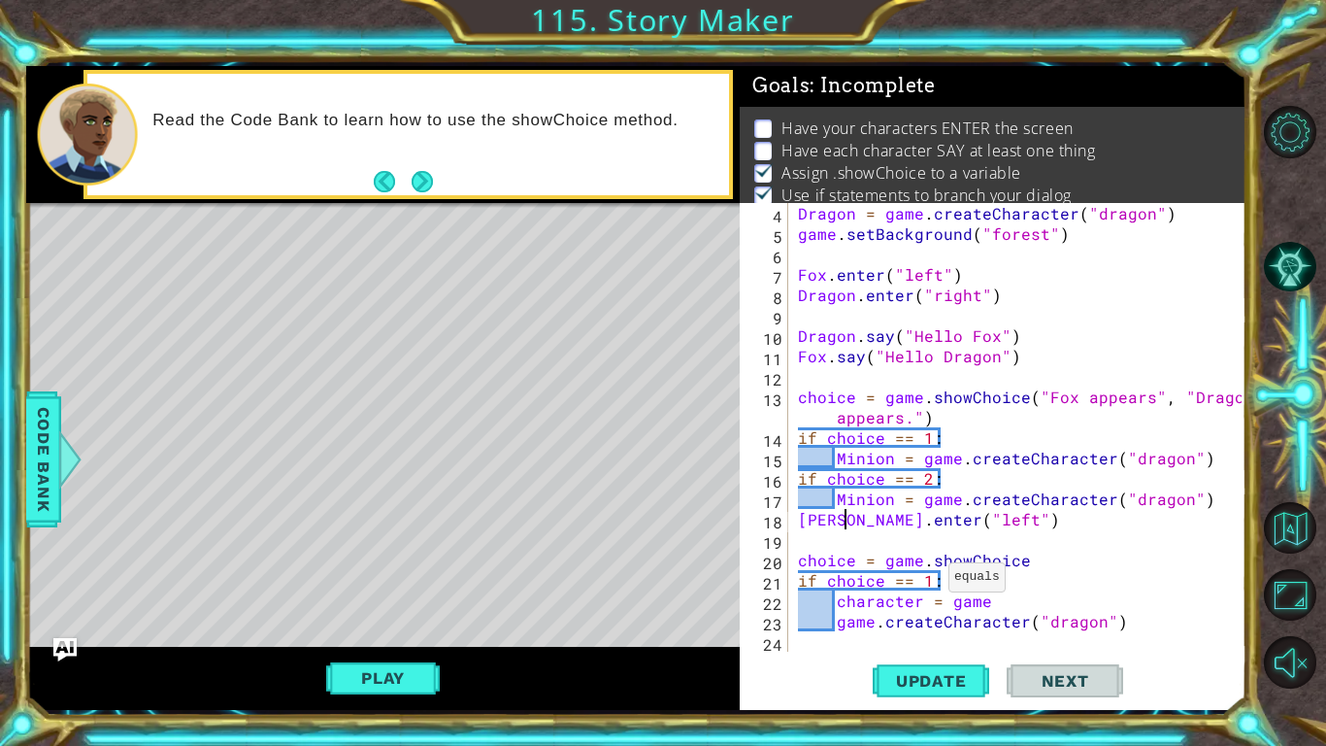
scroll to position [0, 3]
click at [976, 678] on span "Update" at bounding box center [932, 680] width 110 height 19
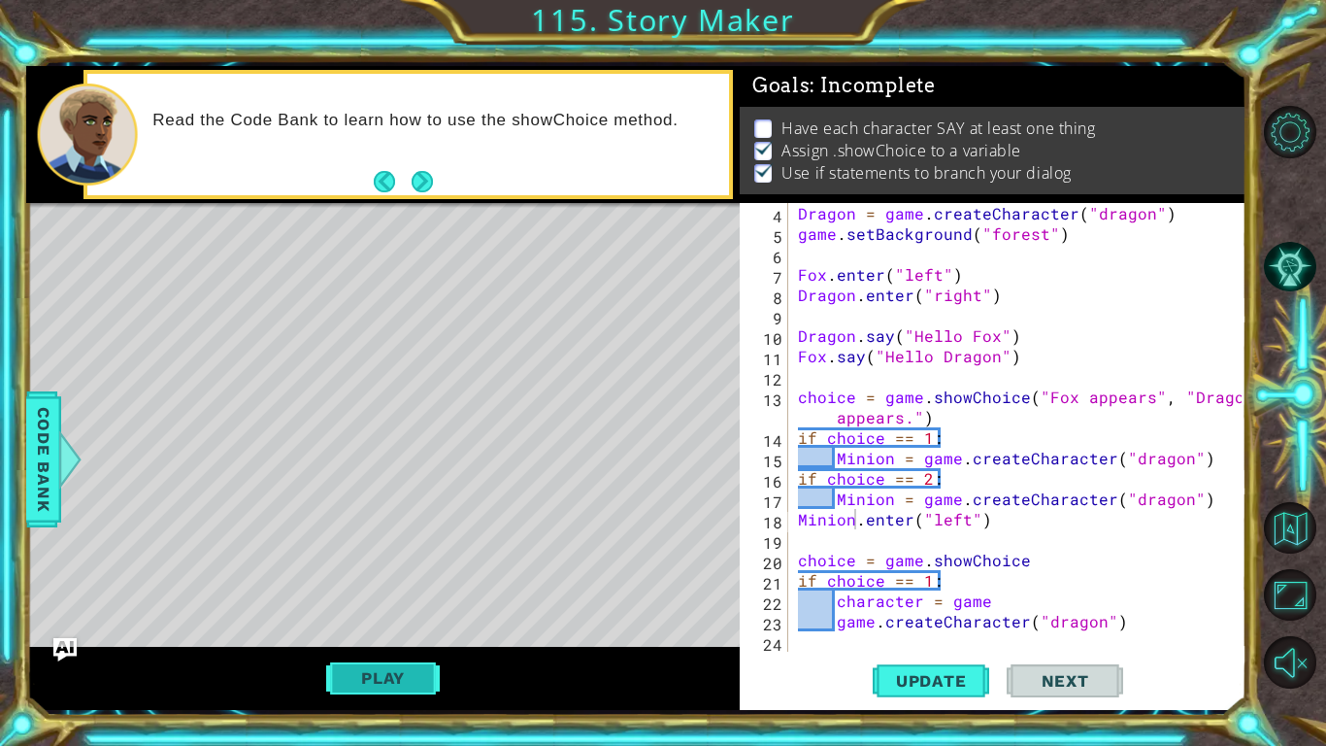
click at [392, 662] on button "Play" at bounding box center [383, 677] width 114 height 37
click at [966, 518] on div "Dragon = game . createCharacter ( "dragon" ) game . setBackground ( "forest" ) …" at bounding box center [1022, 447] width 457 height 489
click at [970, 669] on button "Update" at bounding box center [931, 680] width 117 height 50
click at [404, 674] on button "Play" at bounding box center [383, 677] width 114 height 37
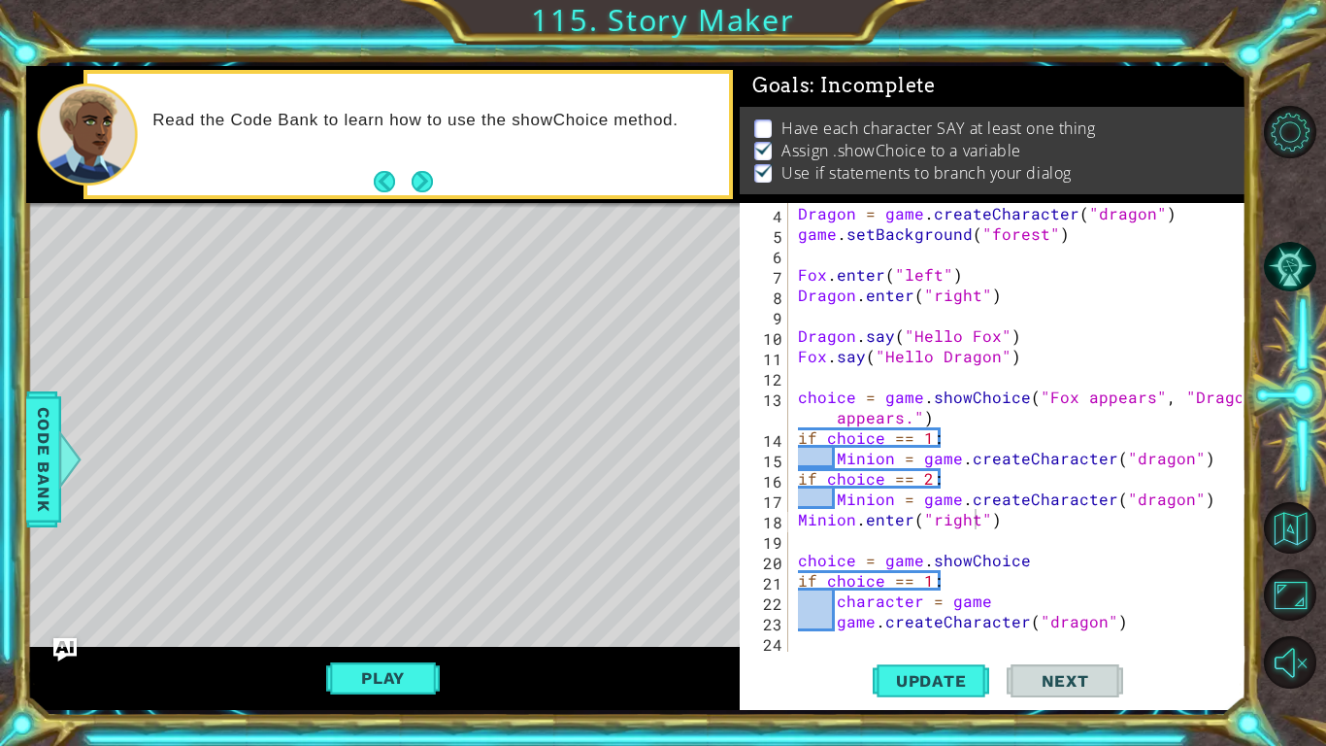
click at [972, 517] on div "Dragon = game . createCharacter ( "dragon" ) game . setBackground ( "forest" ) …" at bounding box center [1022, 447] width 457 height 489
type textarea "Minion.enter("left")"
click at [863, 647] on div "Dragon = game . createCharacter ( "dragon" ) game . setBackground ( "forest" ) …" at bounding box center [1022, 447] width 457 height 489
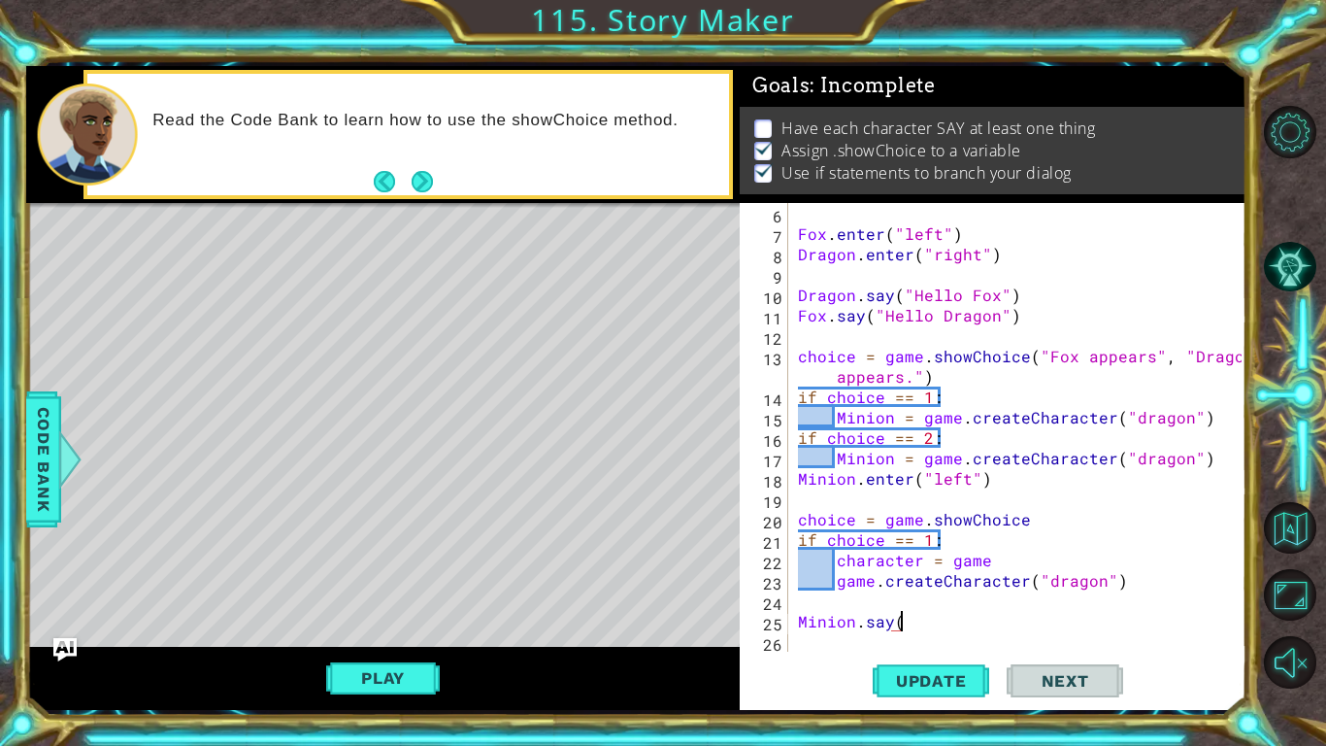
scroll to position [0, 6]
type textarea "Minion.say(I'v"
type textarea "Minion.say("I'v got him boss")"
click at [903, 671] on span "Update" at bounding box center [932, 680] width 110 height 19
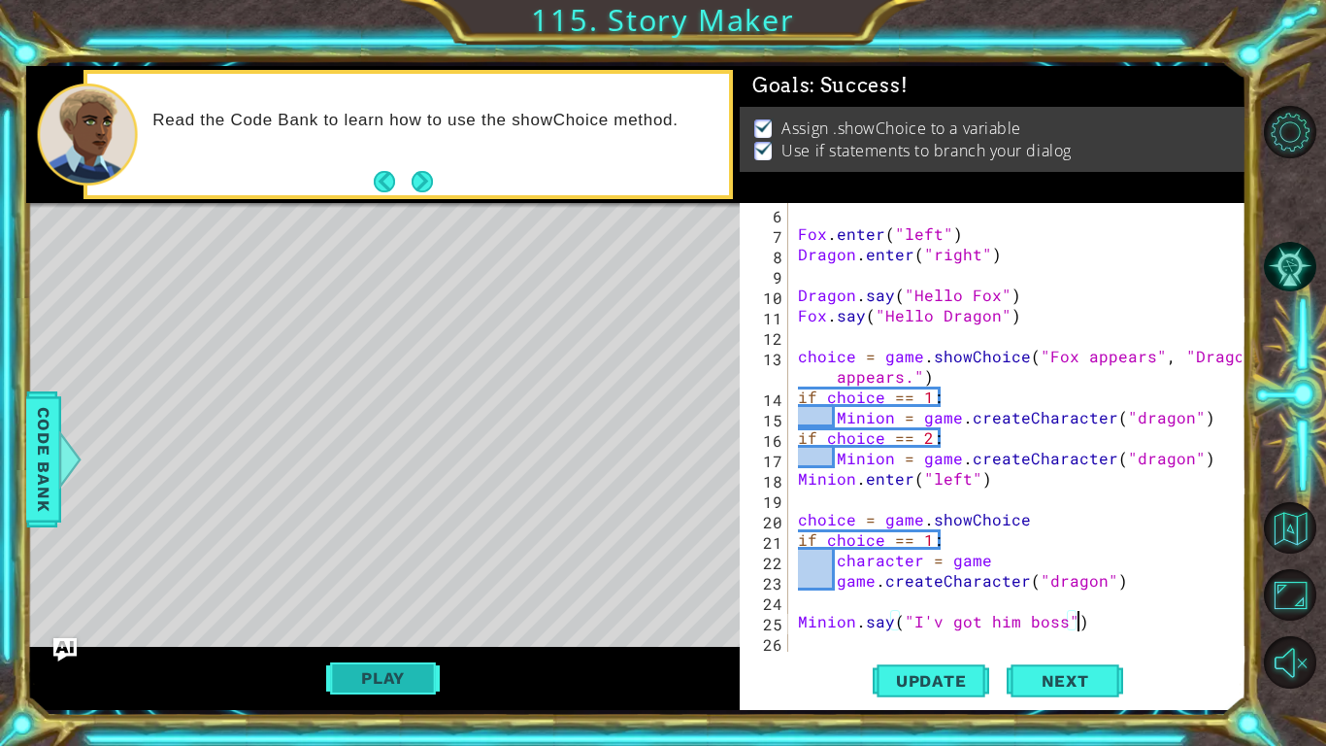
click at [434, 673] on button "Play" at bounding box center [383, 677] width 114 height 37
click at [1068, 685] on span "Next" at bounding box center [1065, 679] width 86 height 19
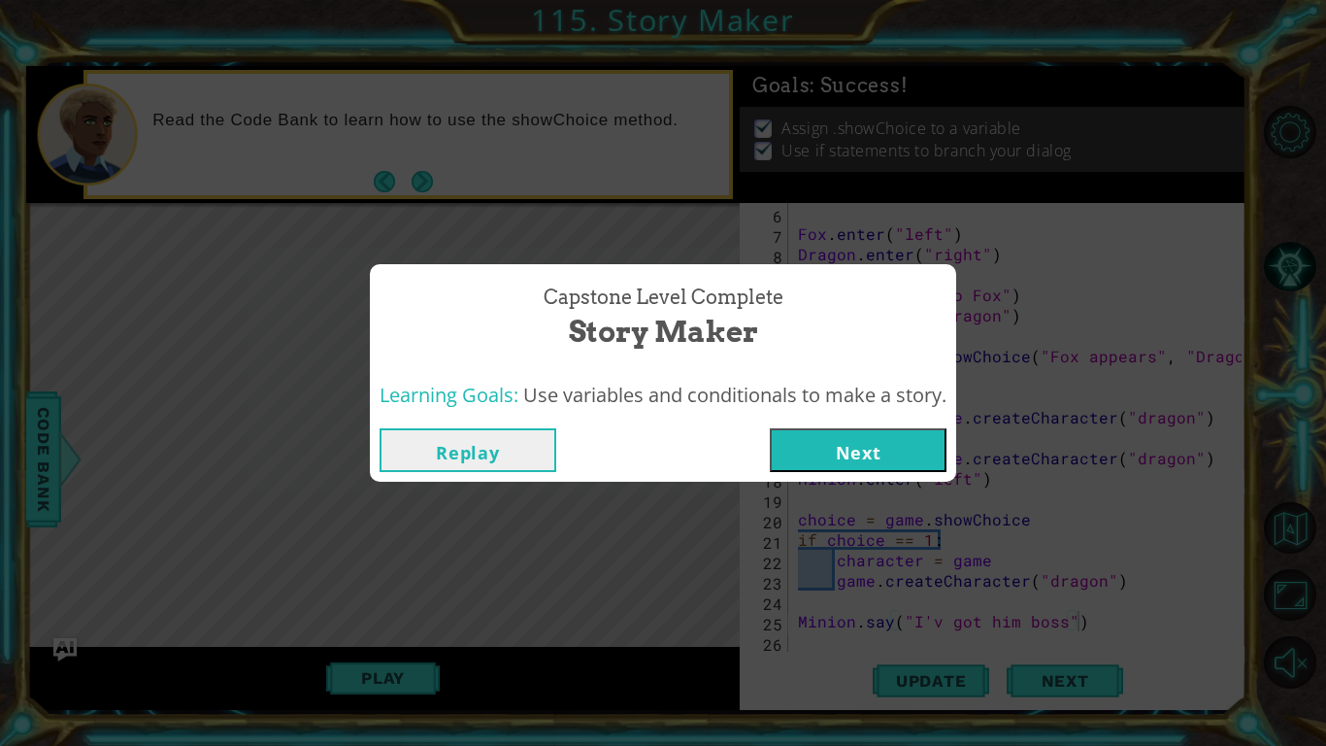
click at [856, 439] on button "Next" at bounding box center [858, 450] width 177 height 44
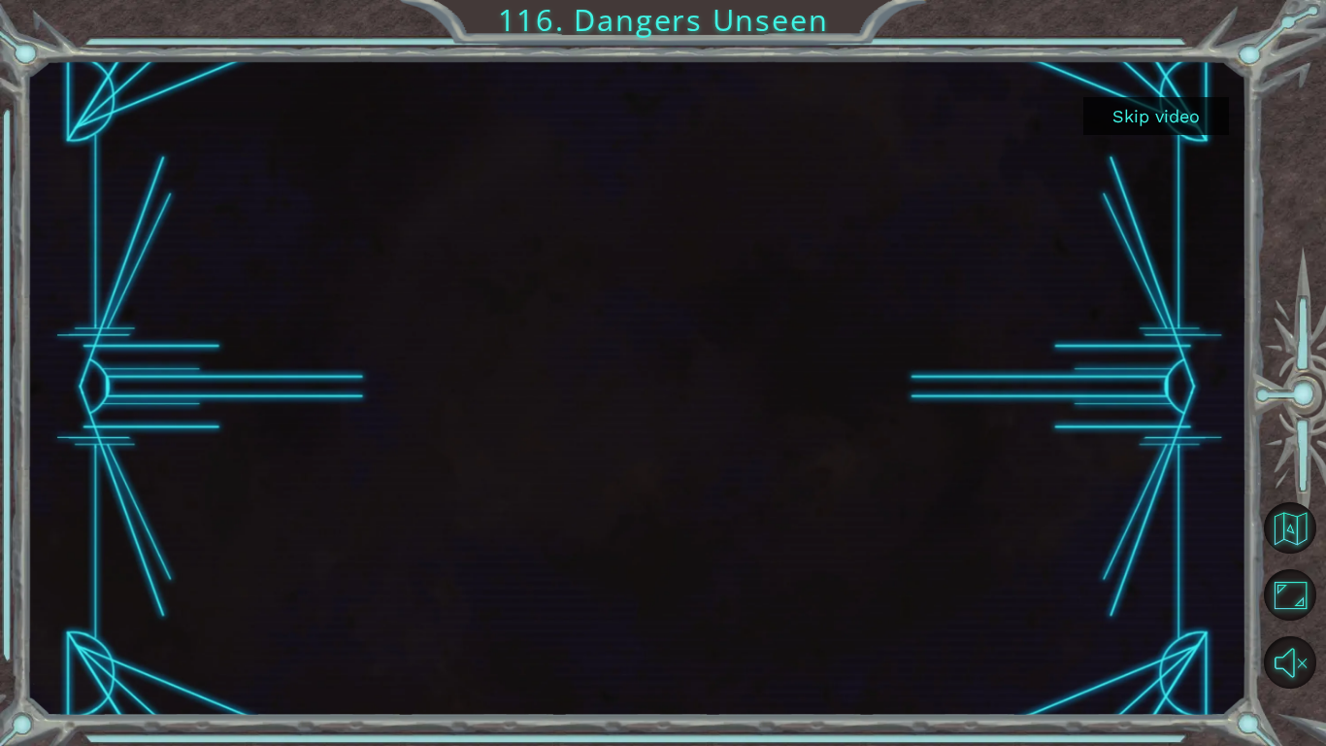
click at [1093, 119] on button "Skip video" at bounding box center [1157, 116] width 146 height 38
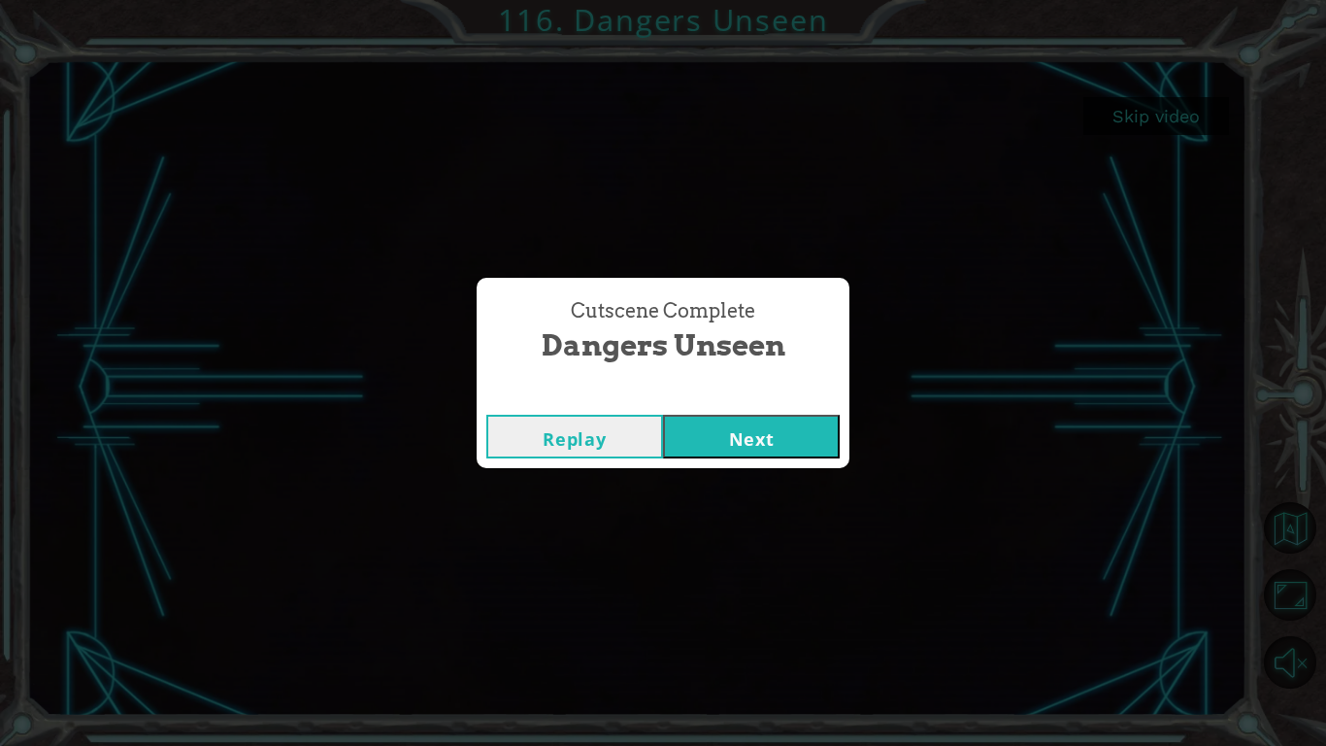
click at [736, 430] on button "Next" at bounding box center [751, 437] width 177 height 44
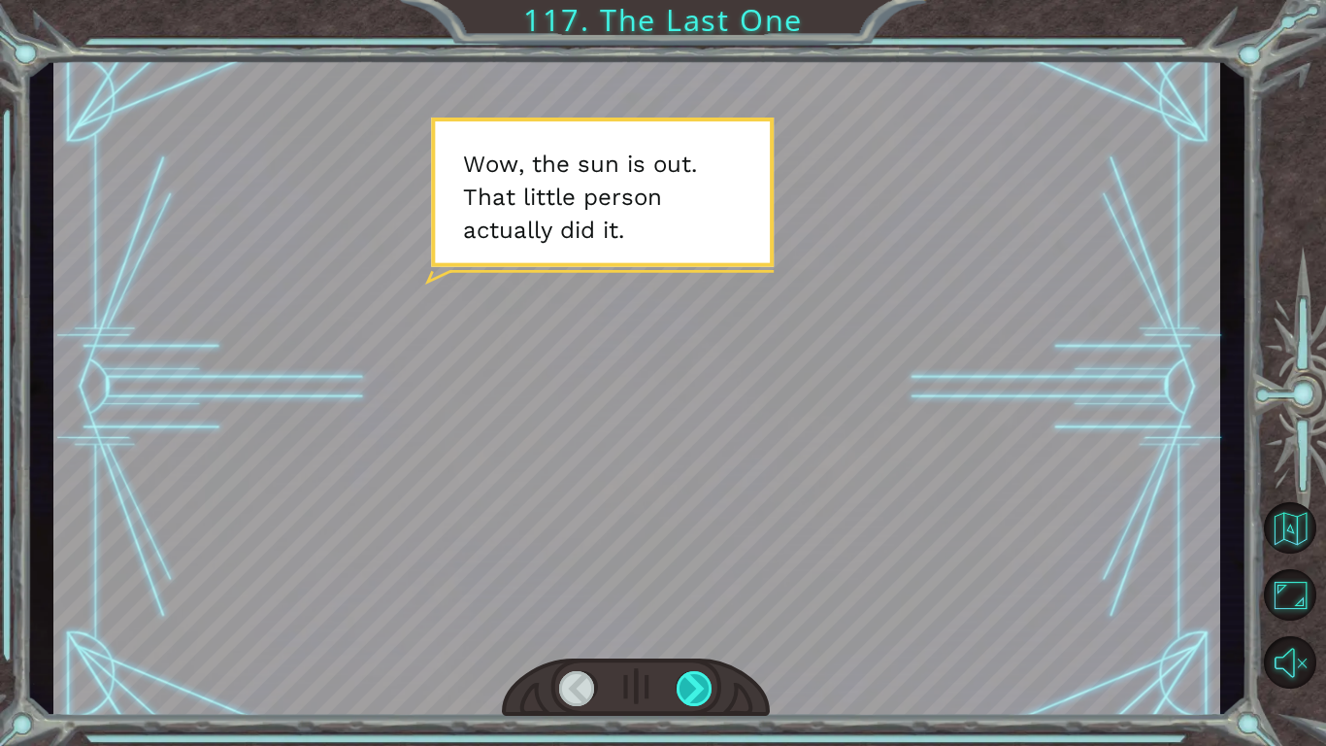
click at [706, 685] on div at bounding box center [695, 688] width 37 height 35
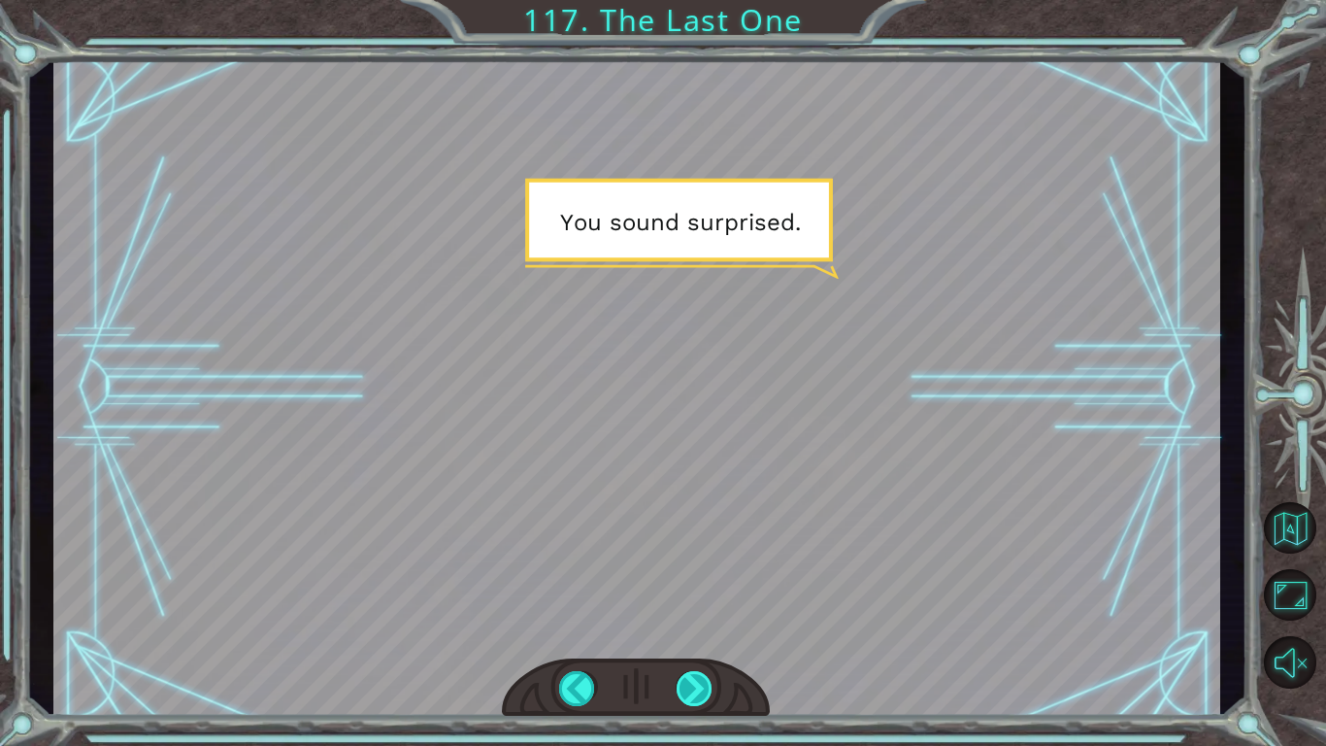
click at [706, 685] on div at bounding box center [695, 688] width 37 height 35
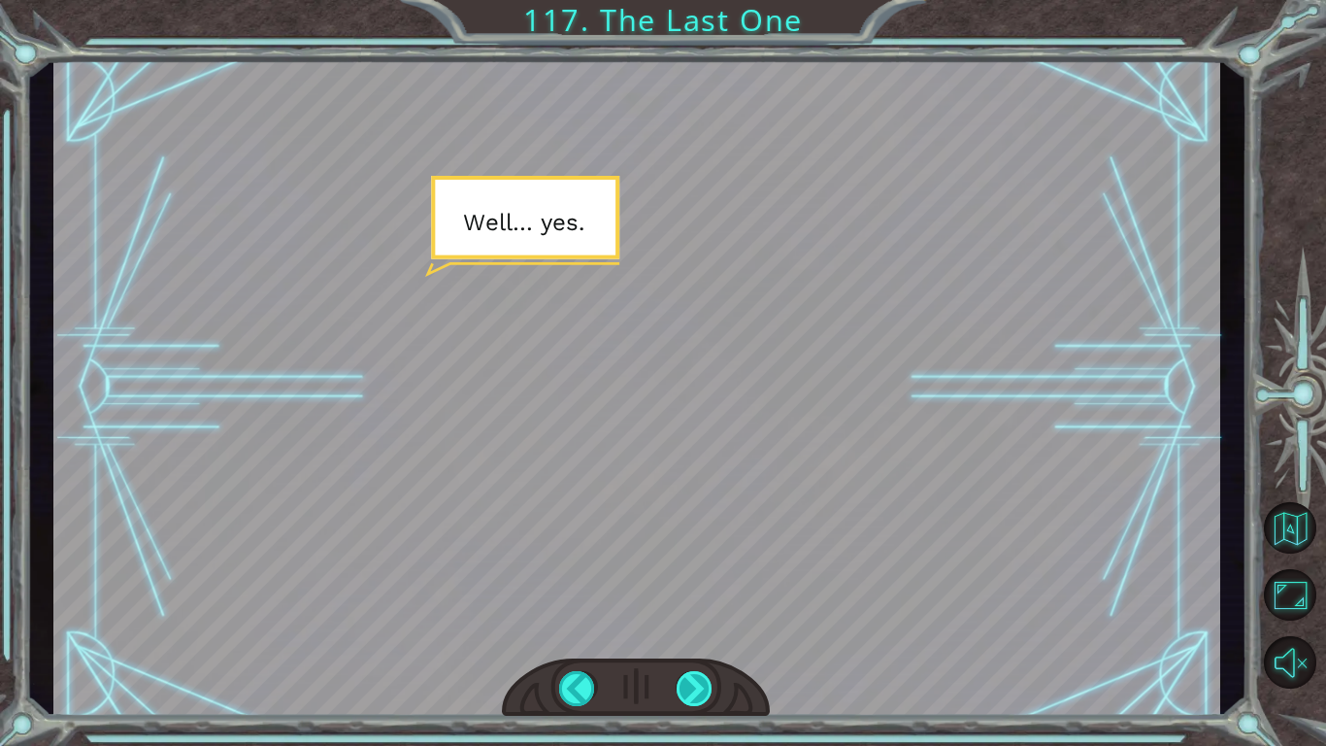
click at [706, 685] on div at bounding box center [695, 688] width 37 height 35
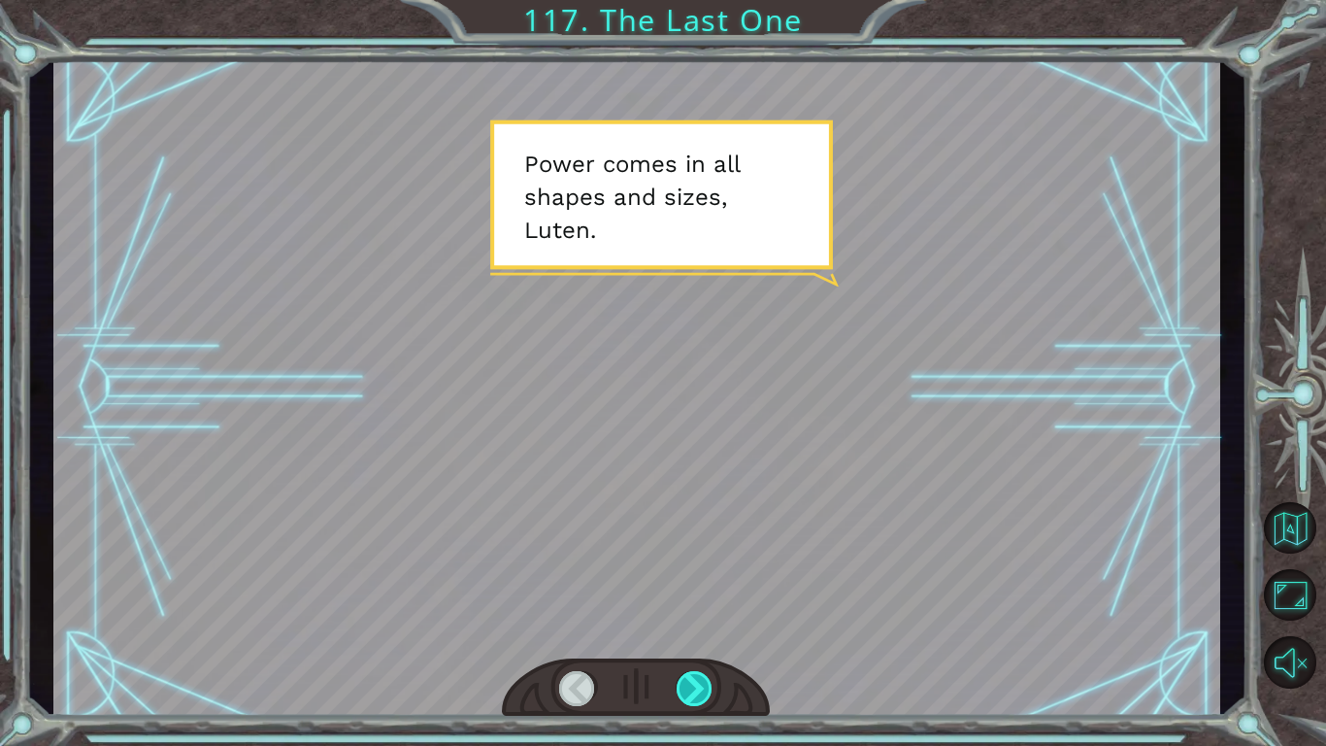
click at [706, 686] on div at bounding box center [695, 688] width 37 height 35
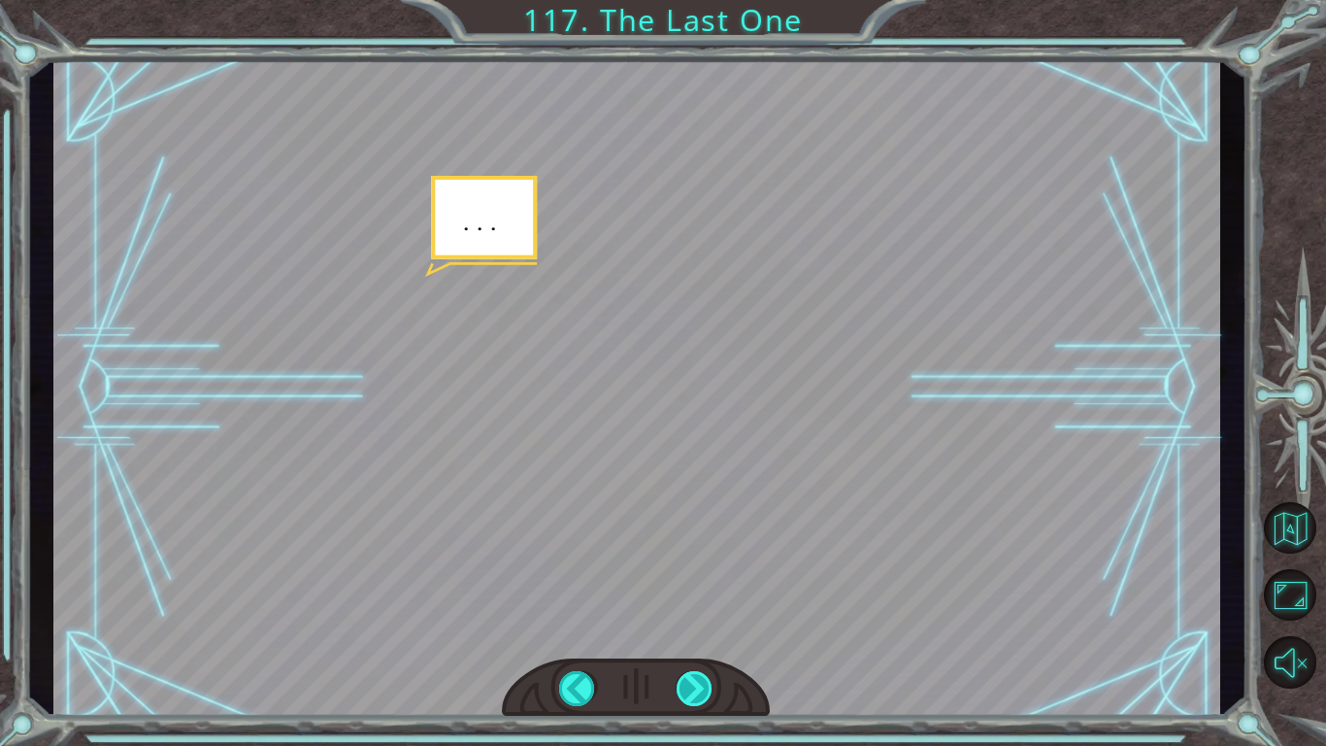
click at [706, 686] on div at bounding box center [695, 688] width 37 height 35
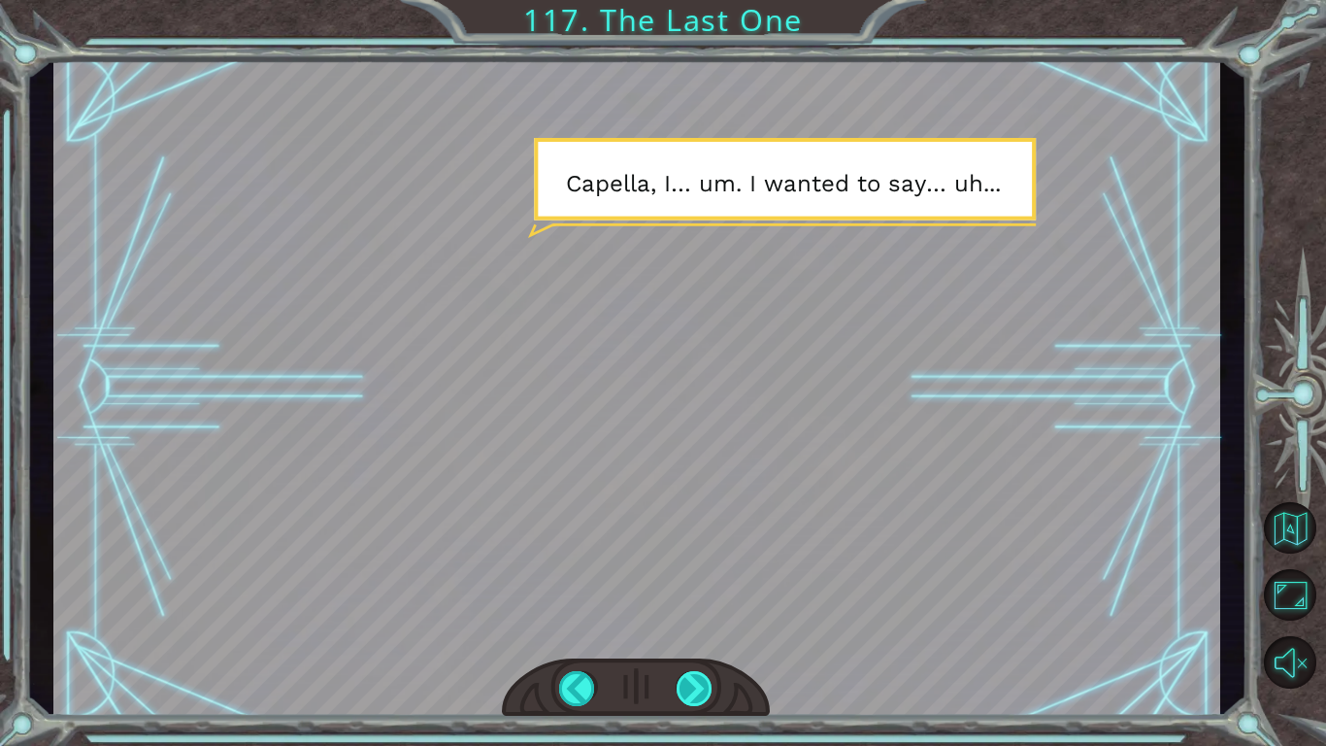
click at [707, 686] on div at bounding box center [695, 688] width 37 height 35
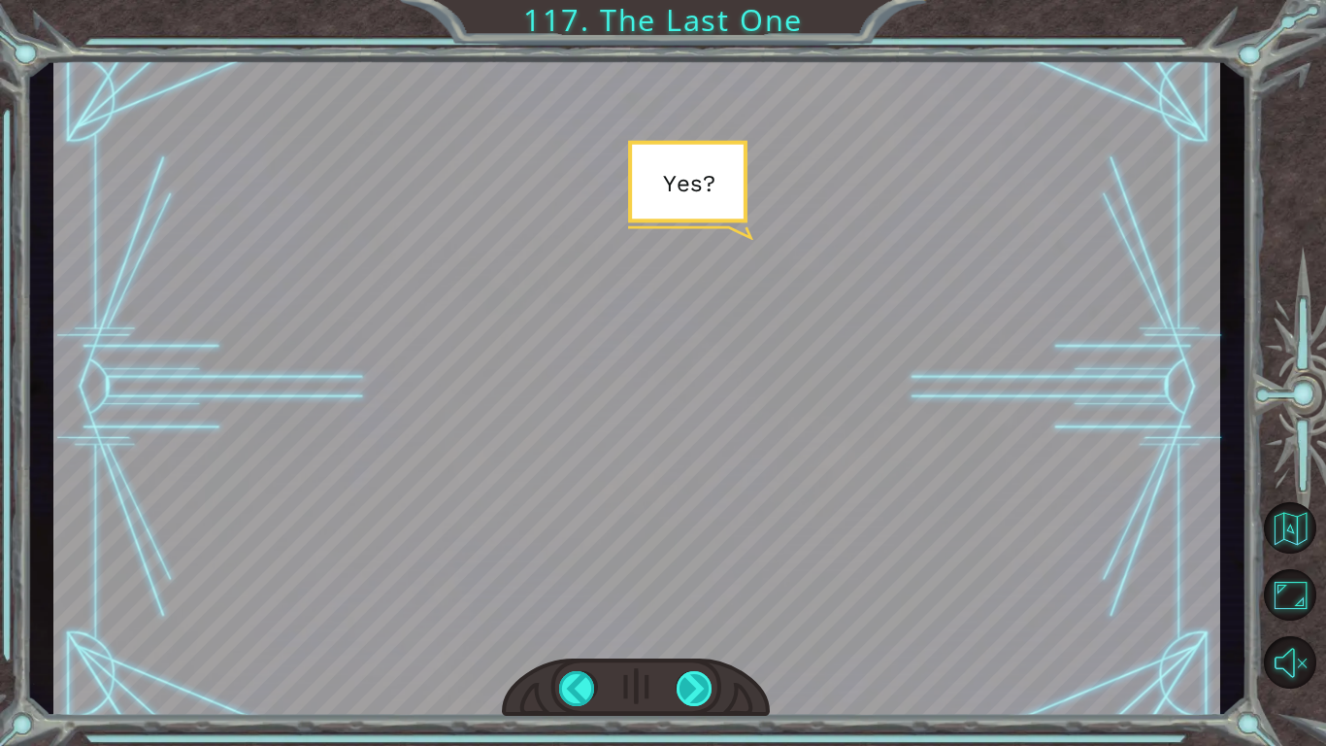
click at [707, 686] on div at bounding box center [695, 688] width 37 height 35
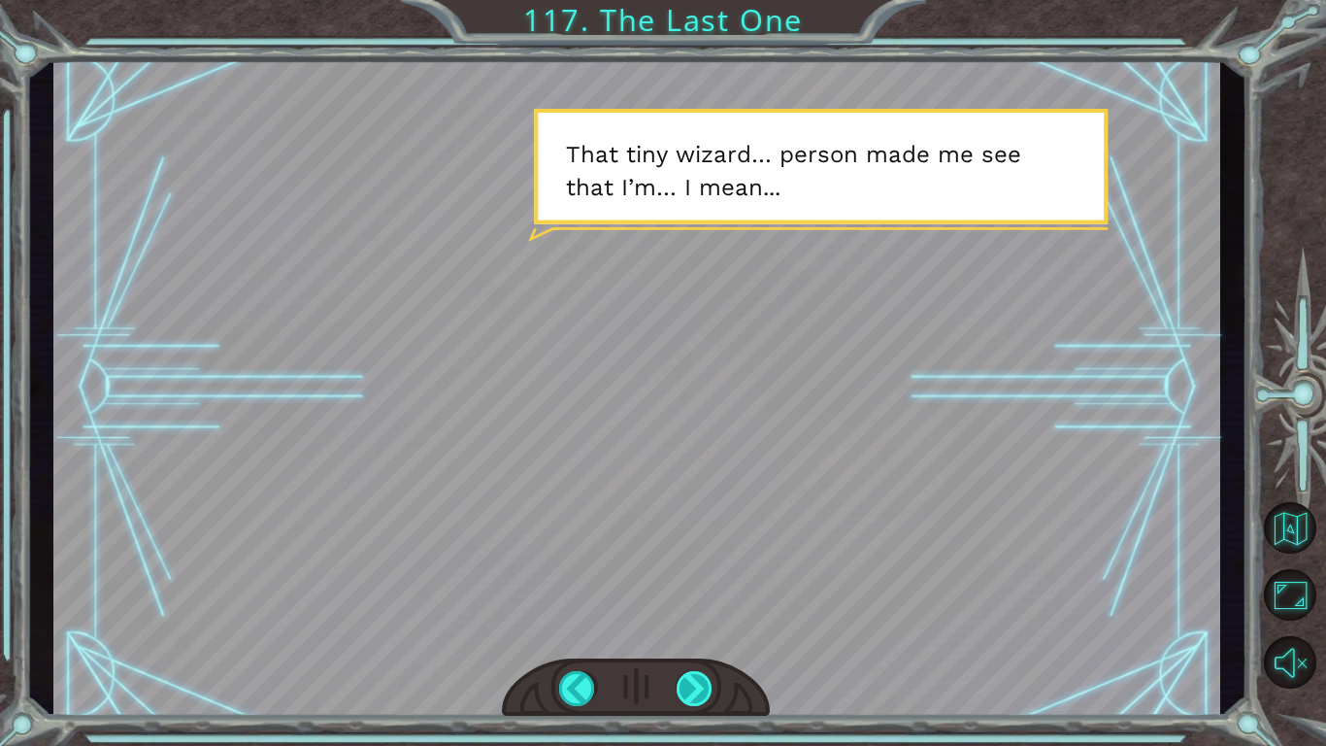
click at [707, 686] on div at bounding box center [695, 688] width 37 height 35
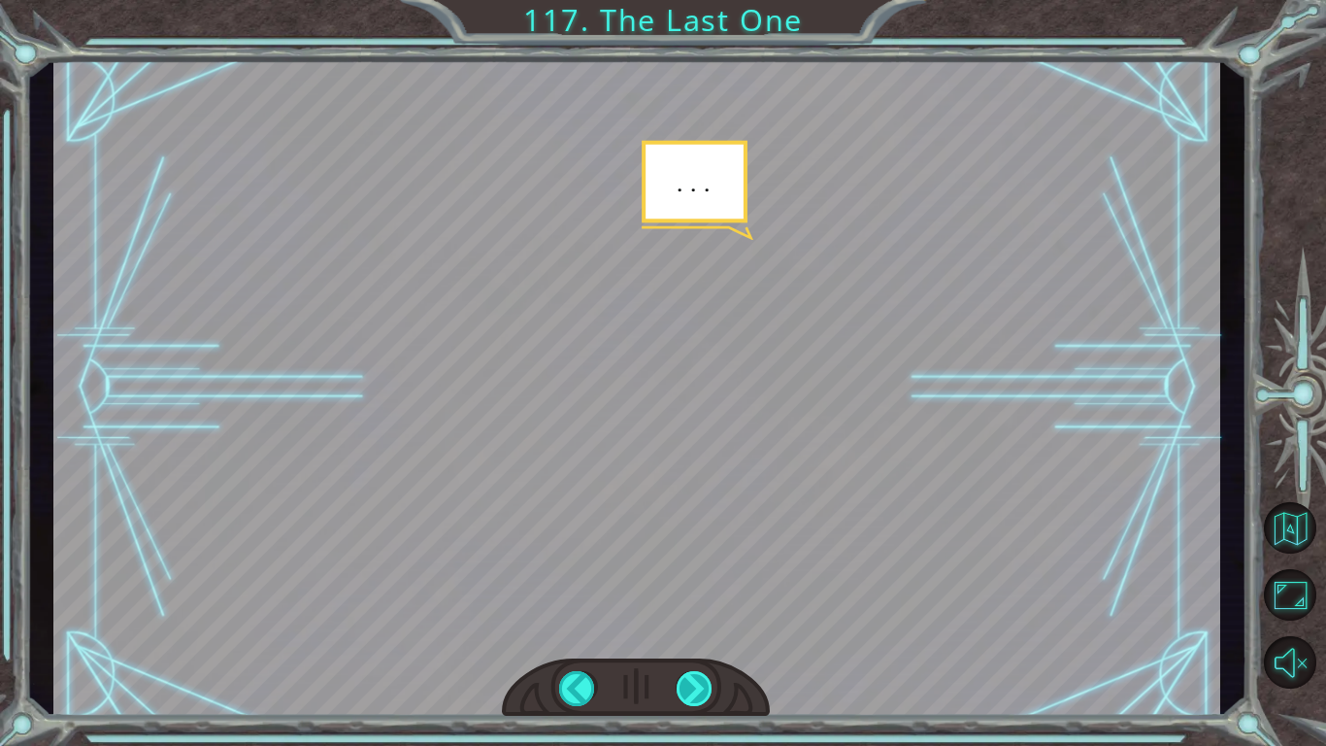
click at [709, 688] on div at bounding box center [695, 688] width 37 height 35
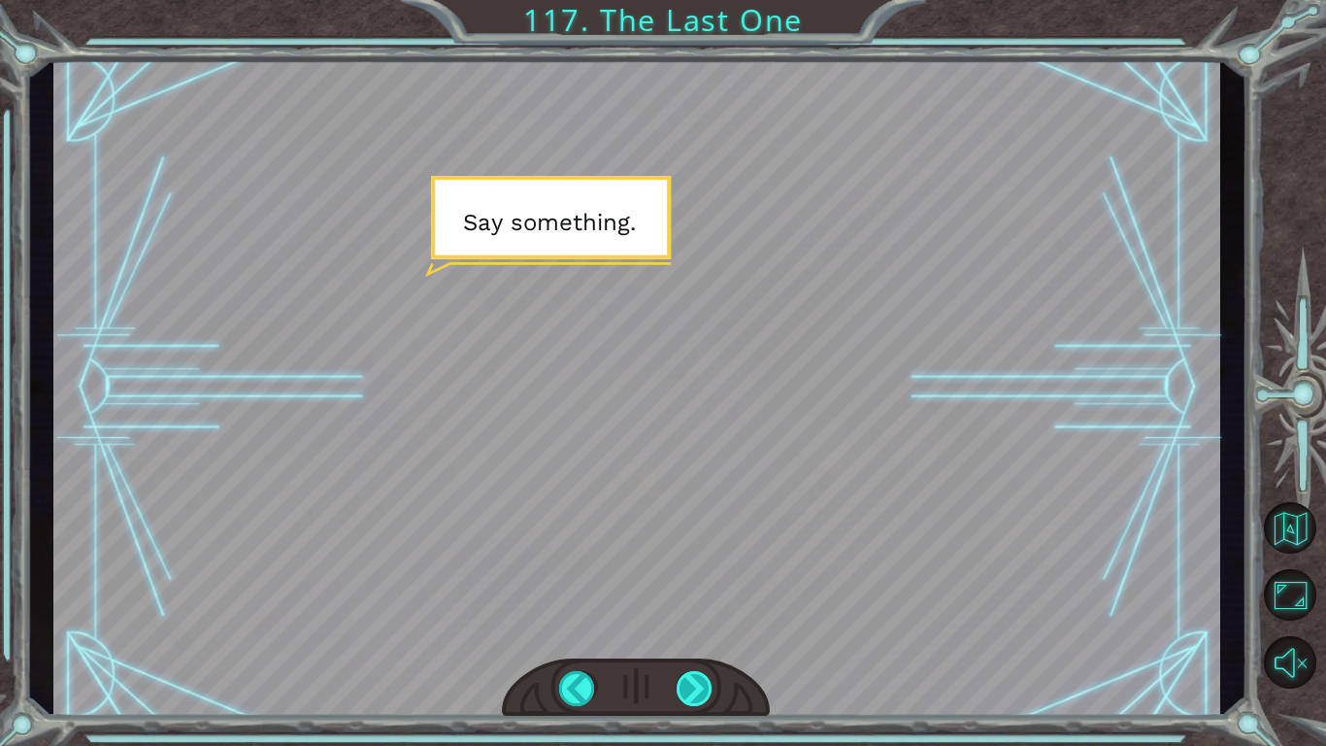
click at [712, 690] on div at bounding box center [695, 688] width 37 height 35
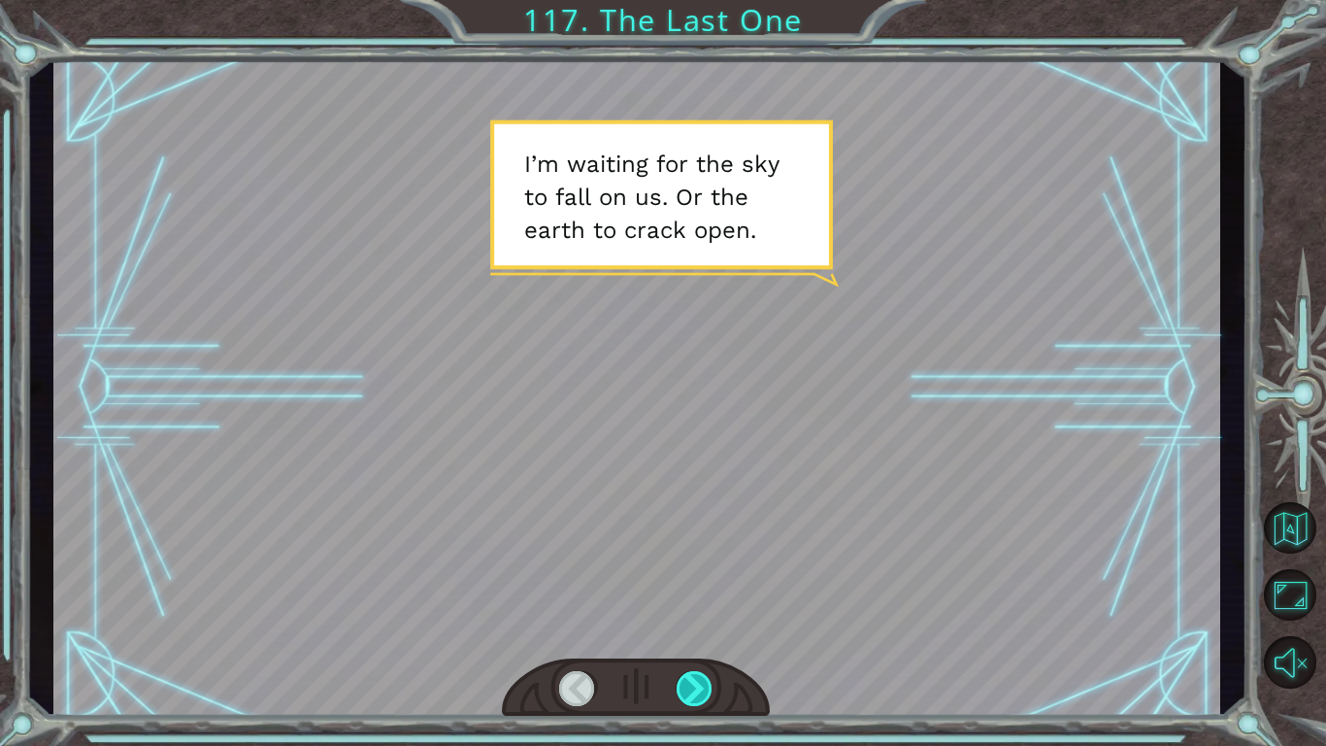
click at [712, 690] on div at bounding box center [695, 688] width 37 height 35
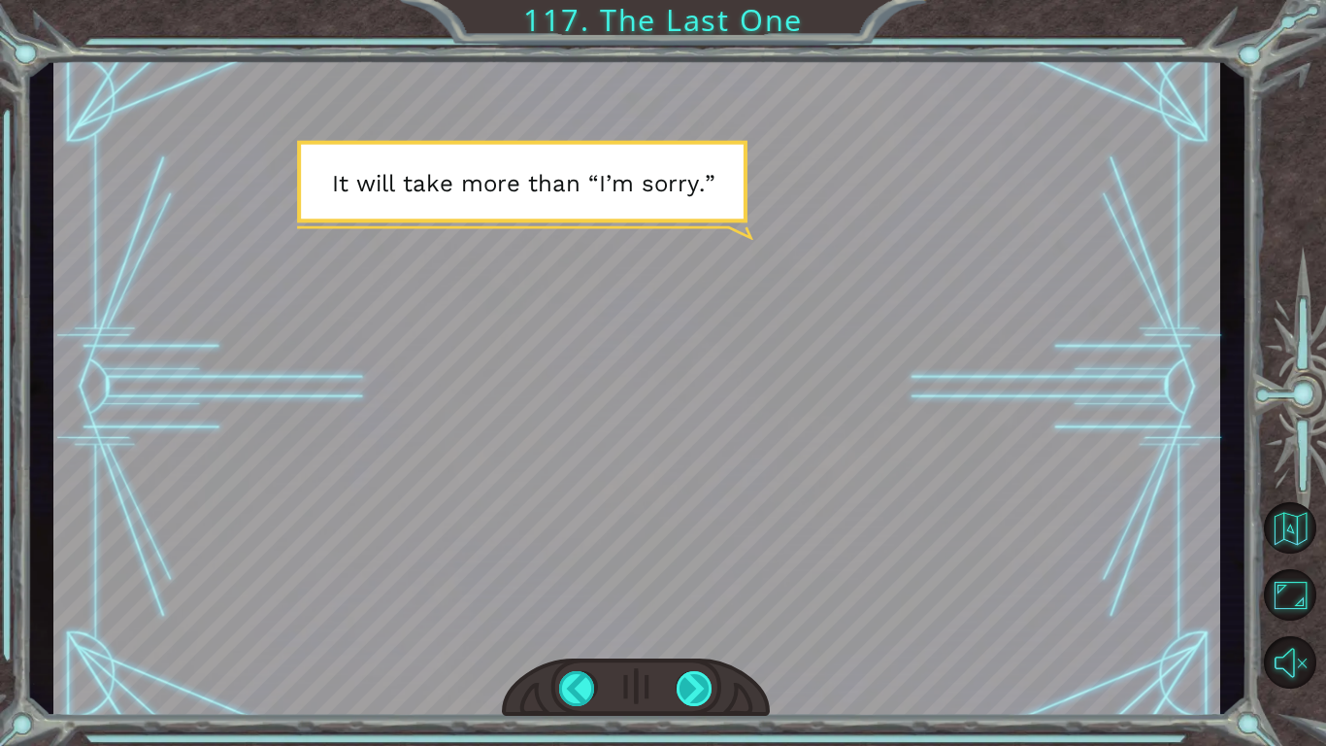
click at [712, 690] on div at bounding box center [695, 688] width 37 height 35
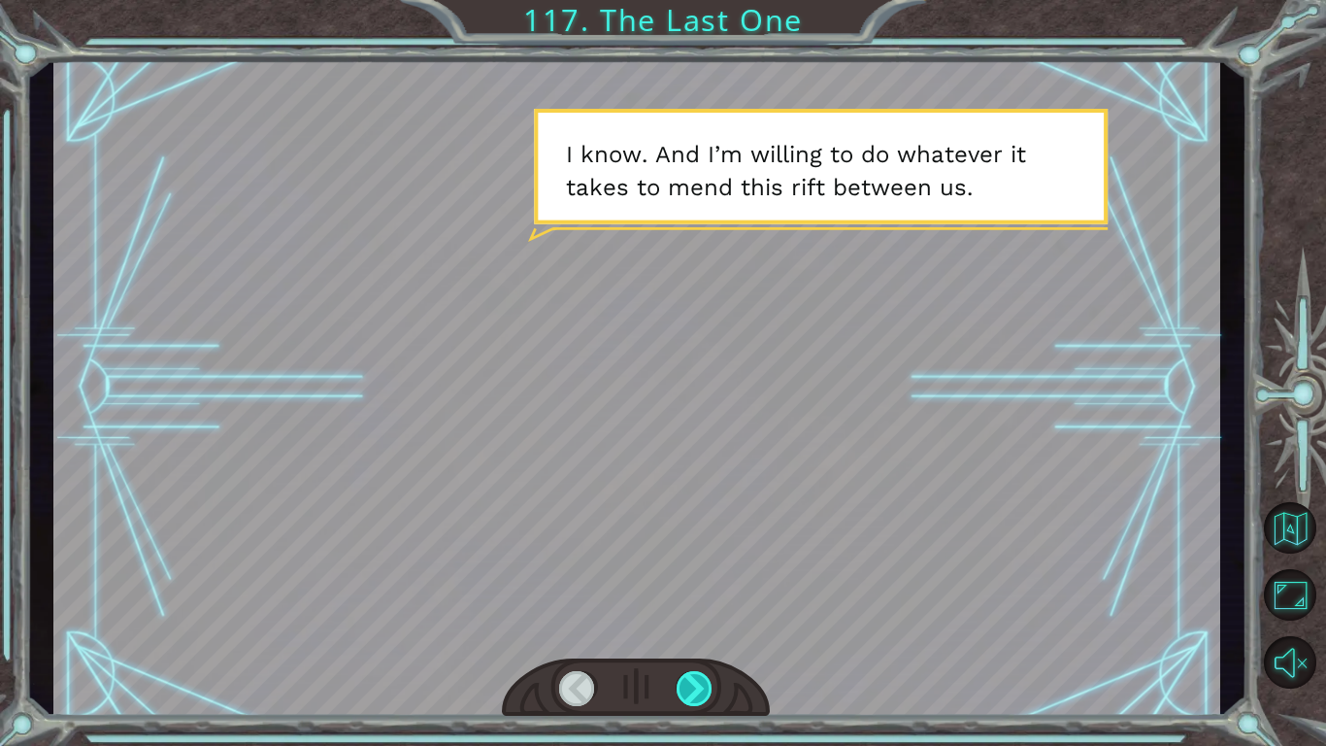
click at [712, 690] on div at bounding box center [695, 688] width 37 height 35
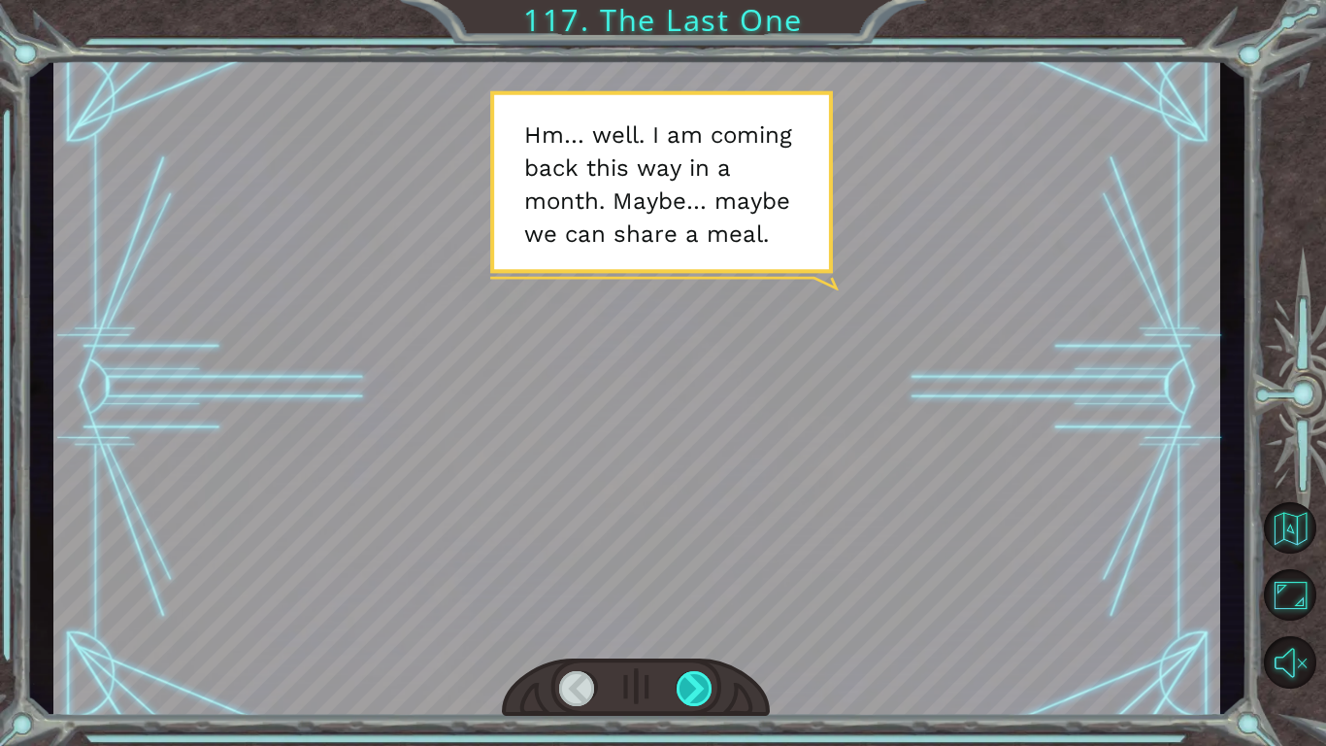
click at [712, 690] on div at bounding box center [695, 688] width 37 height 35
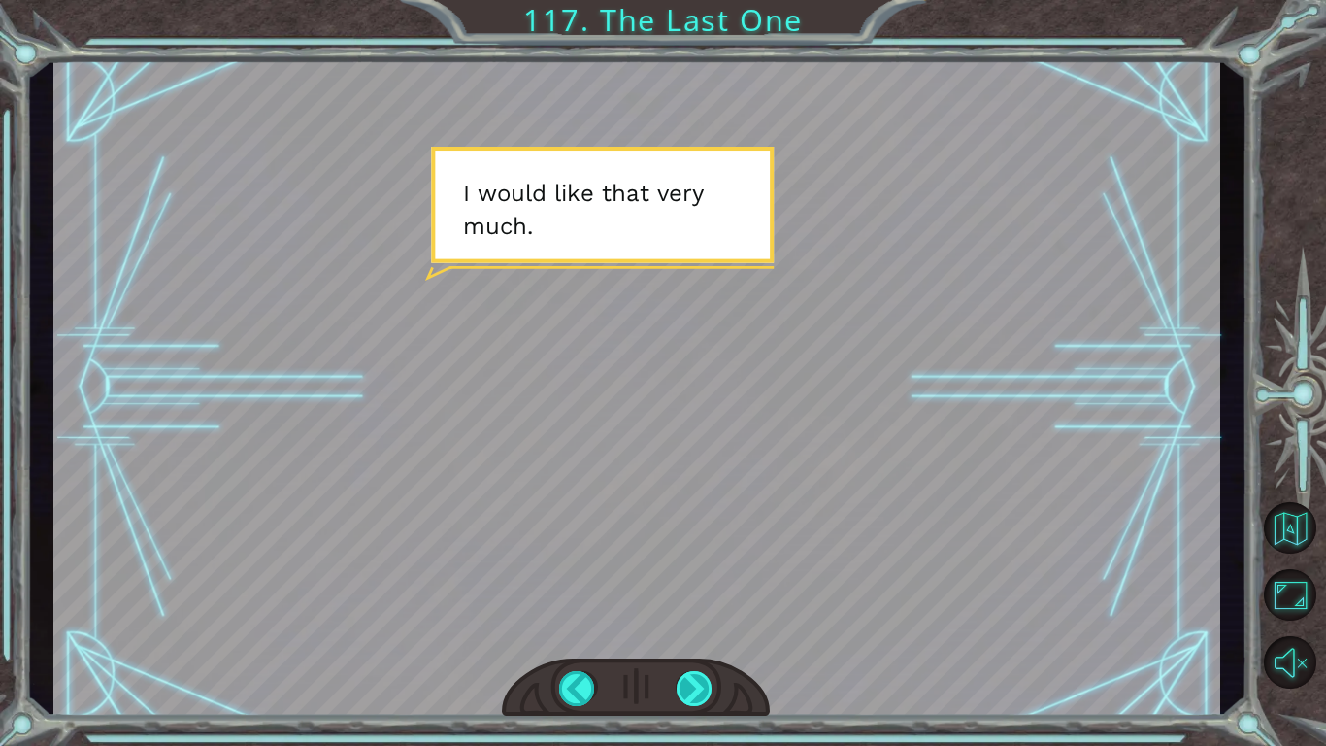
click at [712, 690] on div at bounding box center [695, 688] width 37 height 35
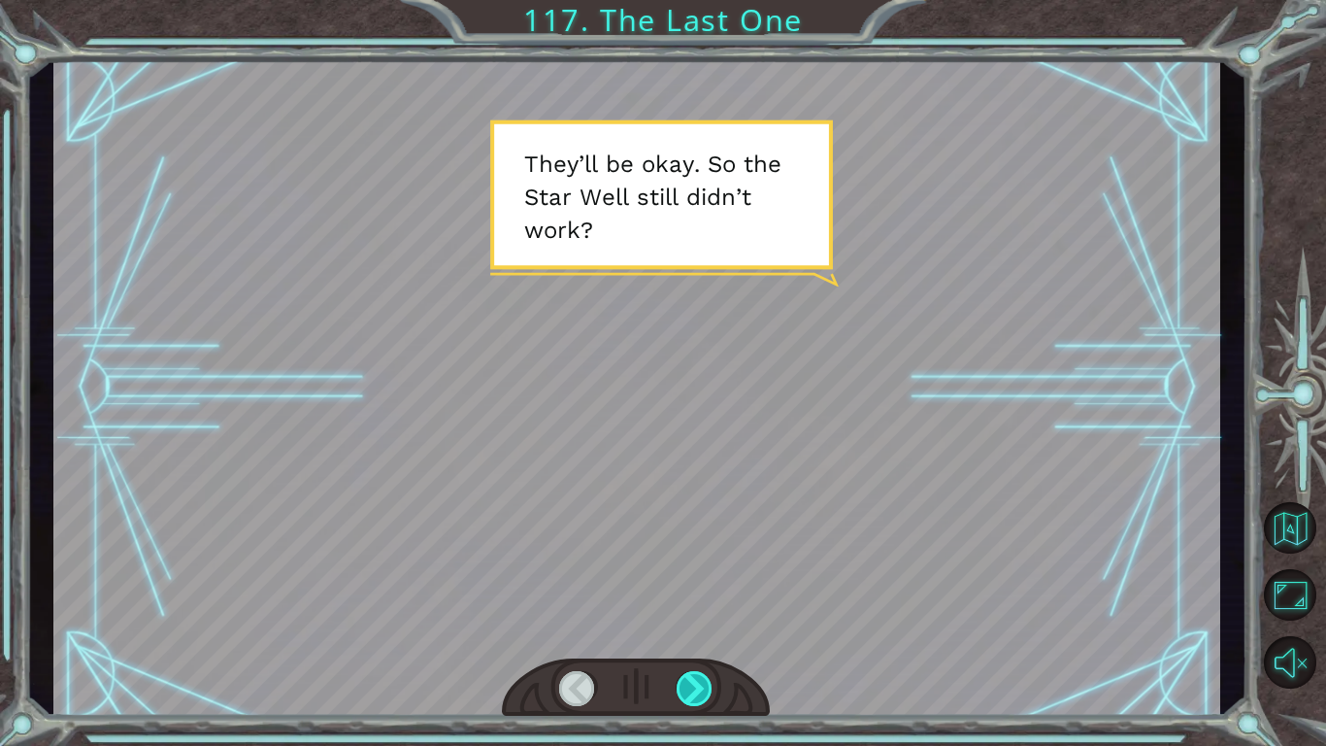
click at [712, 690] on div at bounding box center [695, 688] width 37 height 35
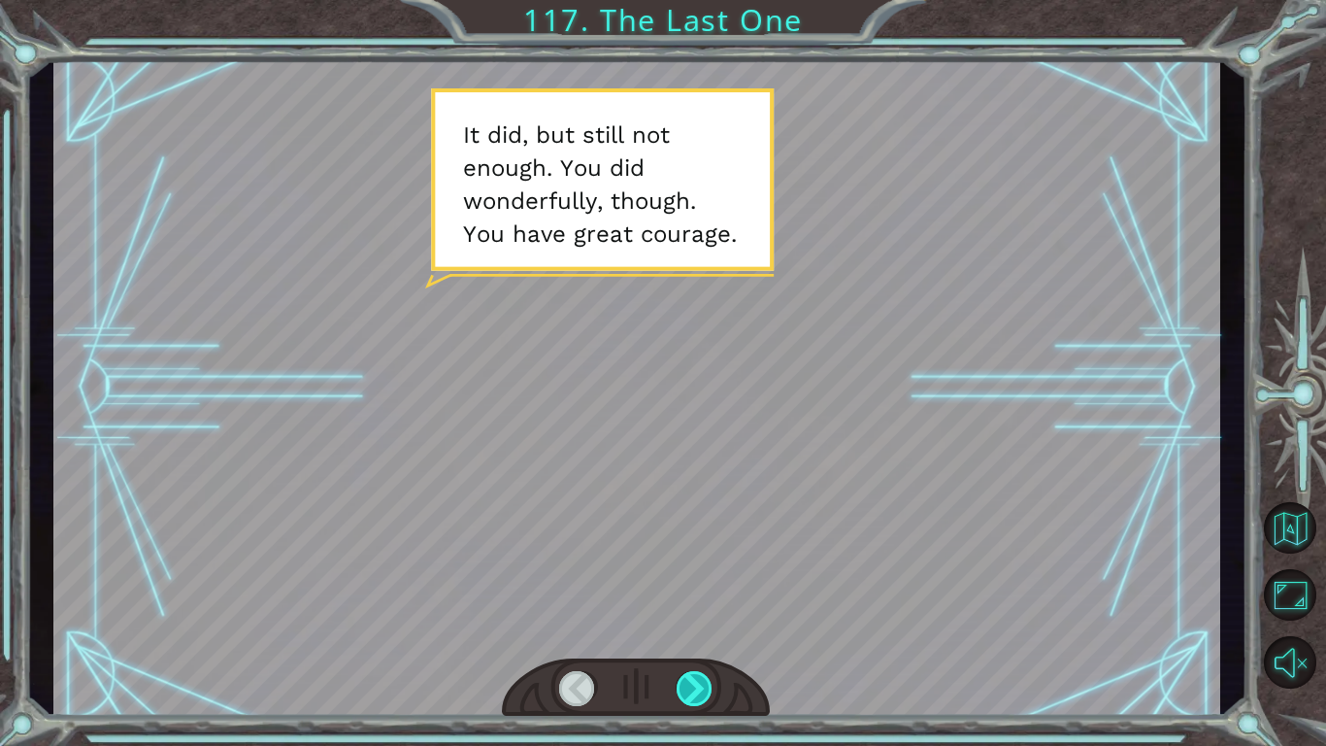
click at [712, 690] on div at bounding box center [695, 688] width 37 height 35
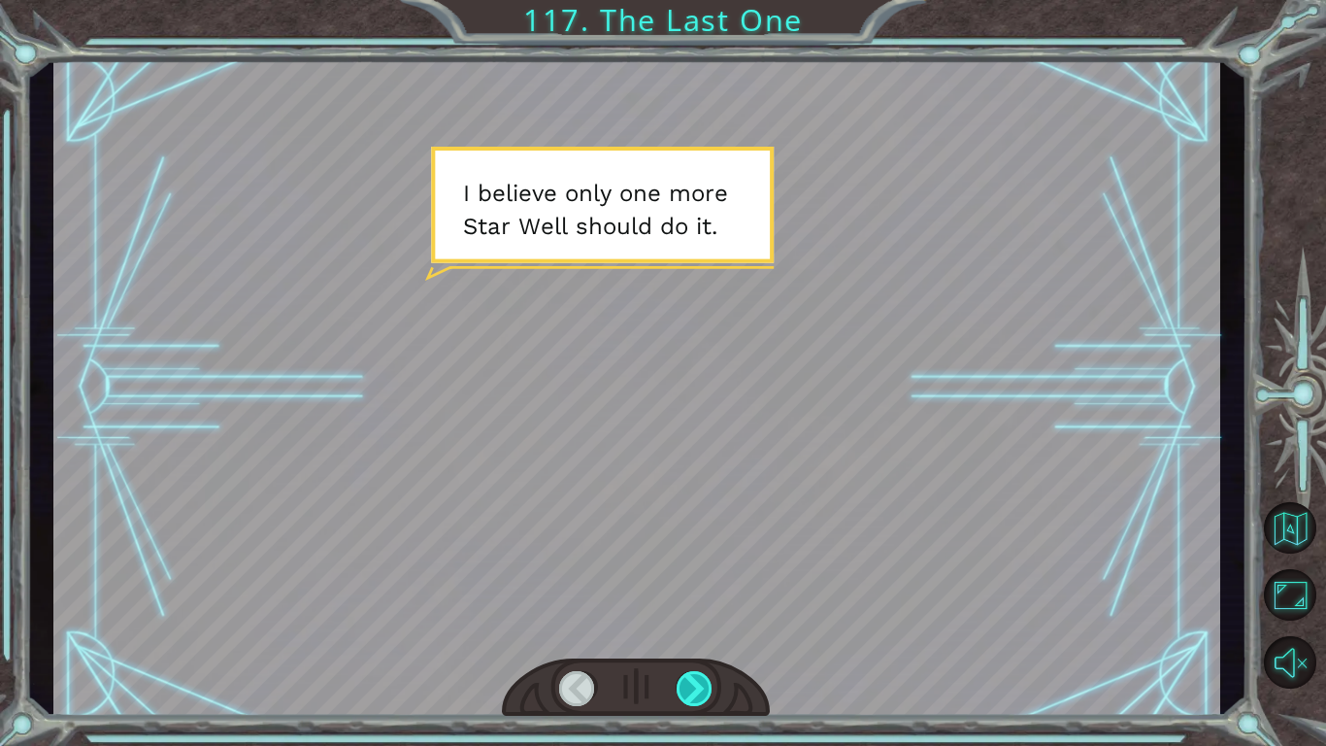
click at [712, 690] on div at bounding box center [695, 688] width 37 height 35
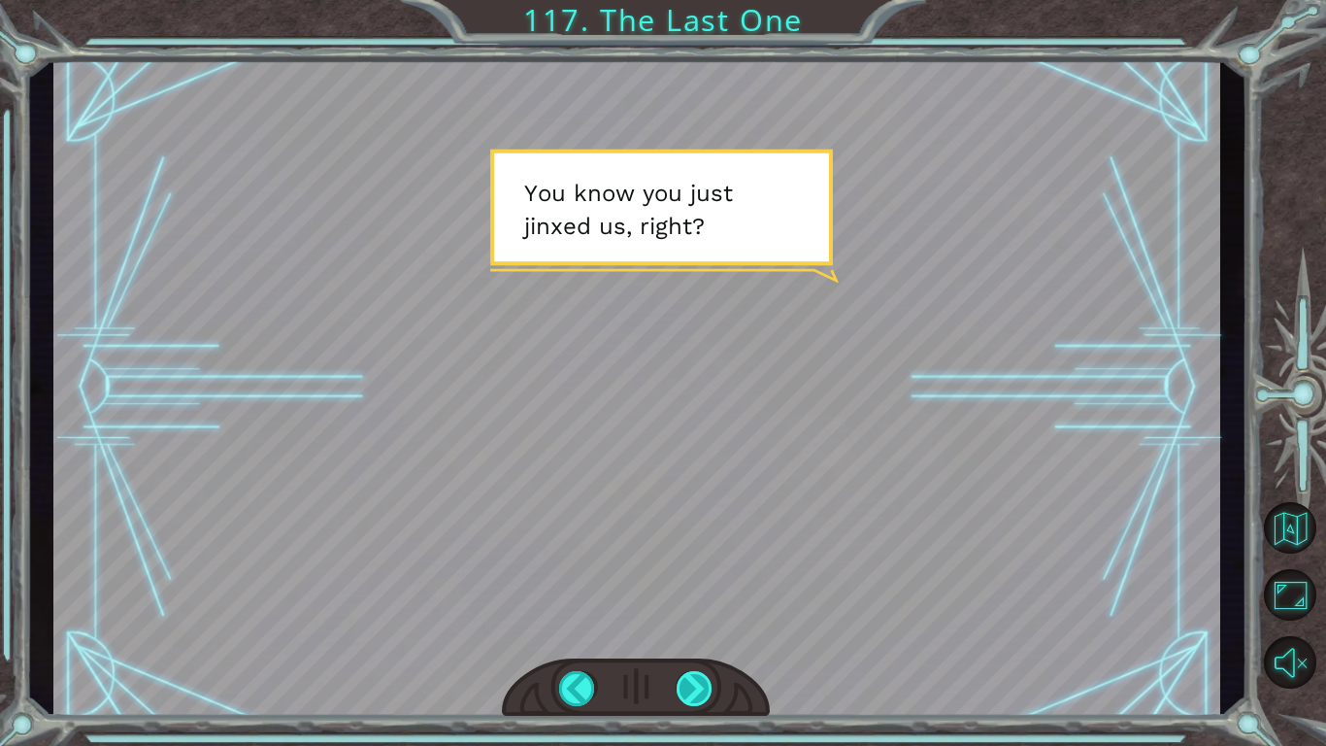
click at [712, 690] on div at bounding box center [695, 688] width 37 height 35
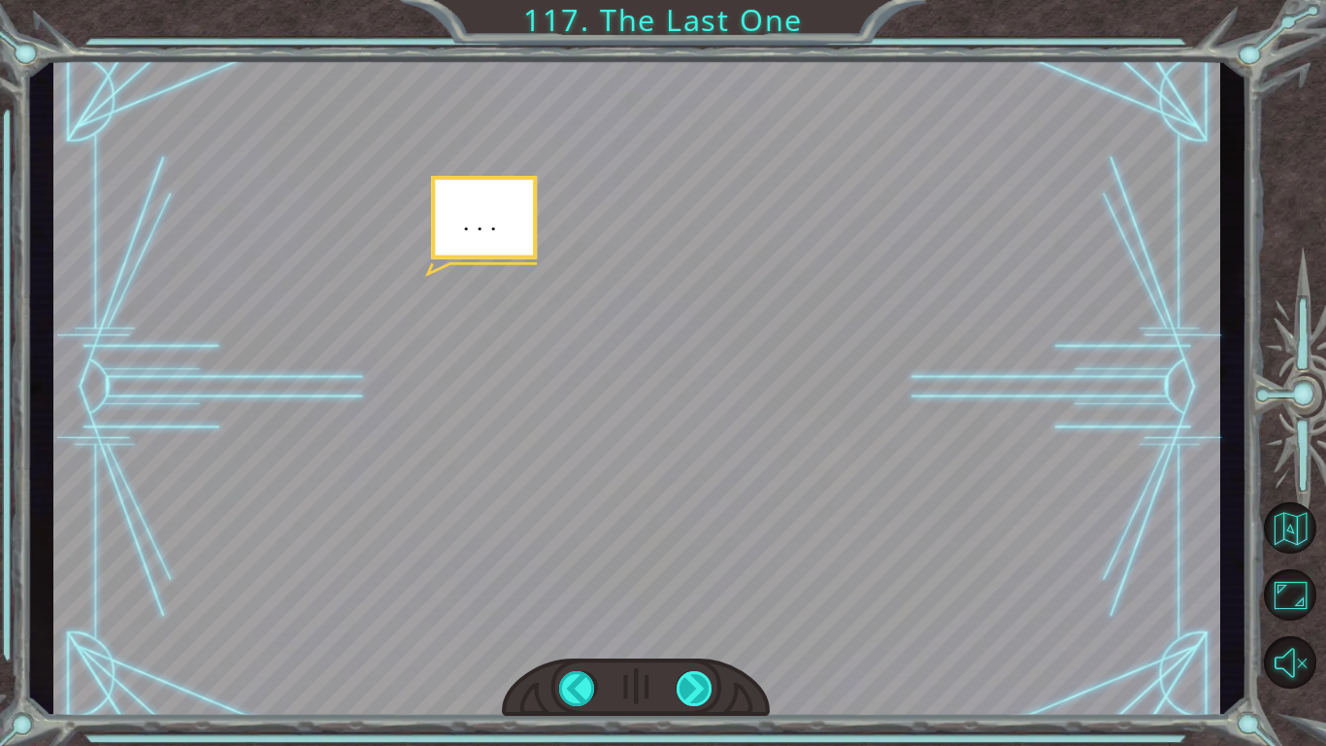
click at [712, 690] on div at bounding box center [695, 688] width 37 height 35
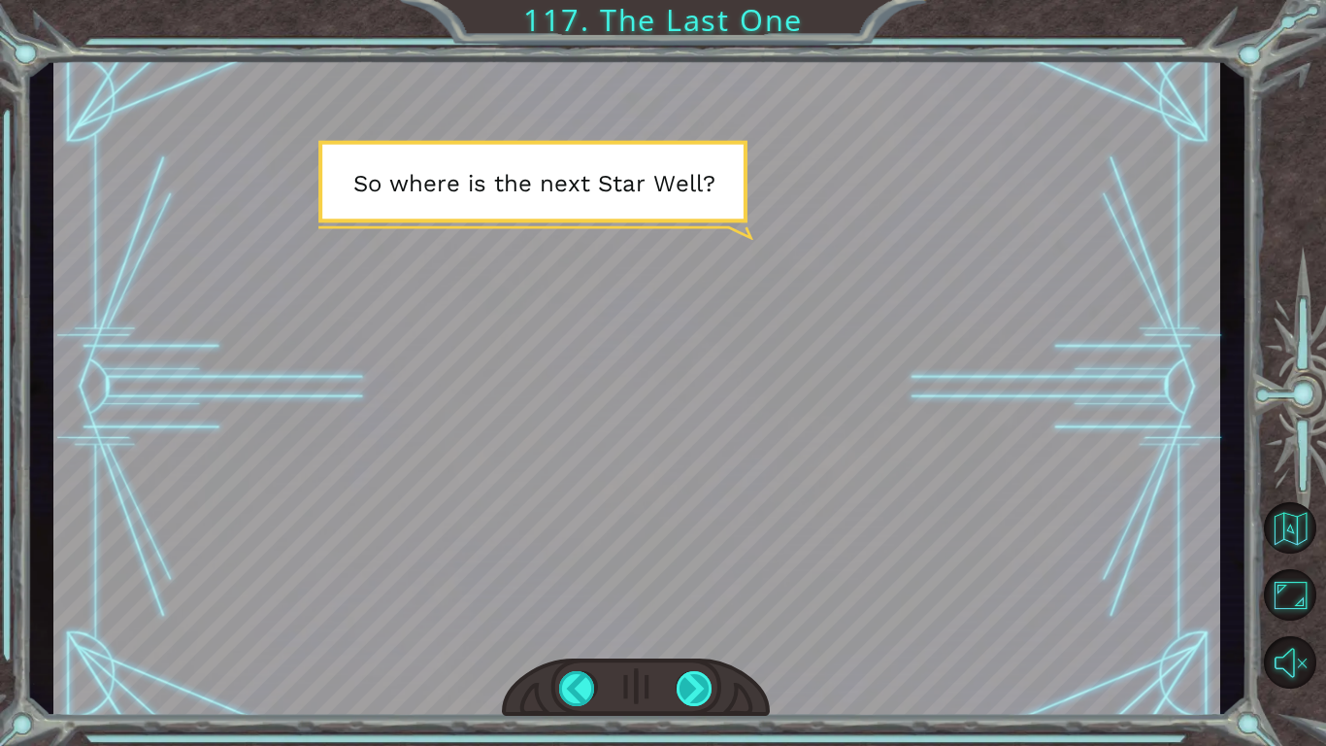
click at [712, 690] on div at bounding box center [695, 688] width 37 height 35
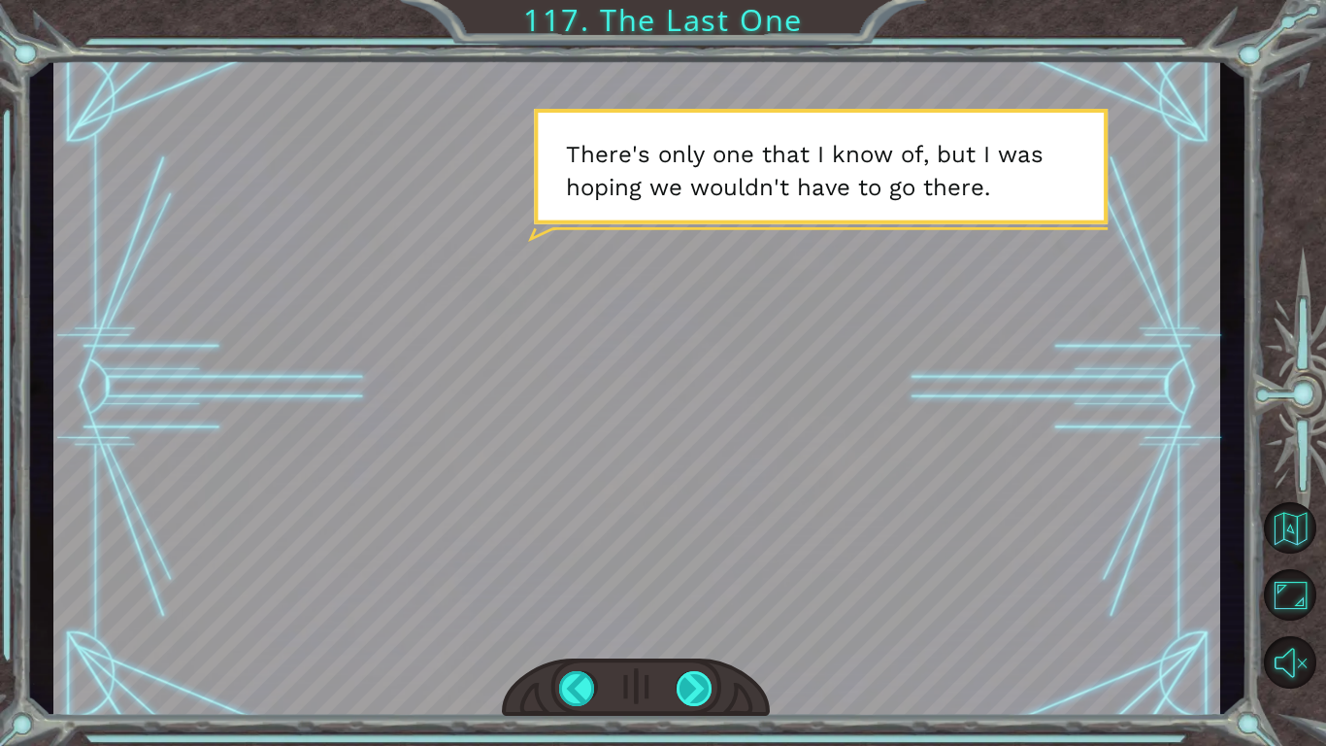
click at [712, 690] on div at bounding box center [695, 688] width 37 height 35
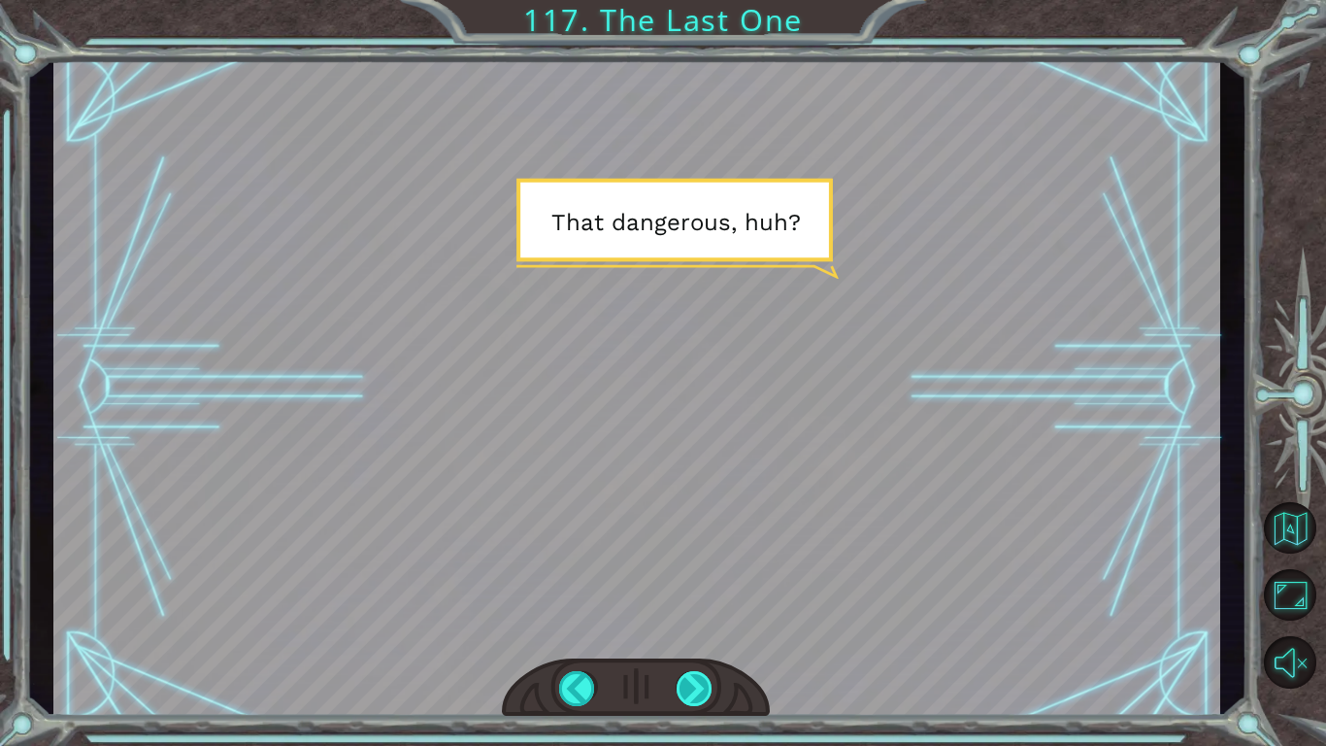
click at [712, 690] on div at bounding box center [695, 688] width 37 height 35
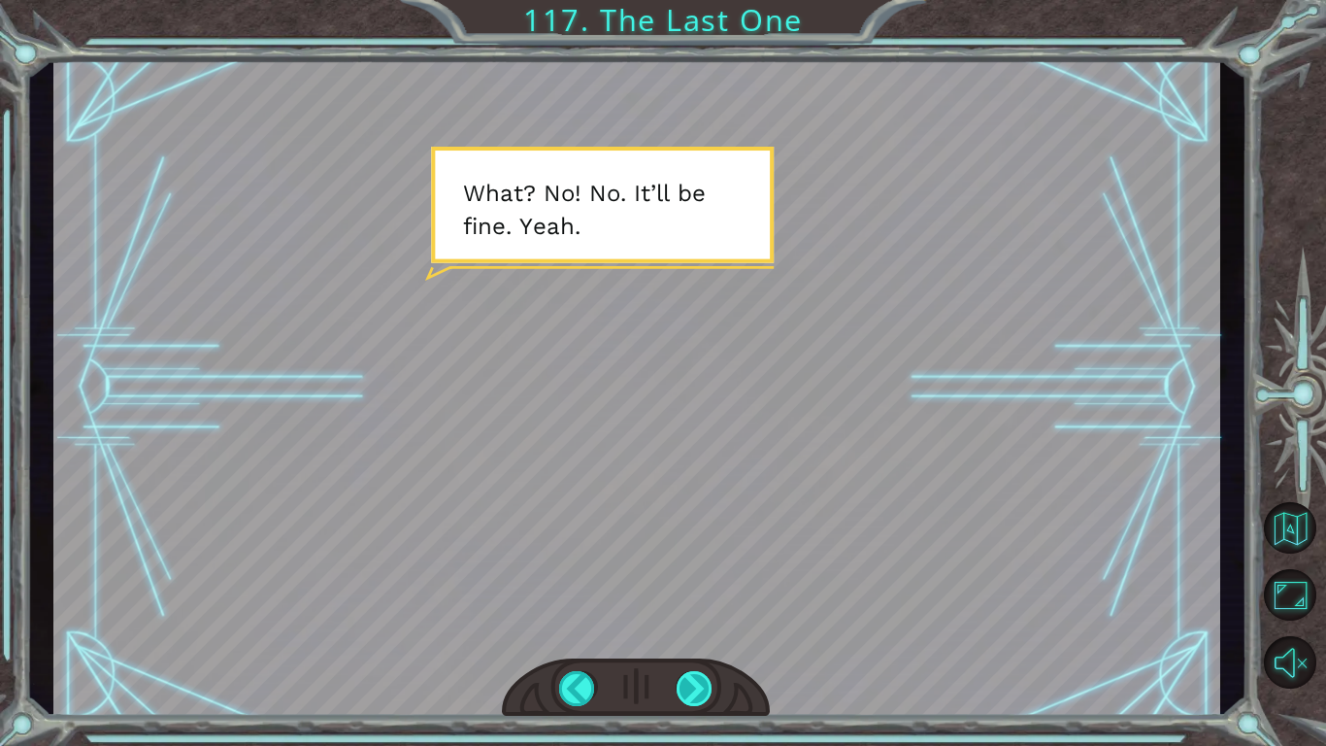
click at [712, 690] on div at bounding box center [695, 688] width 37 height 35
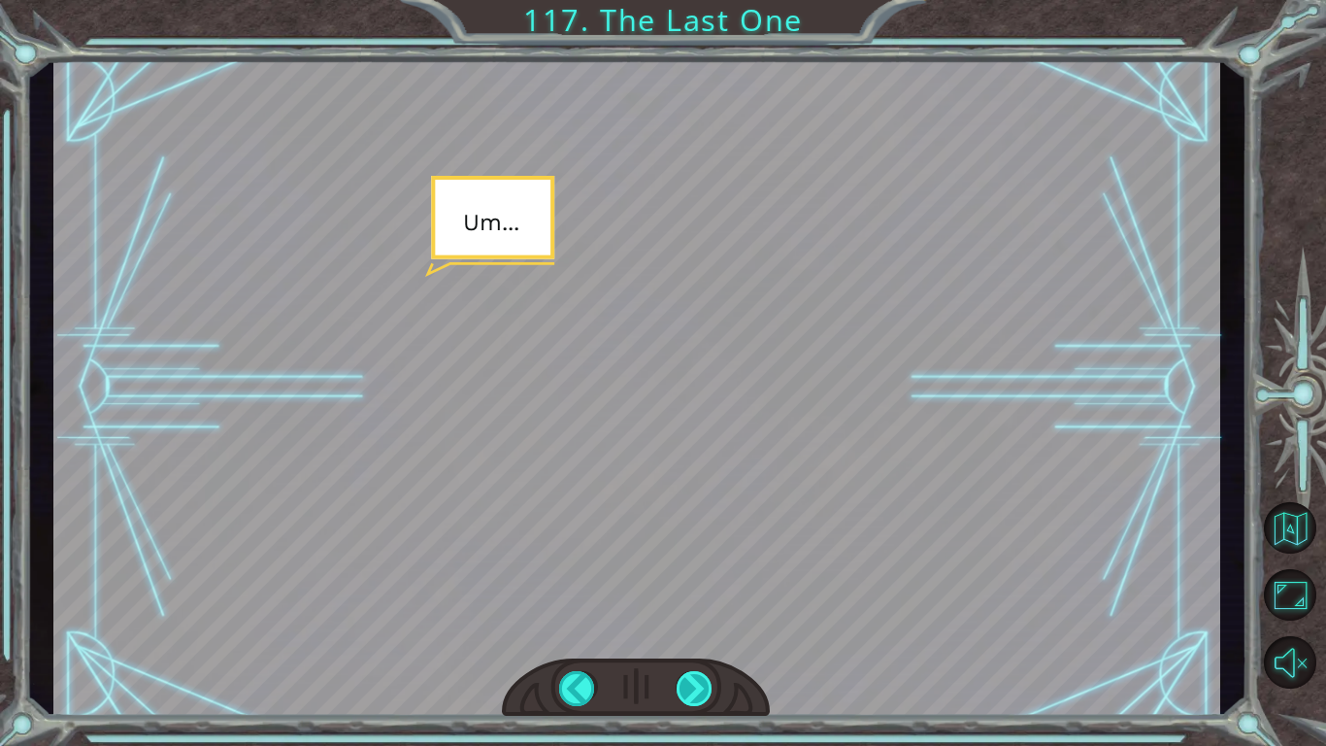
click at [712, 690] on div at bounding box center [695, 688] width 37 height 35
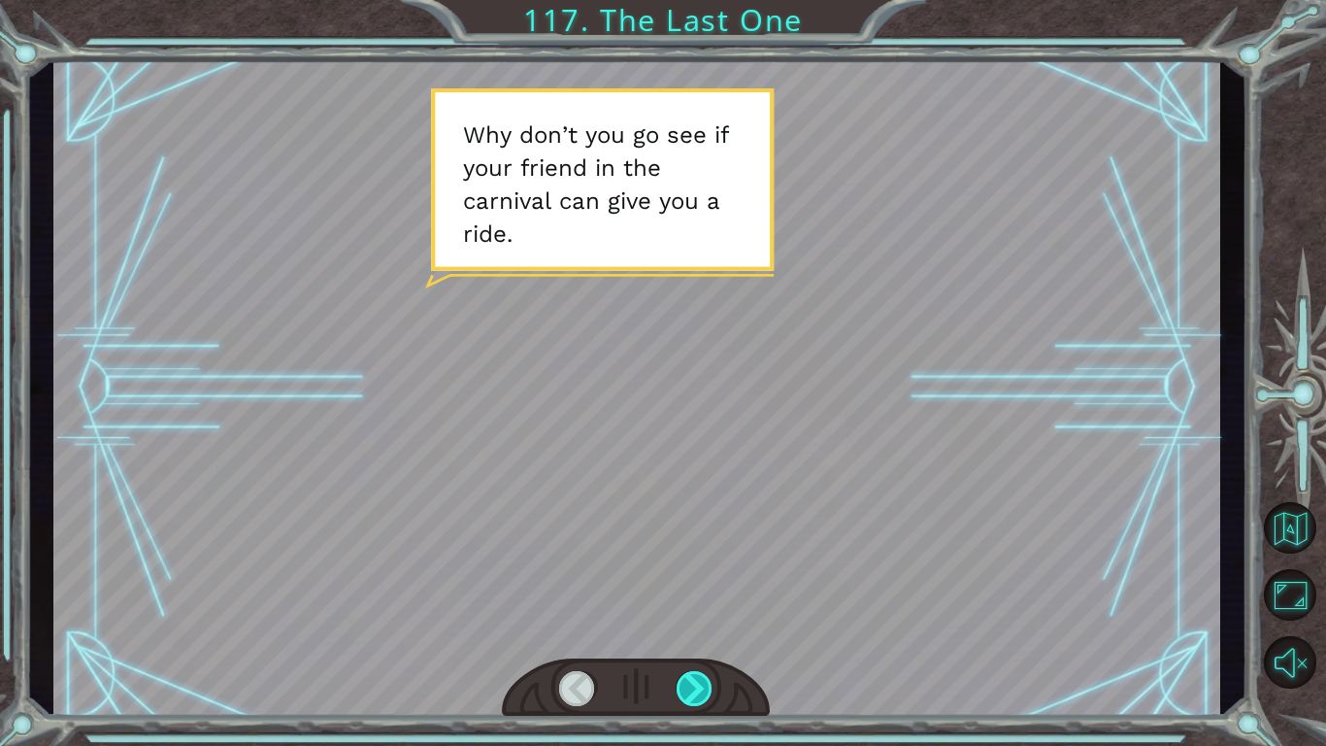
click at [712, 690] on div at bounding box center [695, 688] width 37 height 35
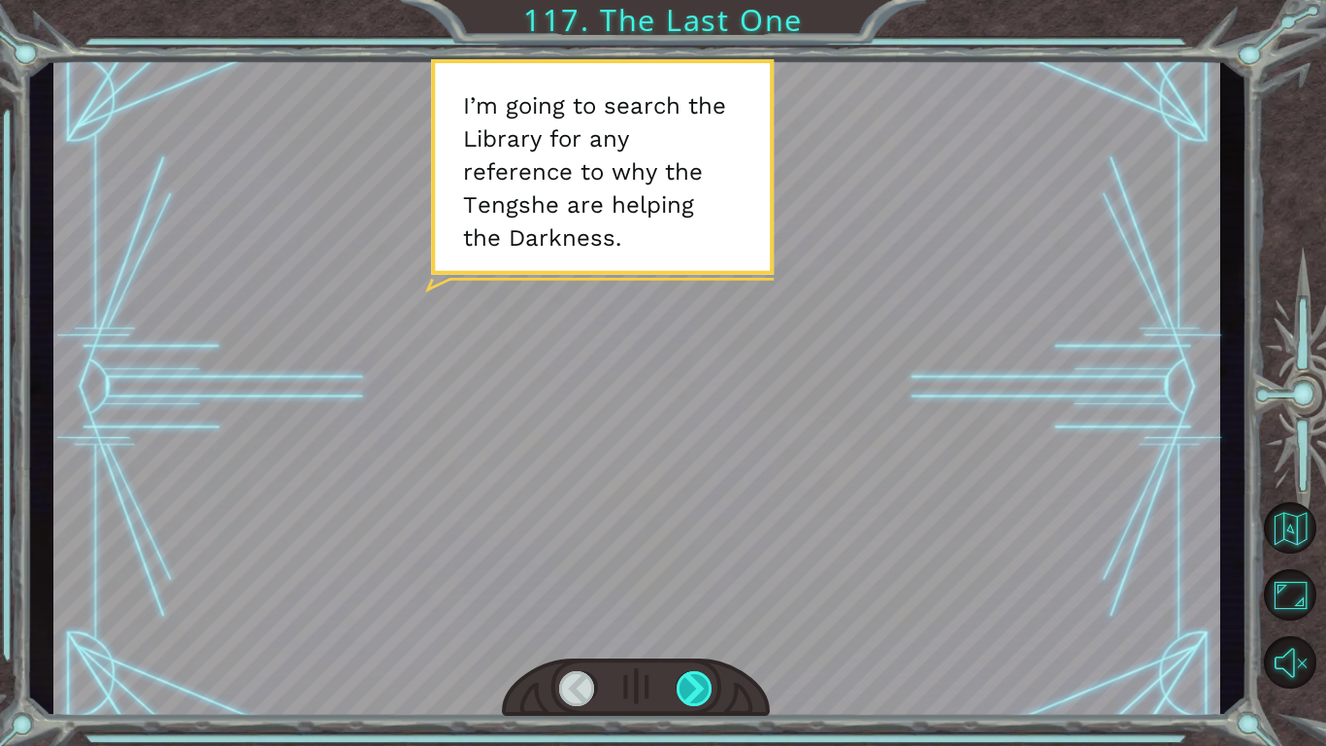
click at [712, 690] on div at bounding box center [695, 688] width 37 height 35
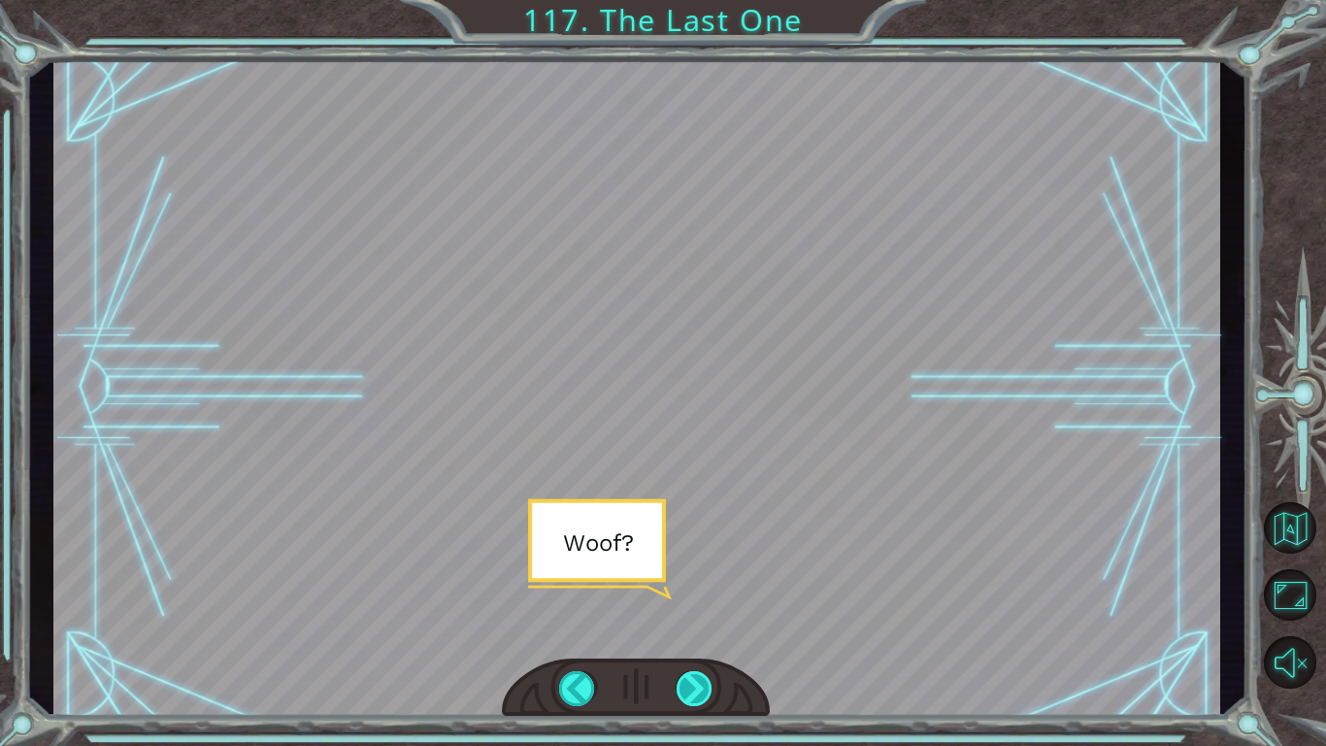
click at [712, 690] on div at bounding box center [695, 688] width 37 height 35
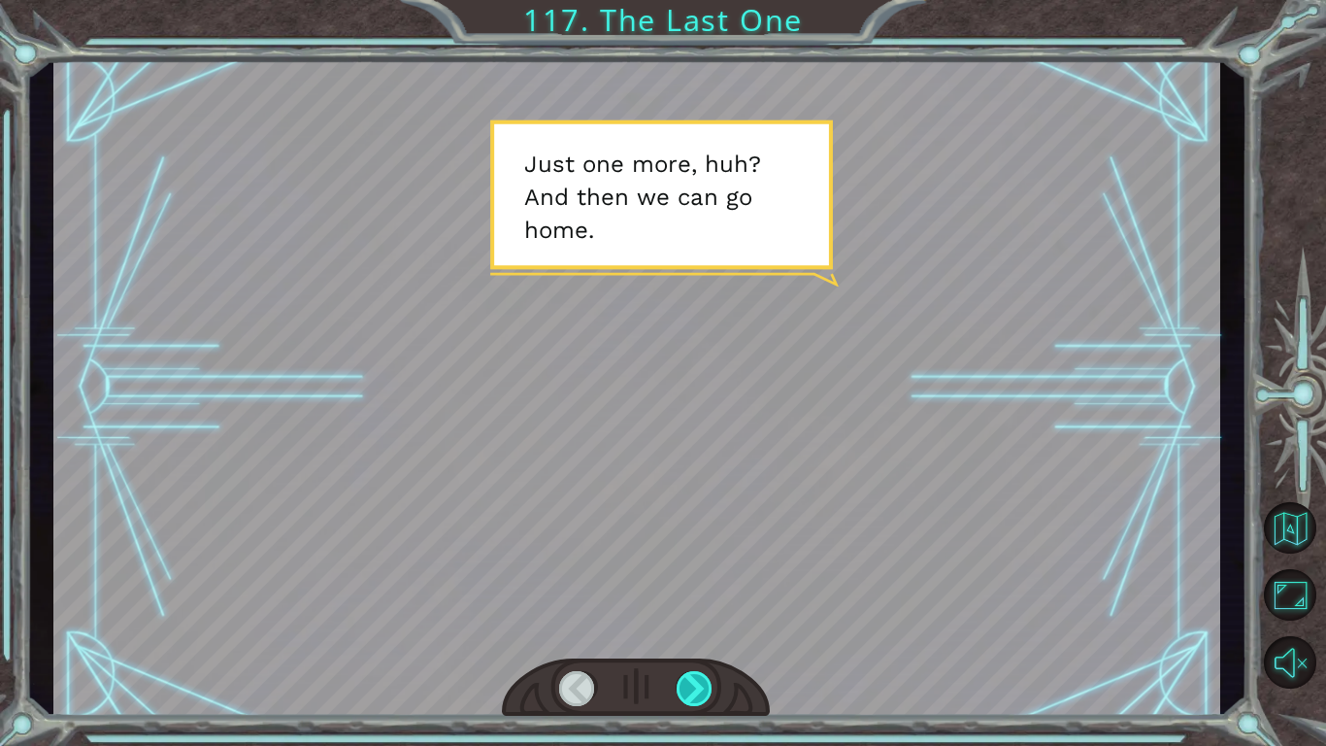
click at [712, 690] on div at bounding box center [695, 688] width 37 height 35
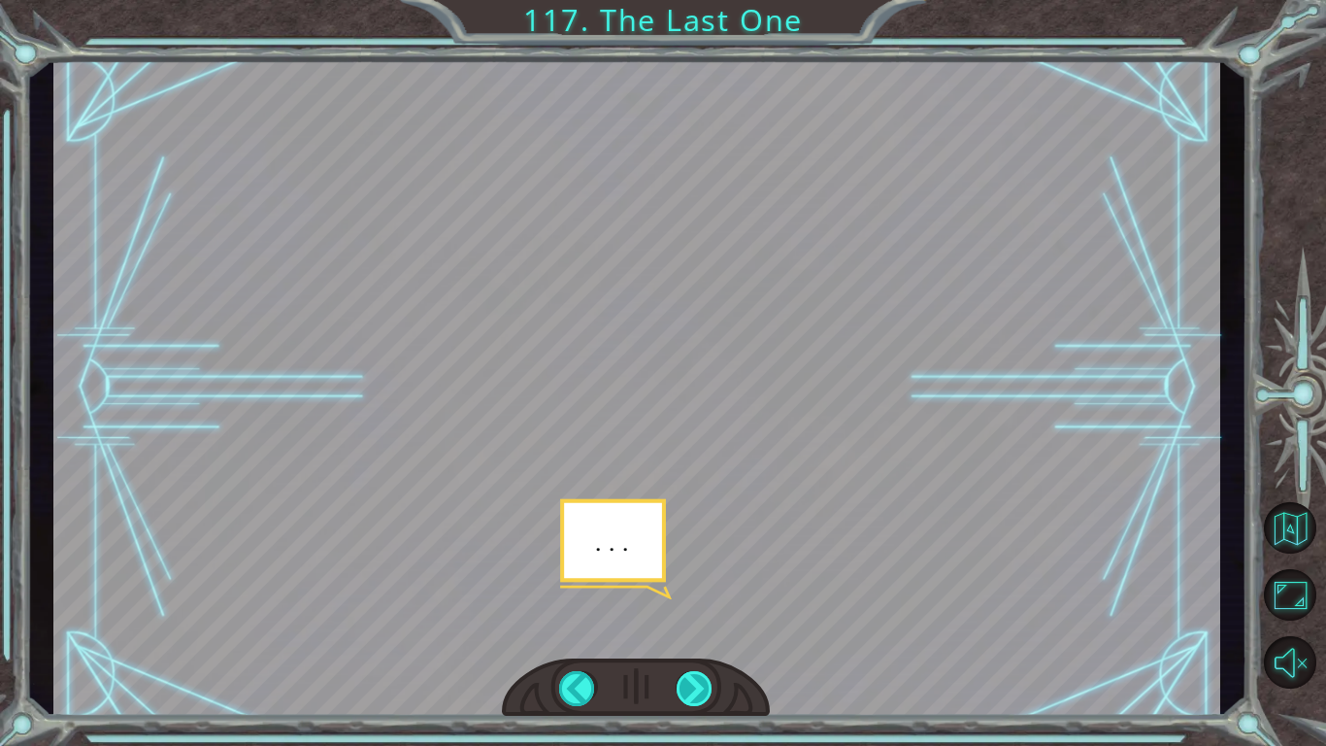
click at [712, 690] on div at bounding box center [695, 688] width 37 height 35
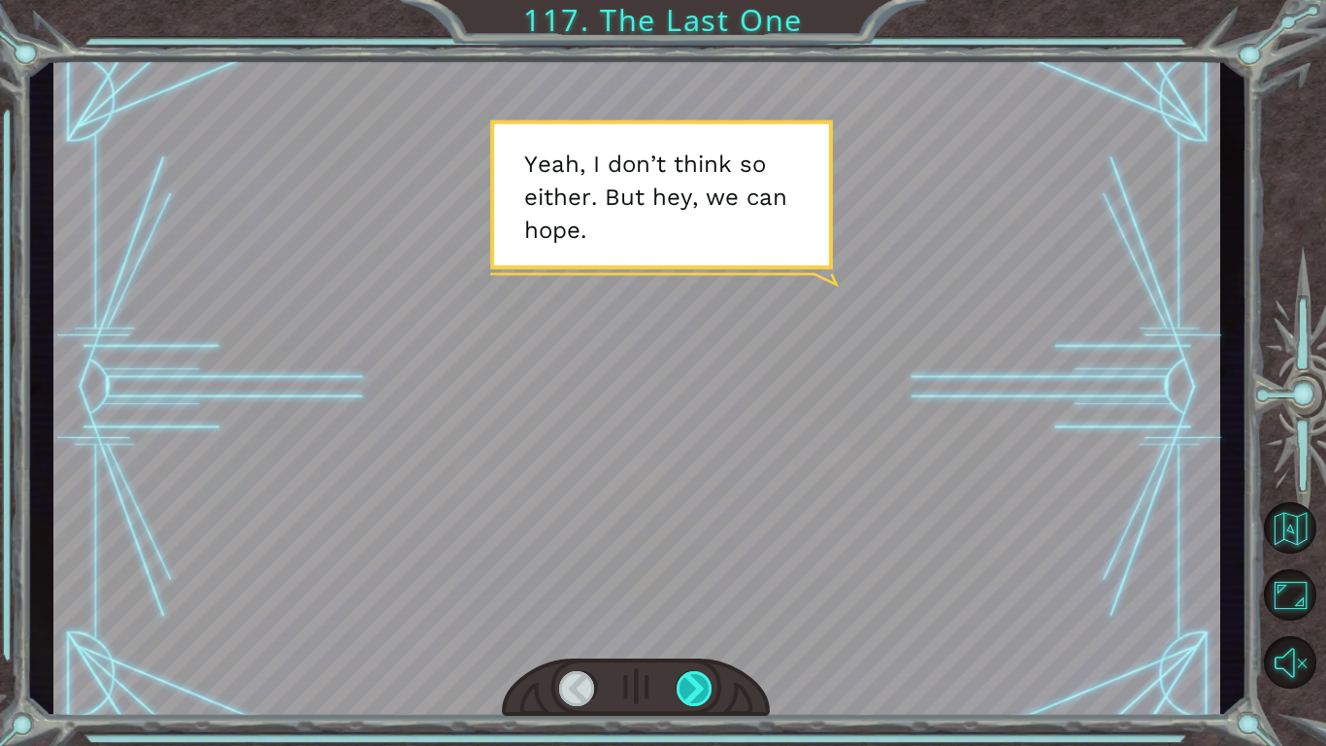
click at [712, 690] on div at bounding box center [695, 688] width 37 height 35
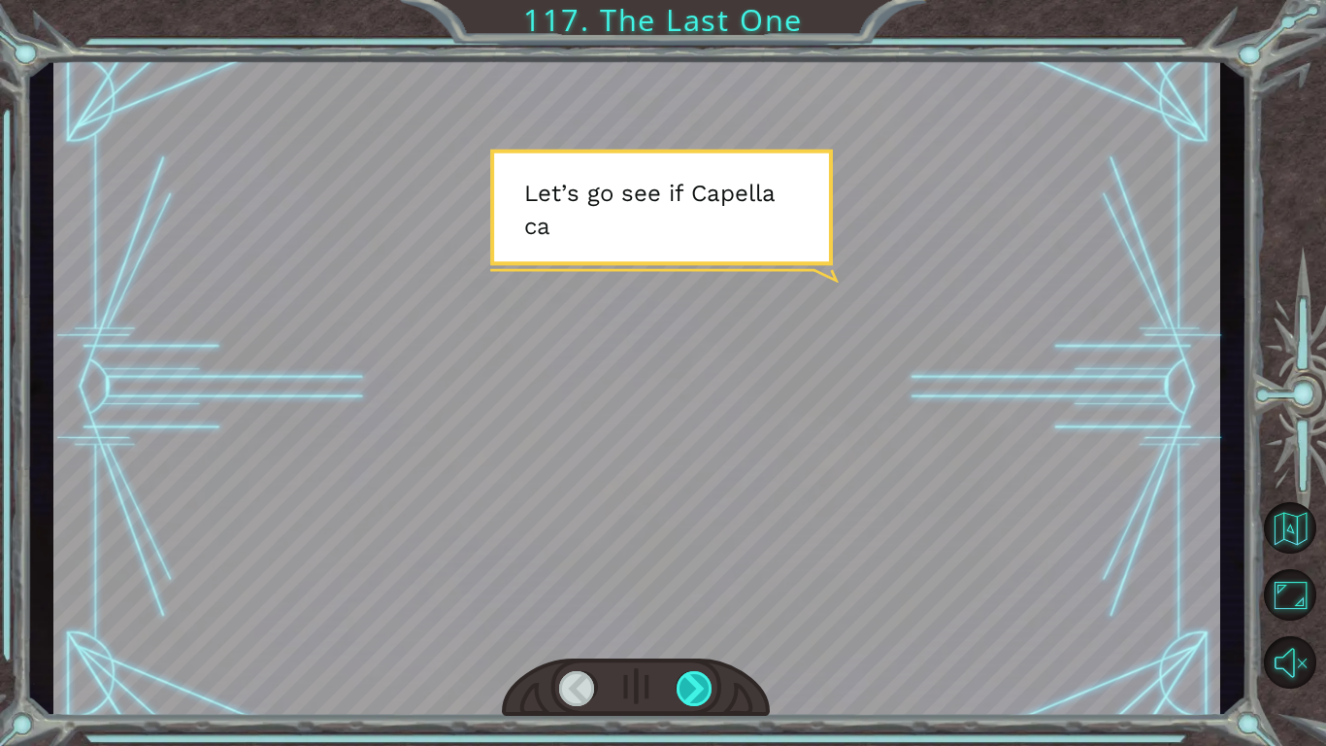
click at [712, 690] on div at bounding box center [695, 688] width 37 height 35
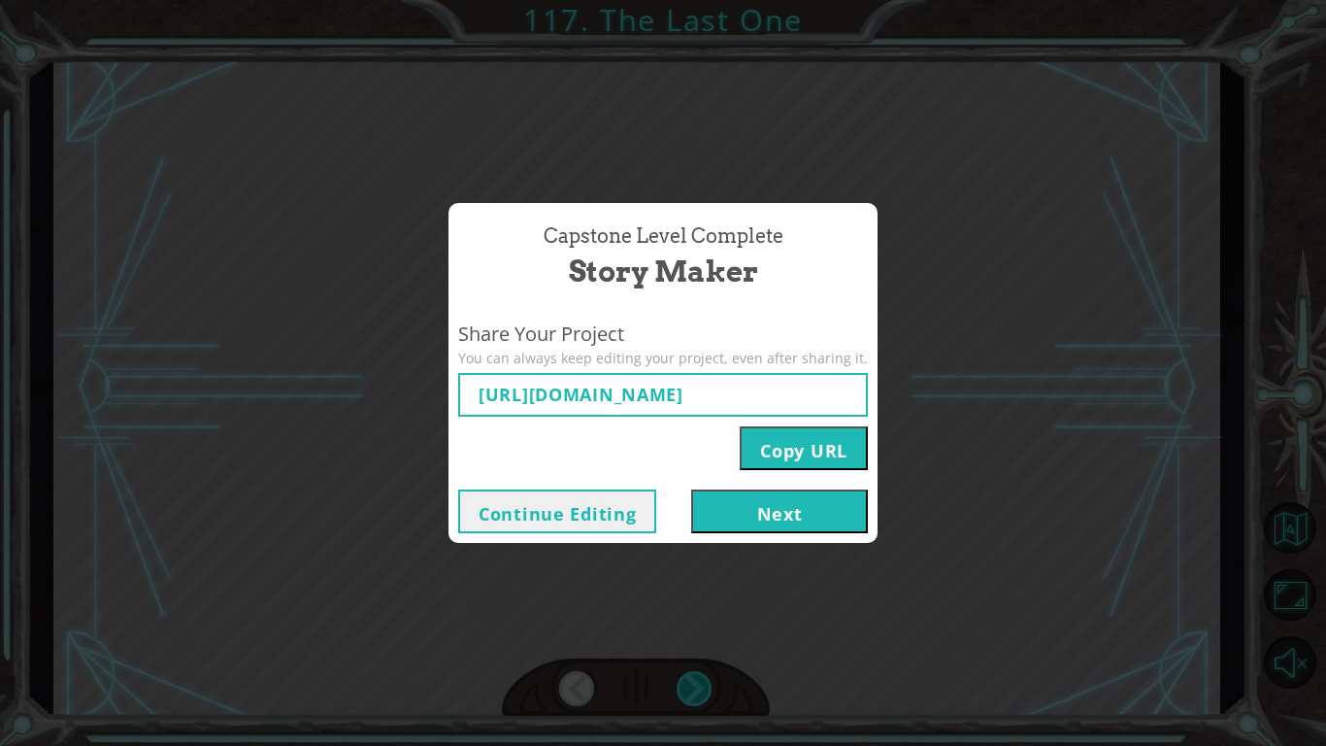
type input "[URL][DOMAIN_NAME]"
click at [782, 510] on button "Next" at bounding box center [779, 511] width 177 height 44
